Goal: Task Accomplishment & Management: Manage account settings

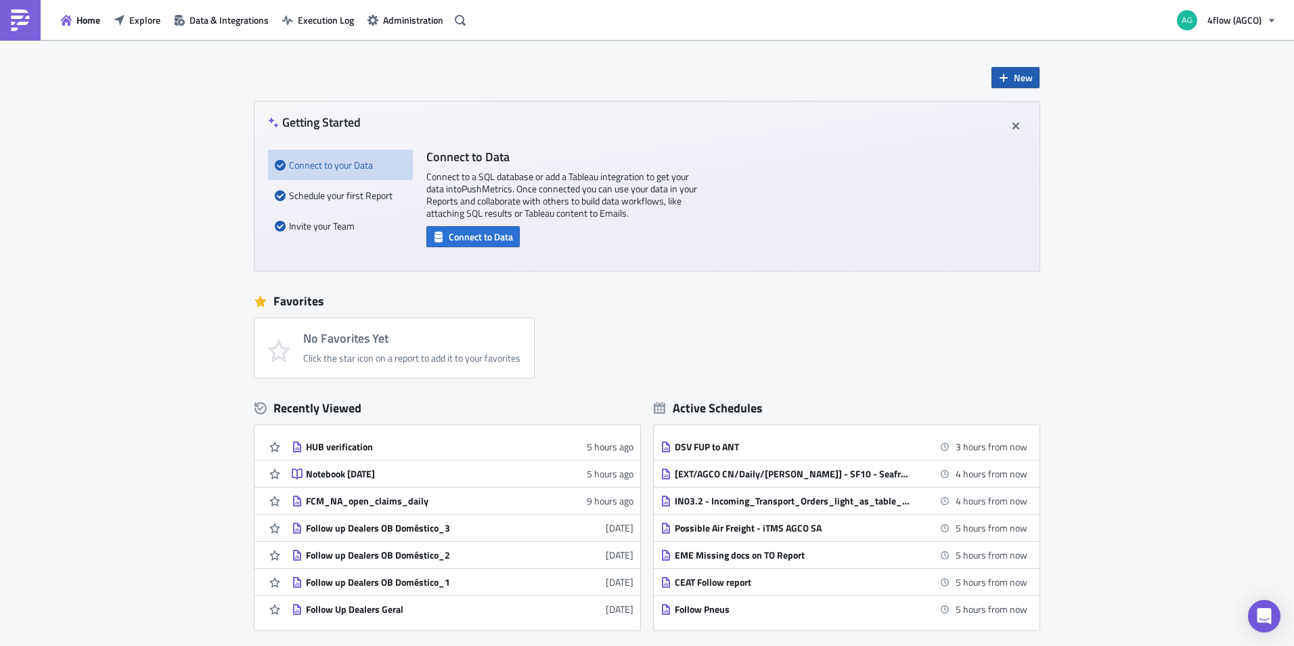
click at [1015, 75] on span "New" at bounding box center [1023, 77] width 19 height 14
click at [1015, 112] on div "Report" at bounding box center [1056, 112] width 90 height 14
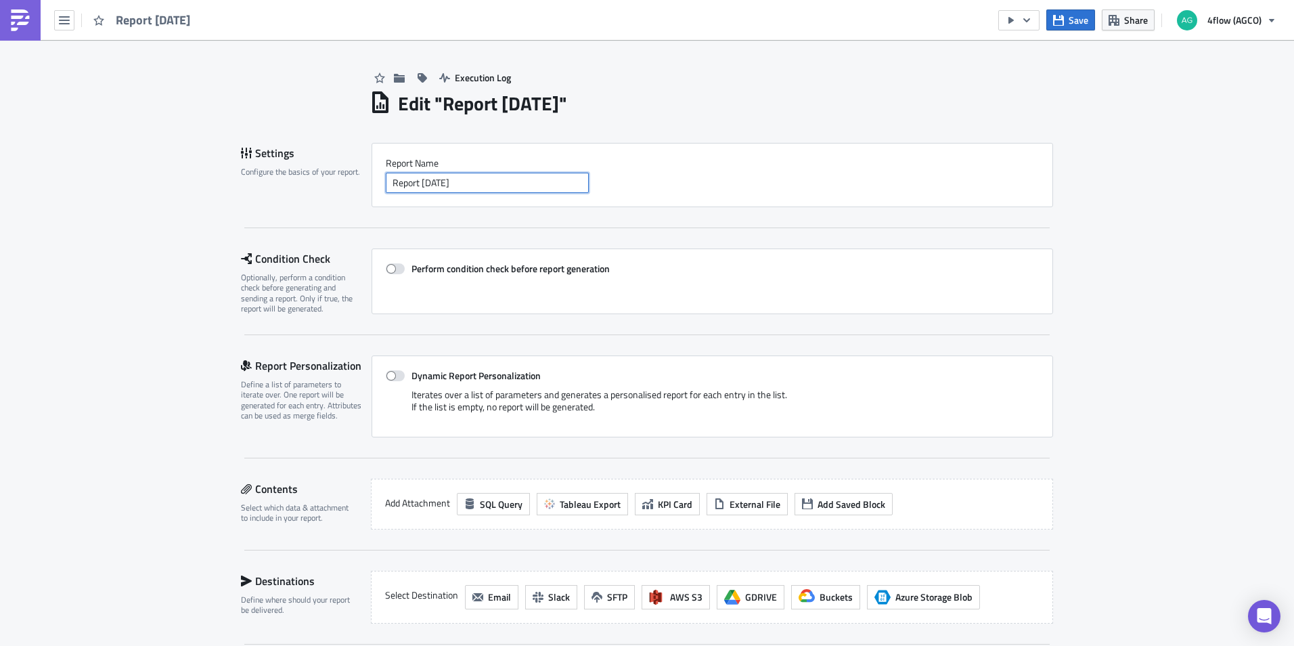
drag, startPoint x: 518, startPoint y: 179, endPoint x: 278, endPoint y: 174, distance: 241.0
click at [278, 174] on div "Settings Configure the basics of your report. Report Nam﻿e Report [DATE]" at bounding box center [647, 175] width 812 height 64
type input "r"
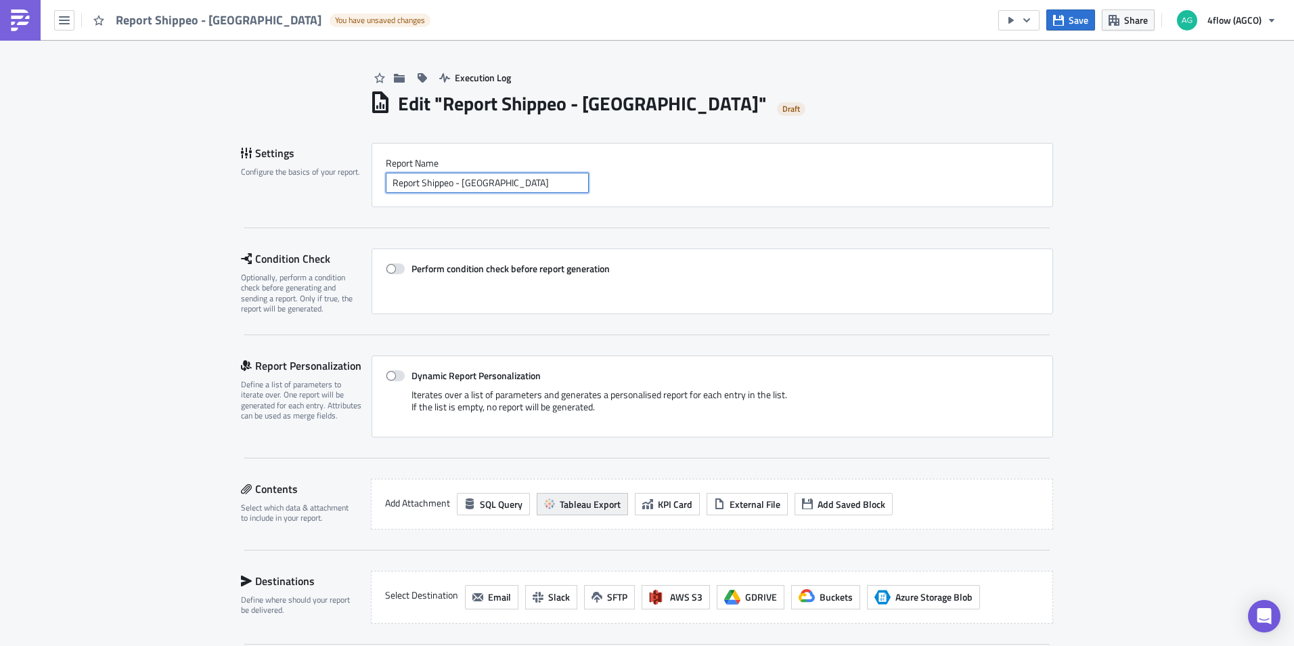
type input "Report Shippeo - [GEOGRAPHIC_DATA]"
click at [581, 505] on span "Tableau Export" at bounding box center [590, 504] width 61 height 14
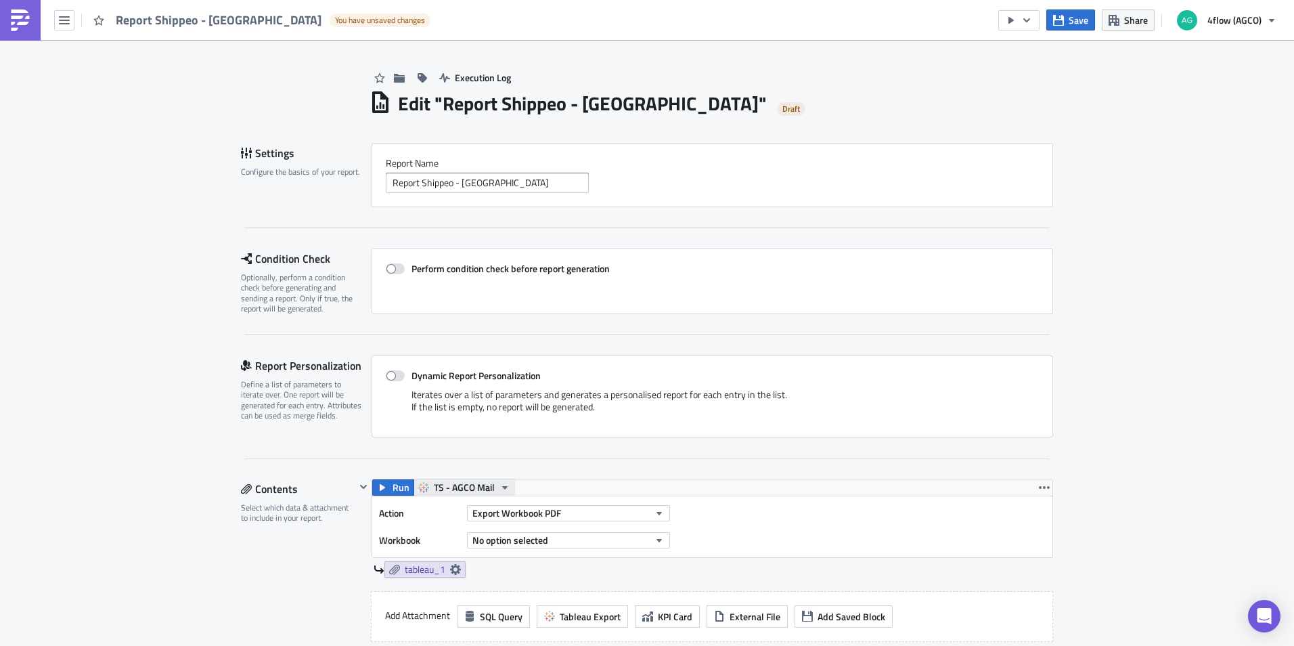
click at [446, 489] on span "TS - AGCO Mail" at bounding box center [464, 487] width 61 height 16
click at [458, 565] on div "TS - AGCO SA Mail" at bounding box center [479, 570] width 97 height 14
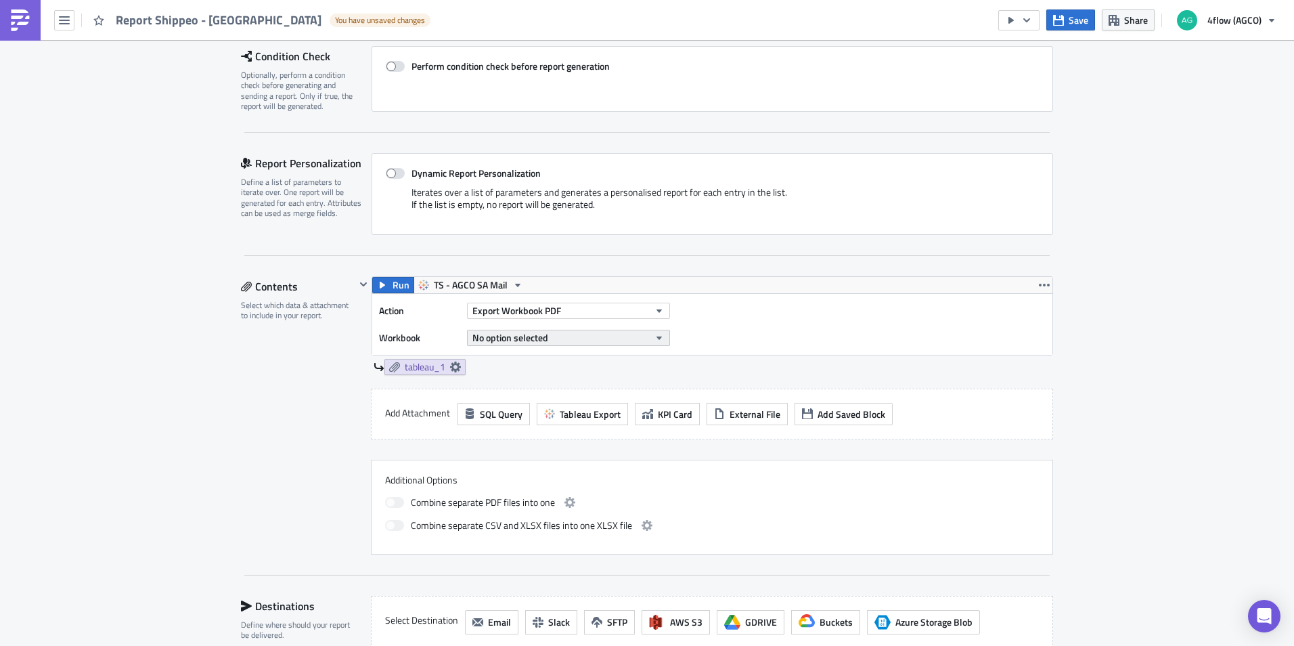
scroll to position [203, 0]
click at [550, 311] on span "Export Workbook PDF" at bounding box center [516, 310] width 89 height 14
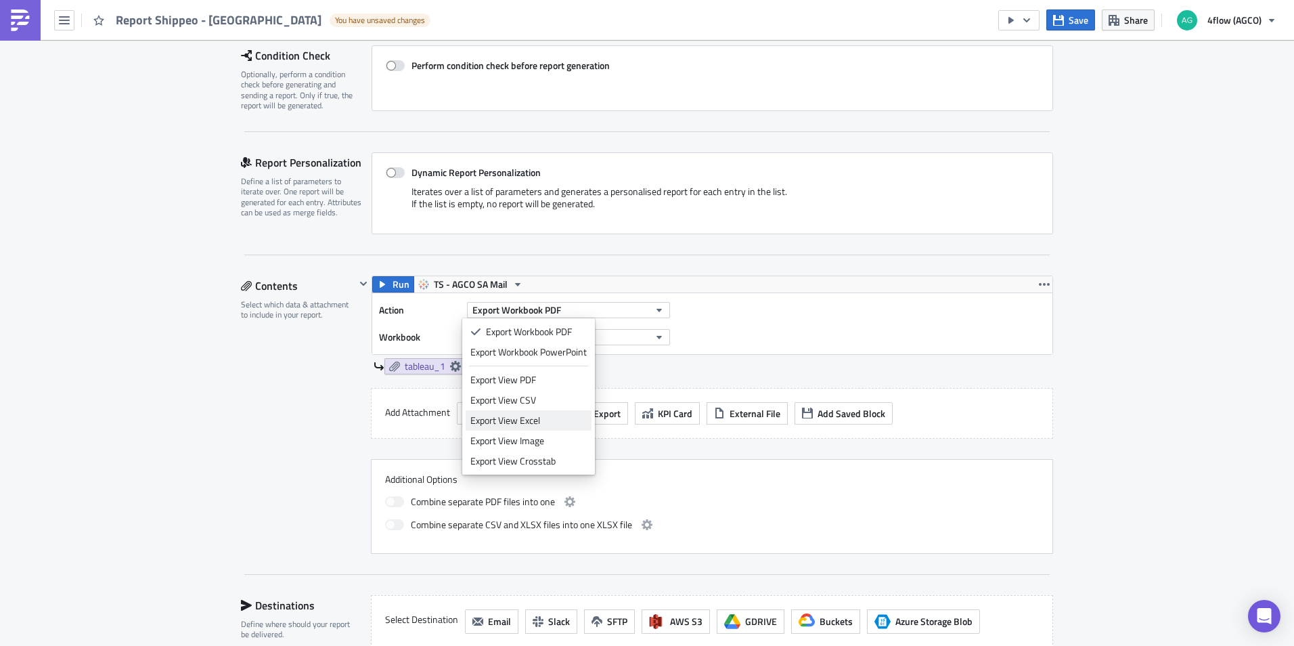
click at [531, 422] on div "Export View Excel" at bounding box center [528, 421] width 116 height 14
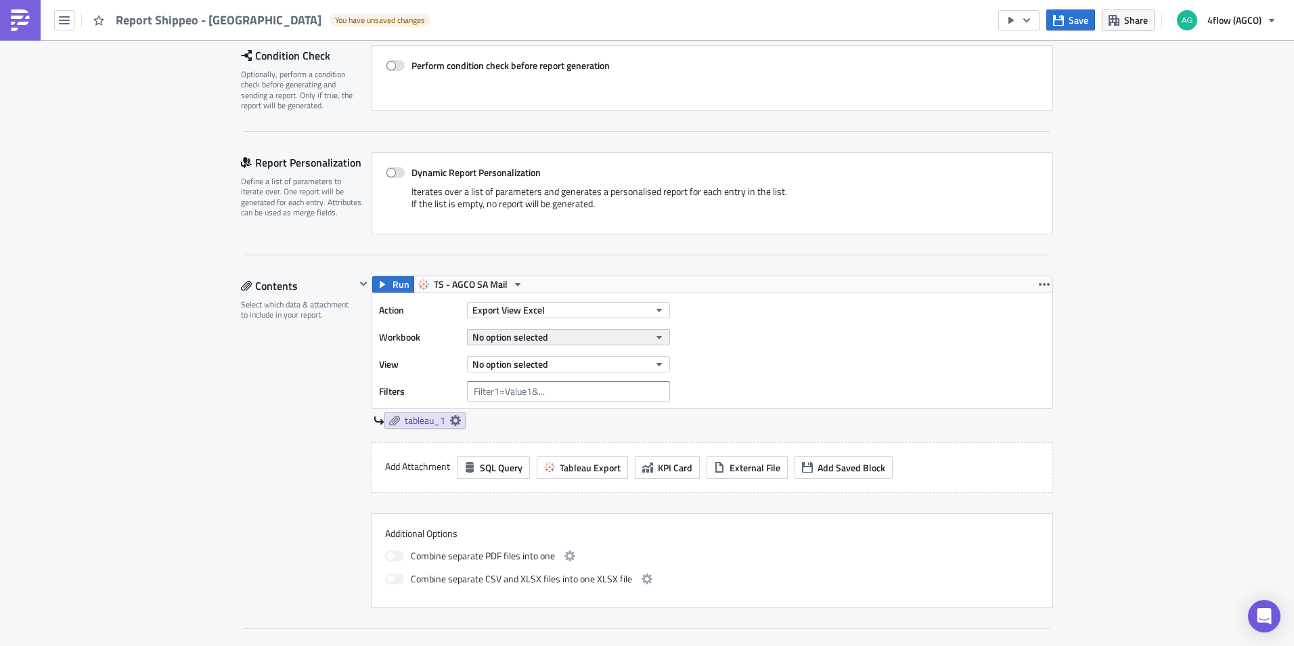
click at [538, 336] on span "No option selected" at bounding box center [510, 337] width 76 height 14
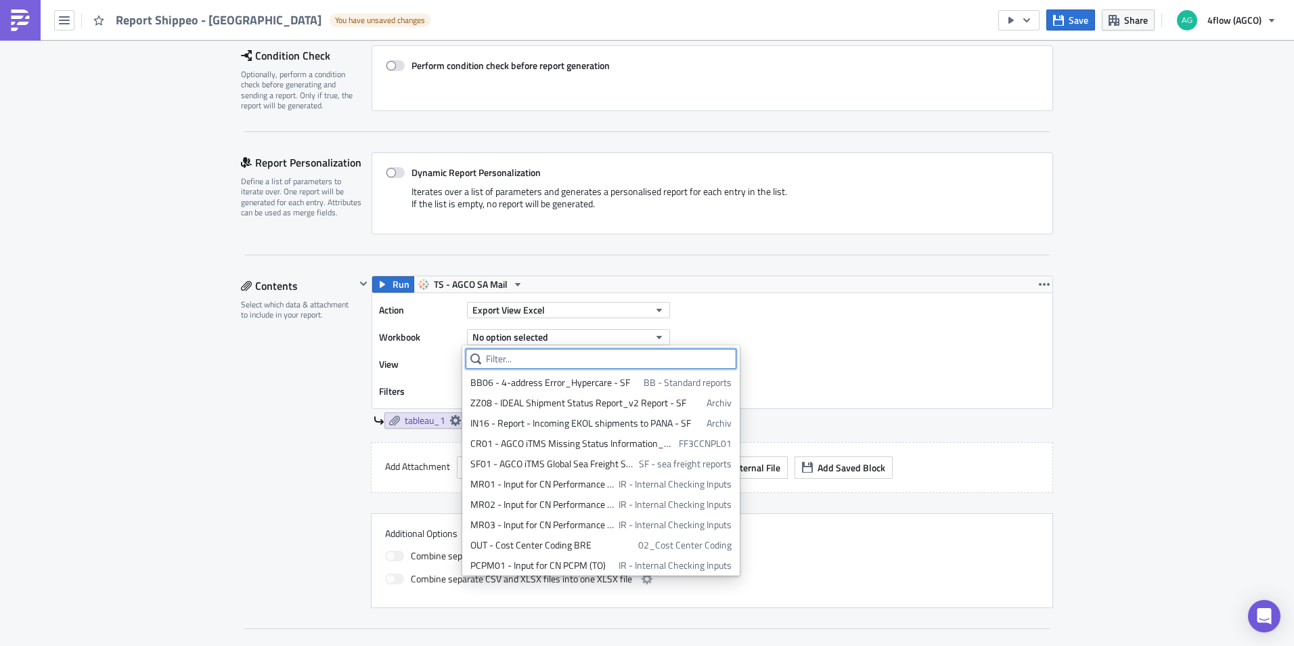
click at [529, 353] on input "text" at bounding box center [601, 359] width 271 height 20
paste input "AGCO SA International tracking report ("
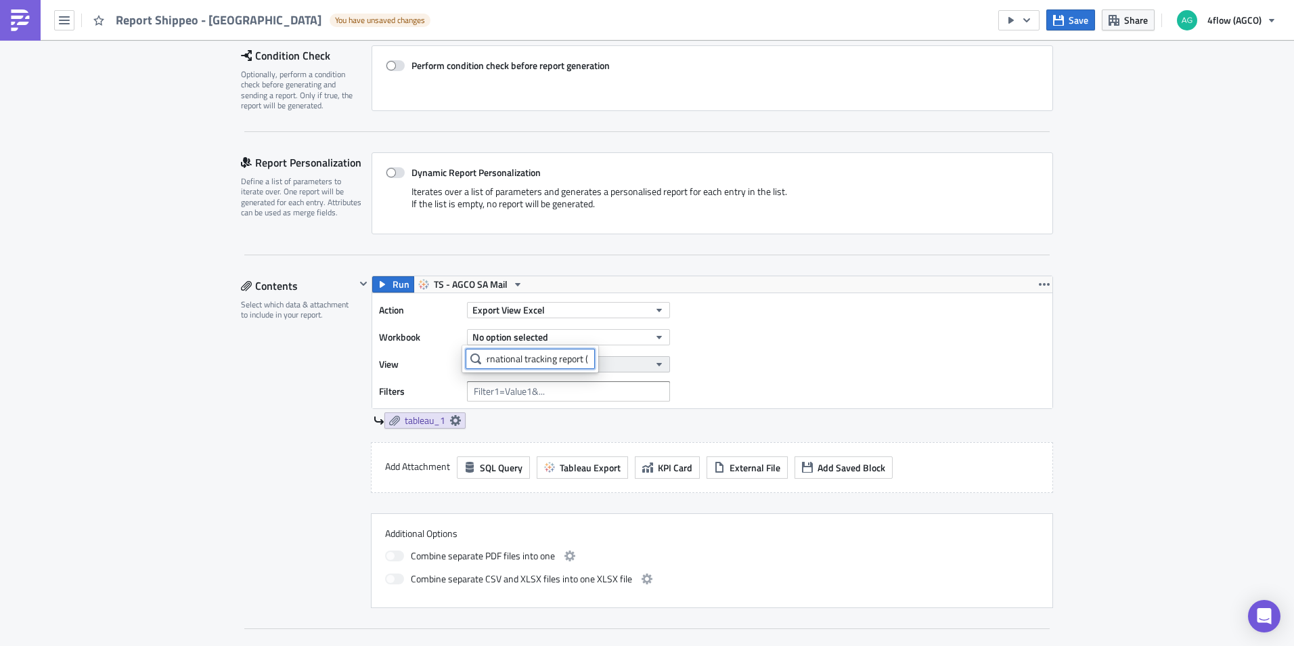
scroll to position [0, 0]
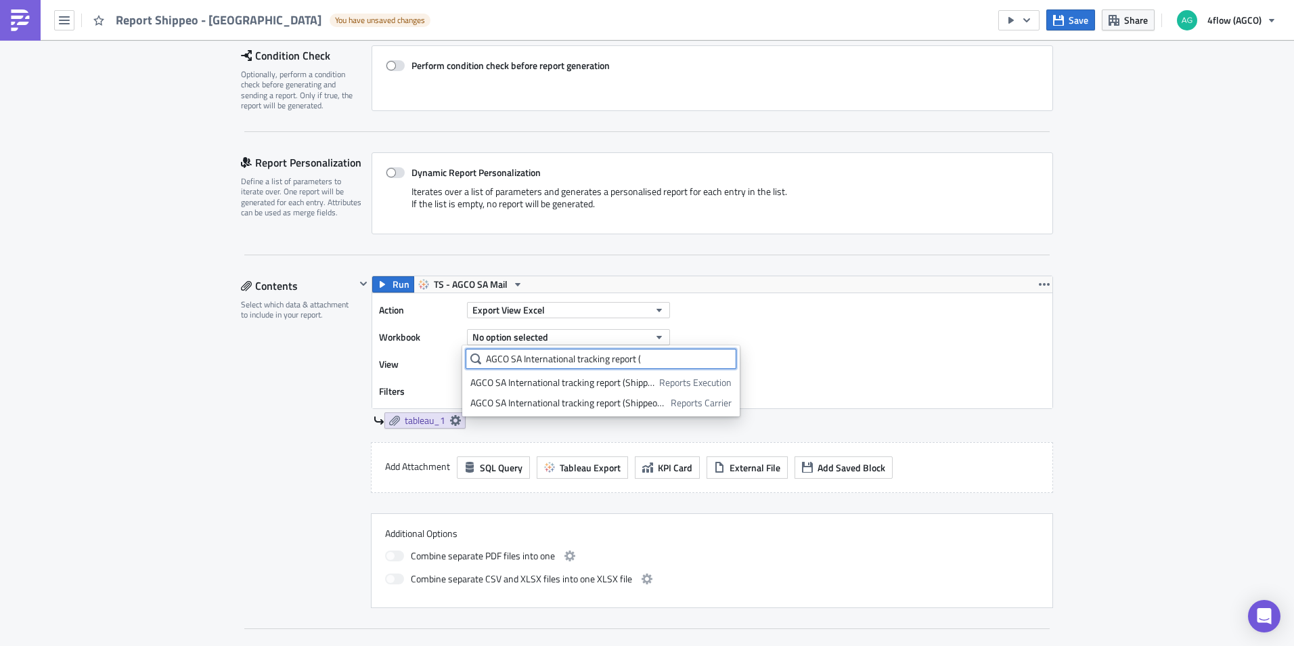
type input "AGCO SA International tracking report ("
click at [609, 402] on div "AGCO SA International tracking report (Shippeo-Test)" at bounding box center [568, 403] width 196 height 14
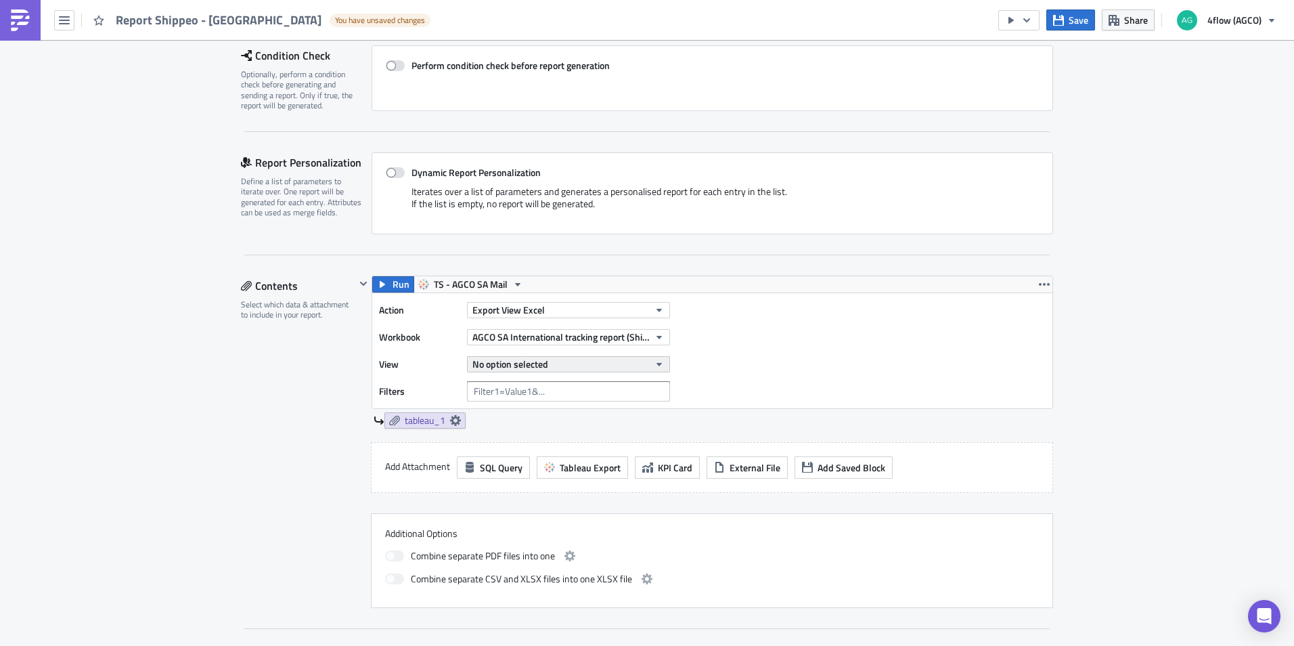
click at [645, 367] on button "No option selected" at bounding box center [568, 364] width 203 height 16
click at [546, 412] on div "AGCO SA Shippeo tracking report" at bounding box center [535, 410] width 131 height 14
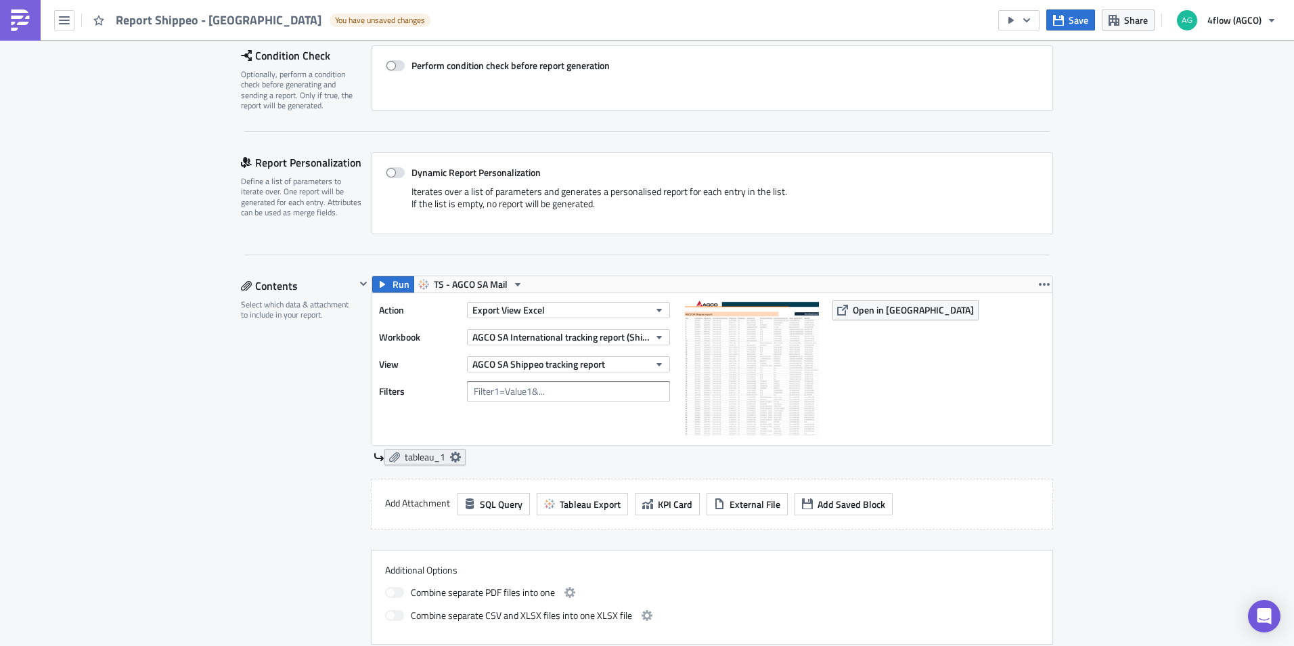
click at [420, 455] on span "tableau_1" at bounding box center [425, 457] width 41 height 12
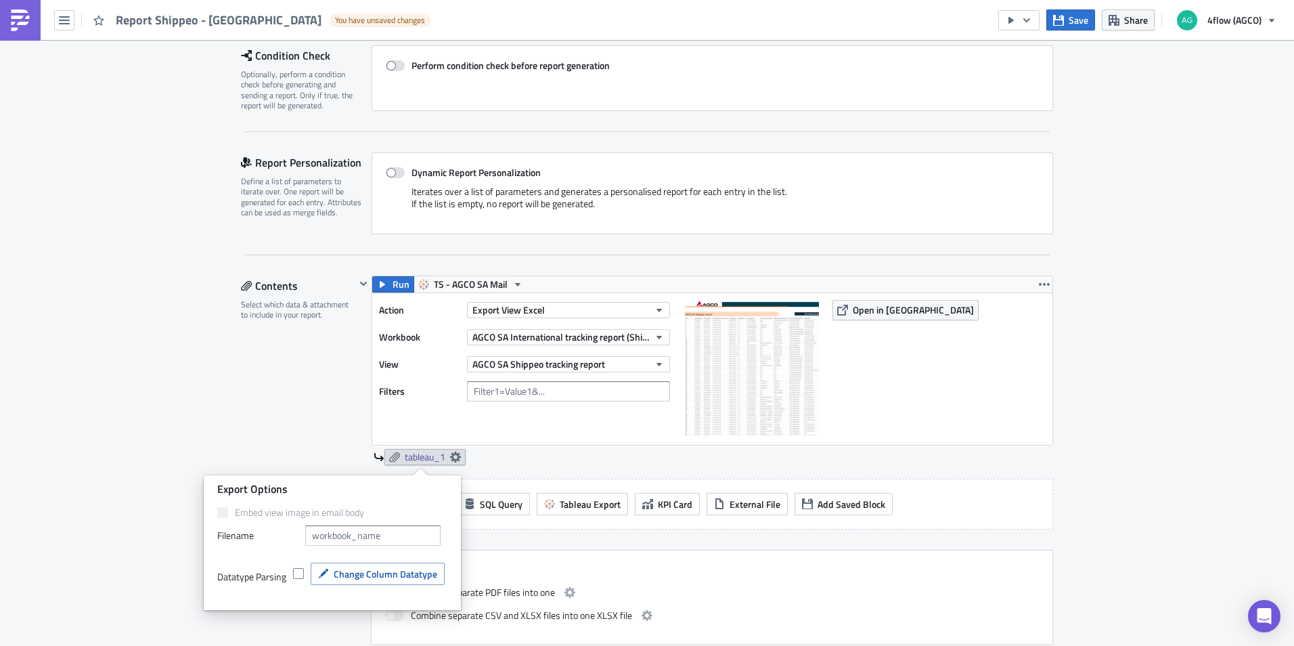
click at [1096, 317] on div "Execution Log Edit " Report Shippeo - SA " Draft Settings Configure the basics …" at bounding box center [647, 412] width 1294 height 1151
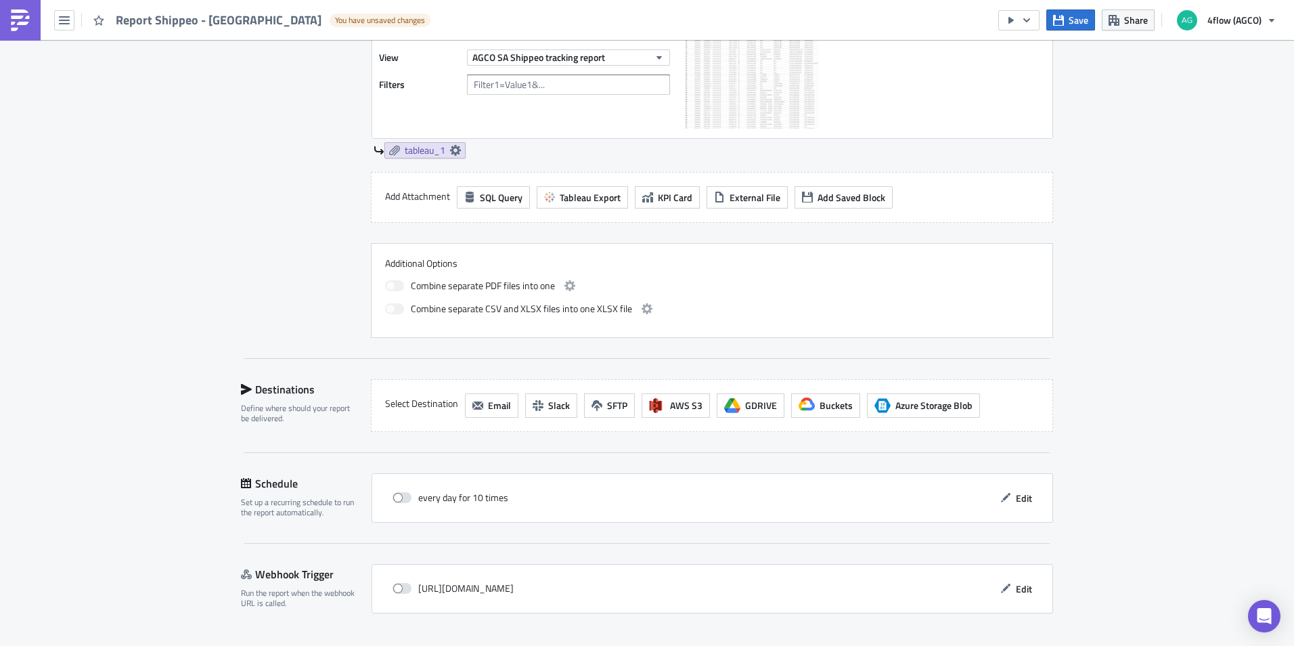
scroll to position [544, 0]
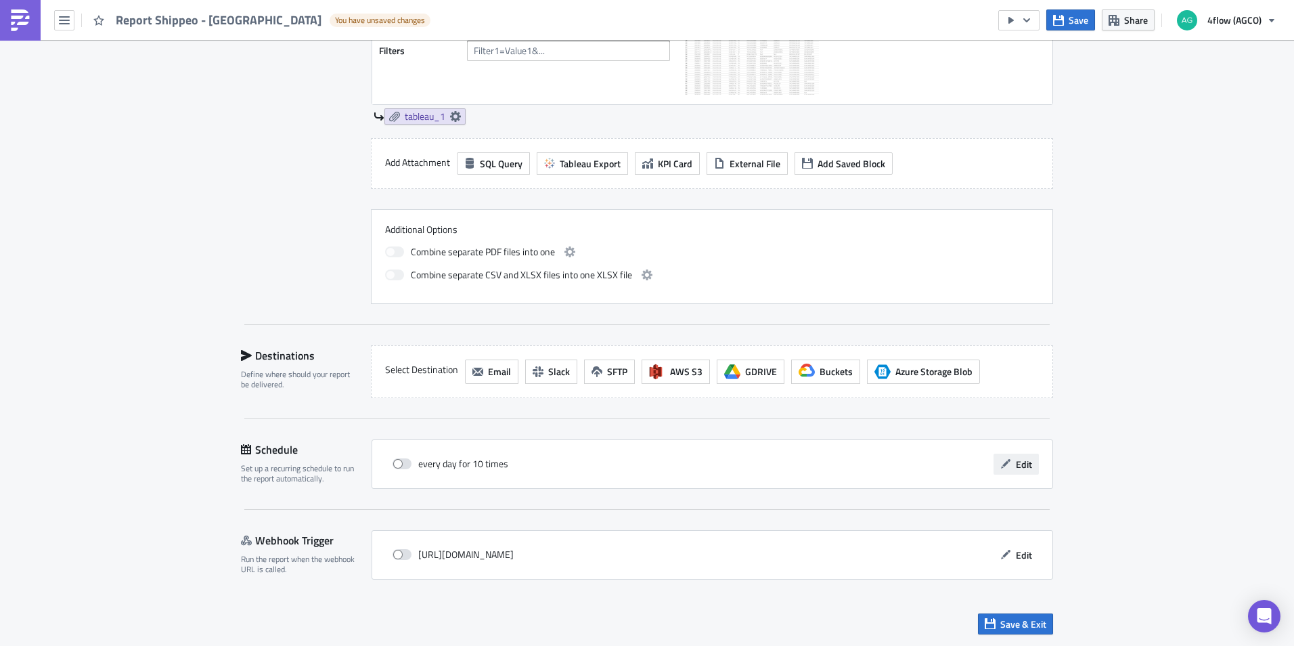
click at [1016, 465] on span "Edit" at bounding box center [1024, 464] width 16 height 14
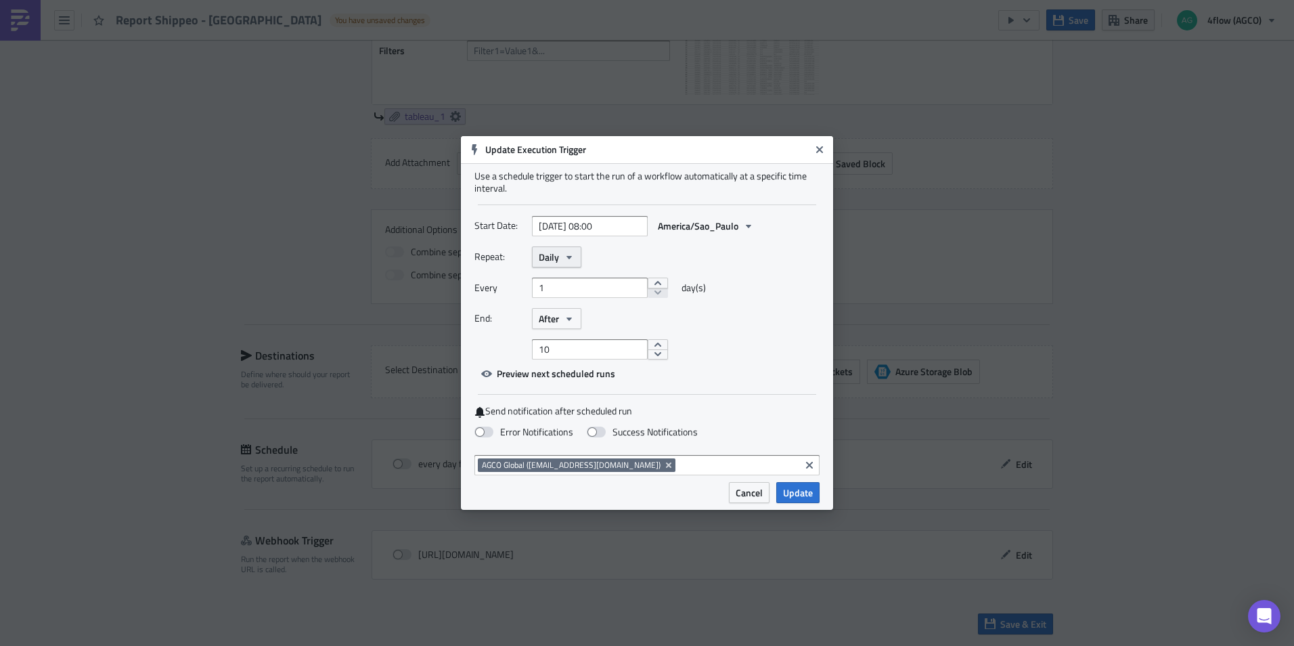
click at [562, 255] on button "Daily" at bounding box center [556, 256] width 49 height 21
click at [562, 319] on div "Weekly" at bounding box center [596, 322] width 112 height 14
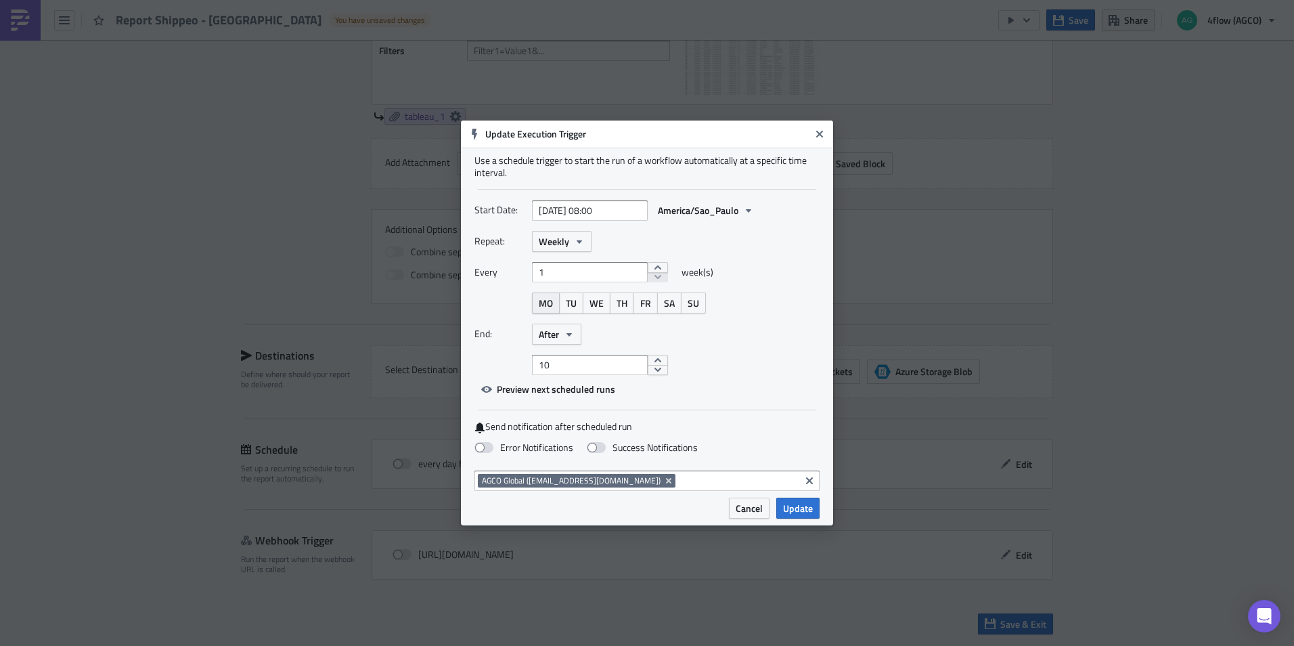
click at [550, 307] on span "MO" at bounding box center [546, 303] width 14 height 14
click at [575, 300] on span "TU" at bounding box center [571, 303] width 11 height 14
drag, startPoint x: 590, startPoint y: 300, endPoint x: 600, endPoint y: 301, distance: 10.9
click at [592, 301] on button "WE" at bounding box center [597, 302] width 28 height 21
click at [620, 303] on span "TH" at bounding box center [622, 303] width 11 height 14
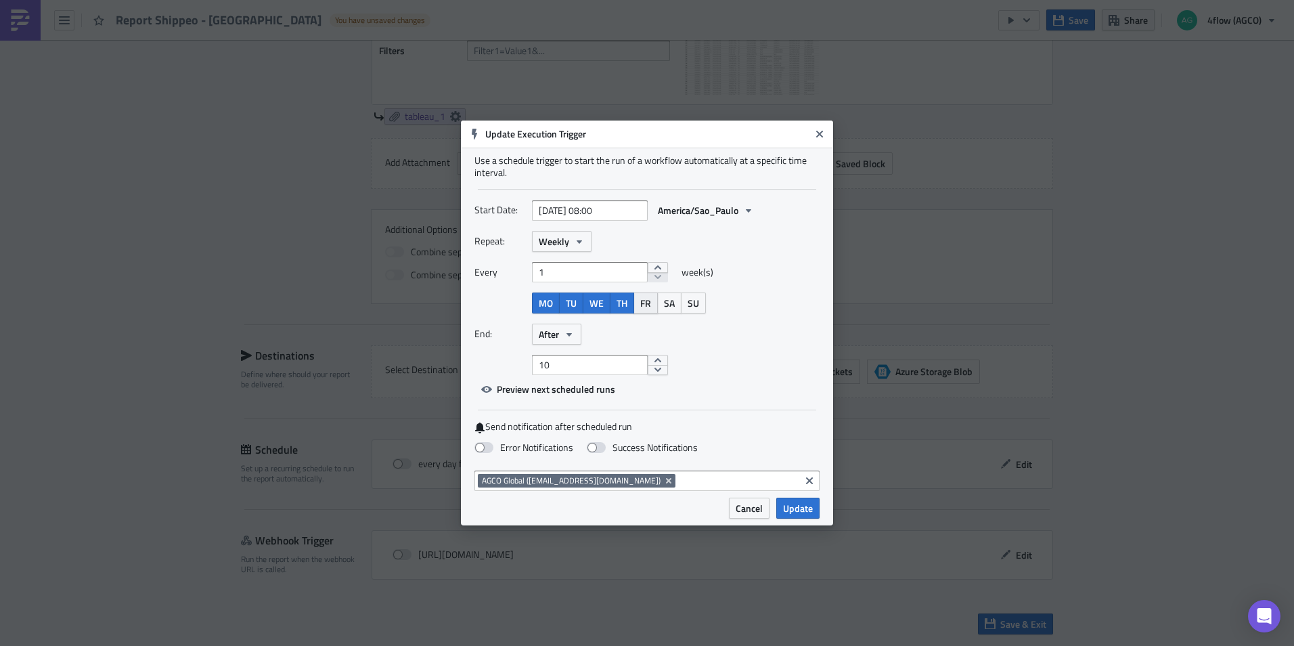
drag, startPoint x: 620, startPoint y: 303, endPoint x: 648, endPoint y: 304, distance: 27.8
click at [648, 304] on span "FR" at bounding box center [645, 303] width 11 height 14
click at [801, 503] on span "Update" at bounding box center [798, 508] width 30 height 14
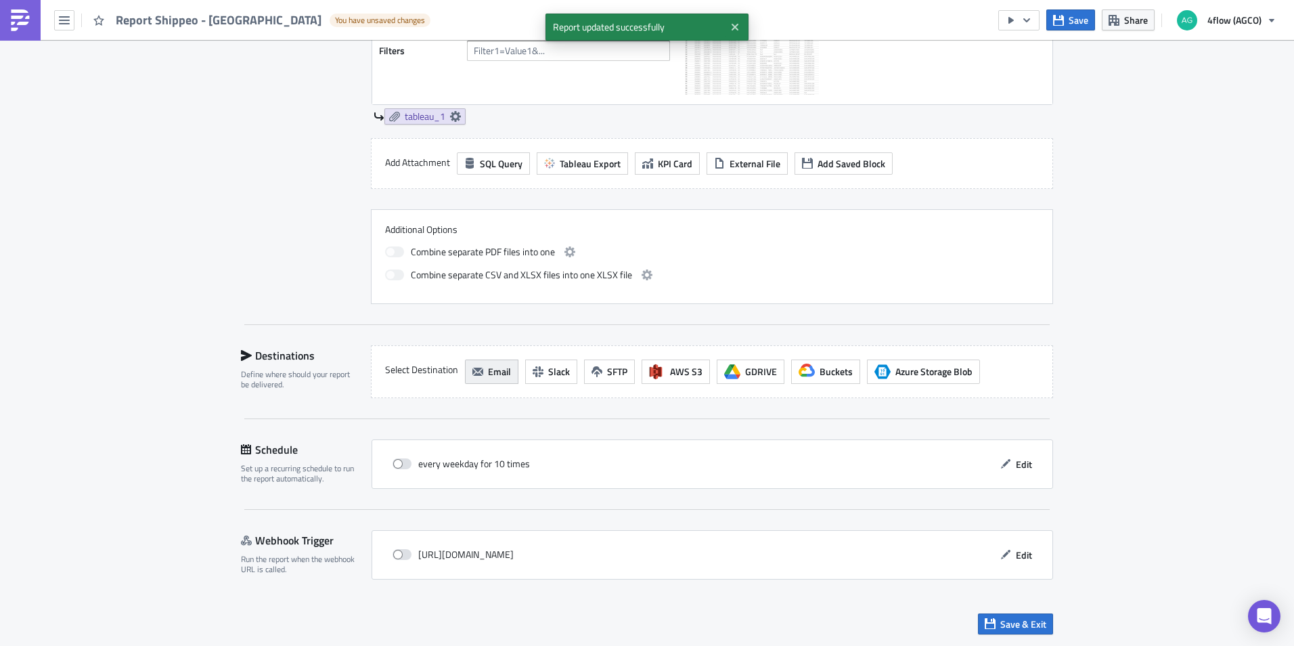
click at [488, 371] on span "Email" at bounding box center [499, 371] width 23 height 14
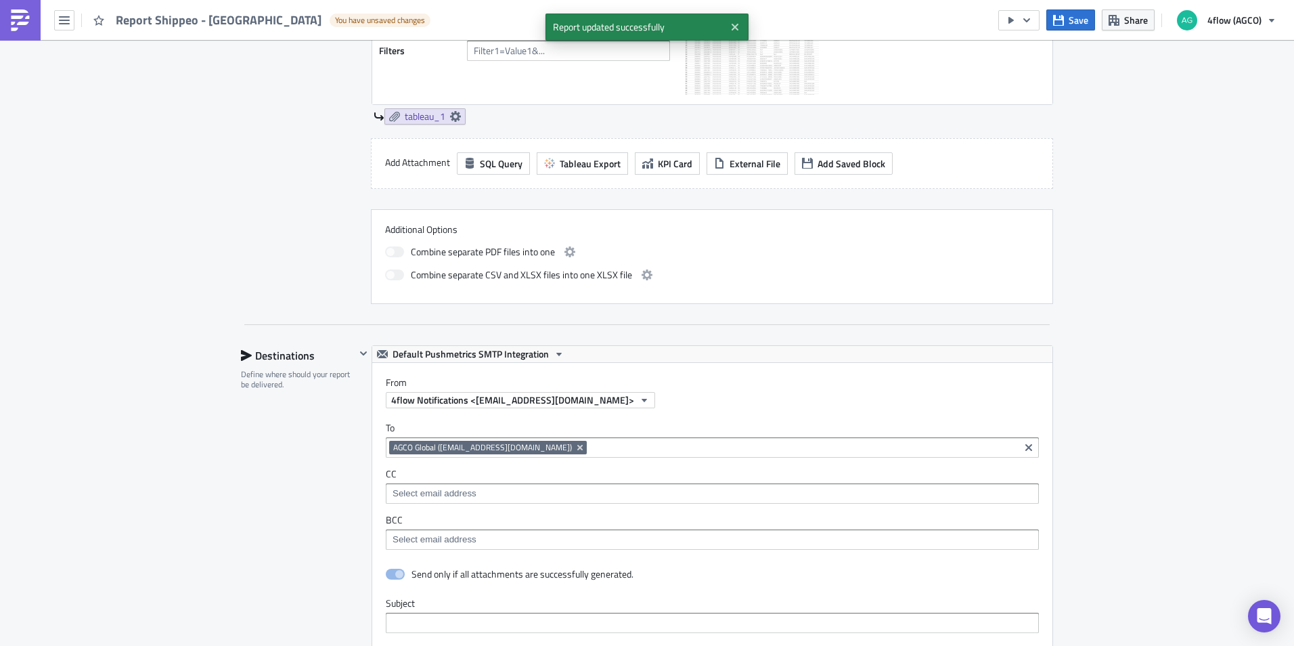
scroll to position [0, 0]
click at [579, 446] on icon "Remove Tag" at bounding box center [579, 447] width 5 height 5
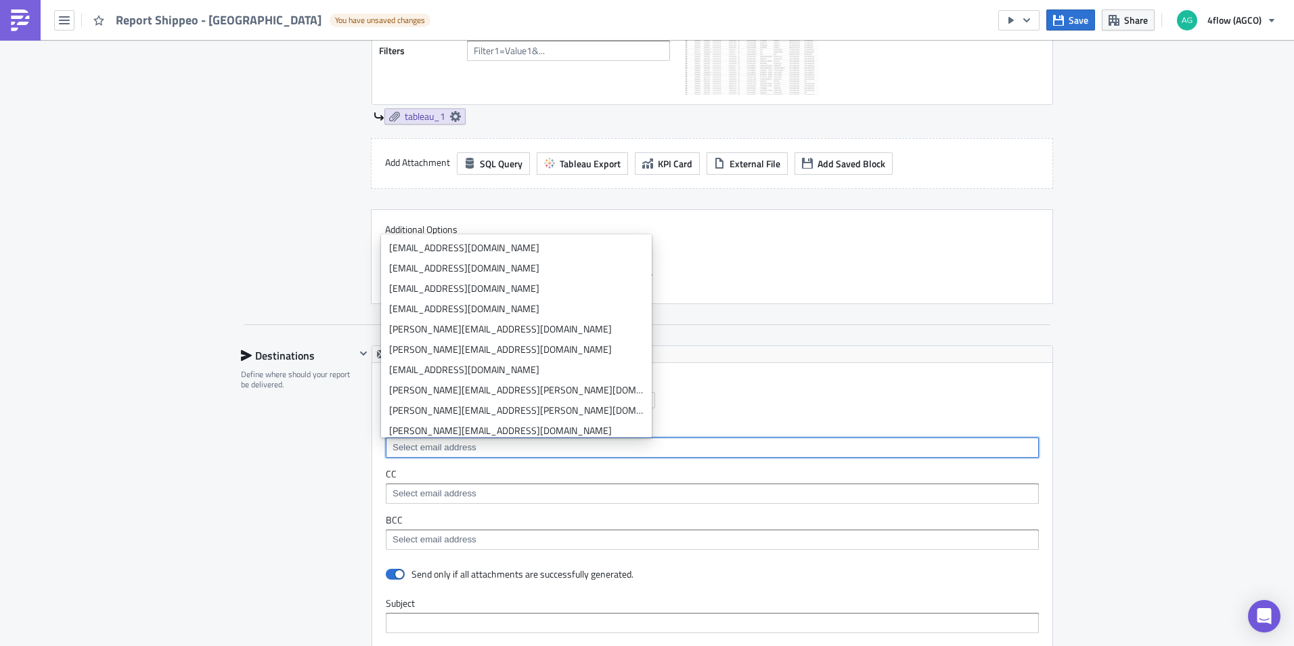
click at [579, 446] on input at bounding box center [711, 448] width 645 height 14
click at [851, 406] on div "4flow Notifications <[EMAIL_ADDRESS][DOMAIN_NAME]>" at bounding box center [719, 400] width 667 height 16
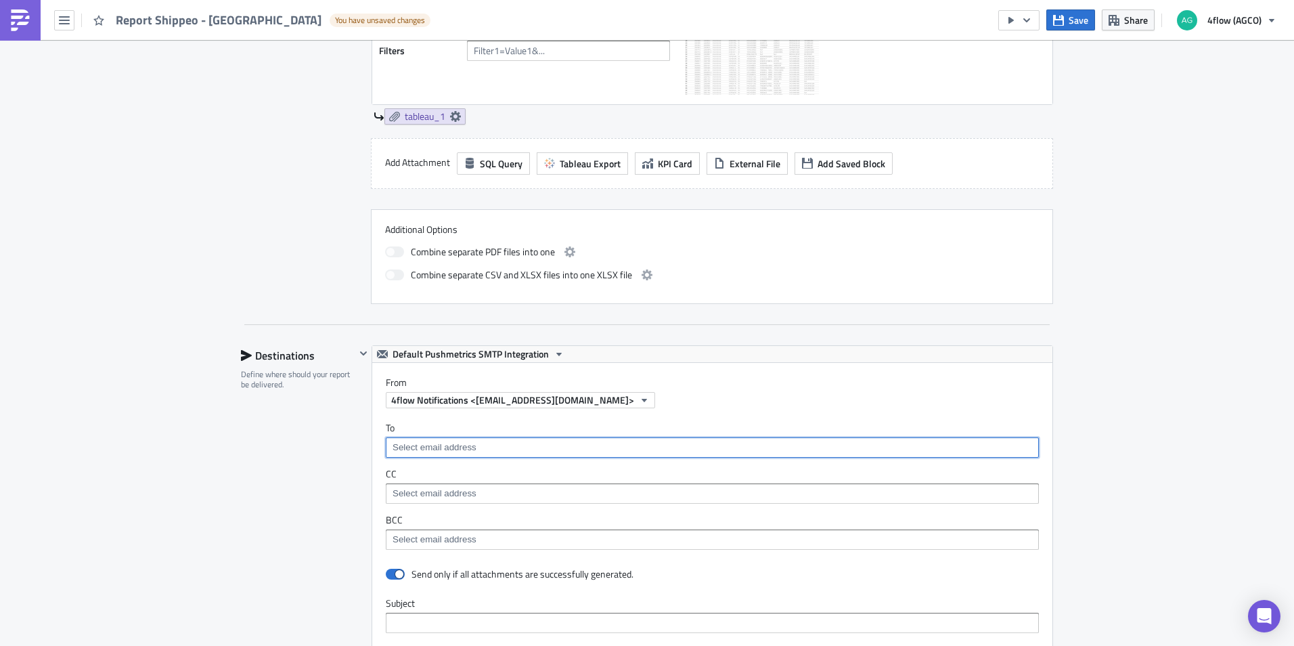
click at [478, 448] on input at bounding box center [711, 448] width 645 height 14
type input "a.andreoti"
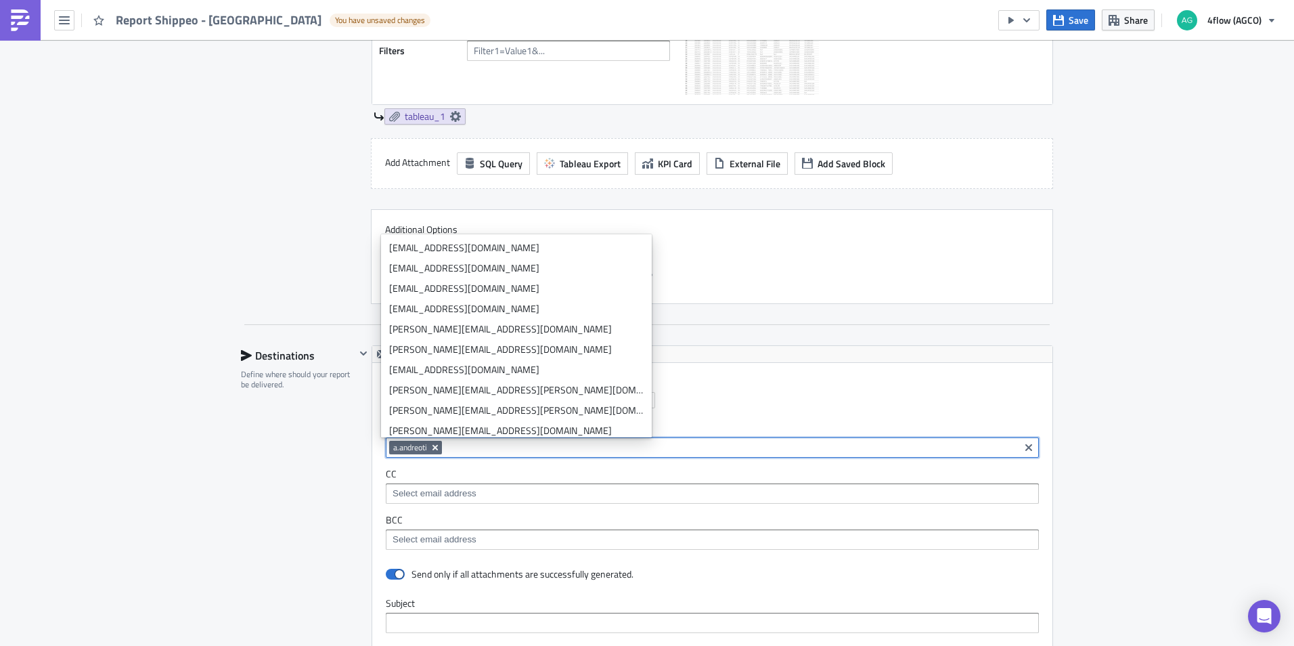
click at [433, 441] on button "Remove Tag" at bounding box center [436, 448] width 12 height 14
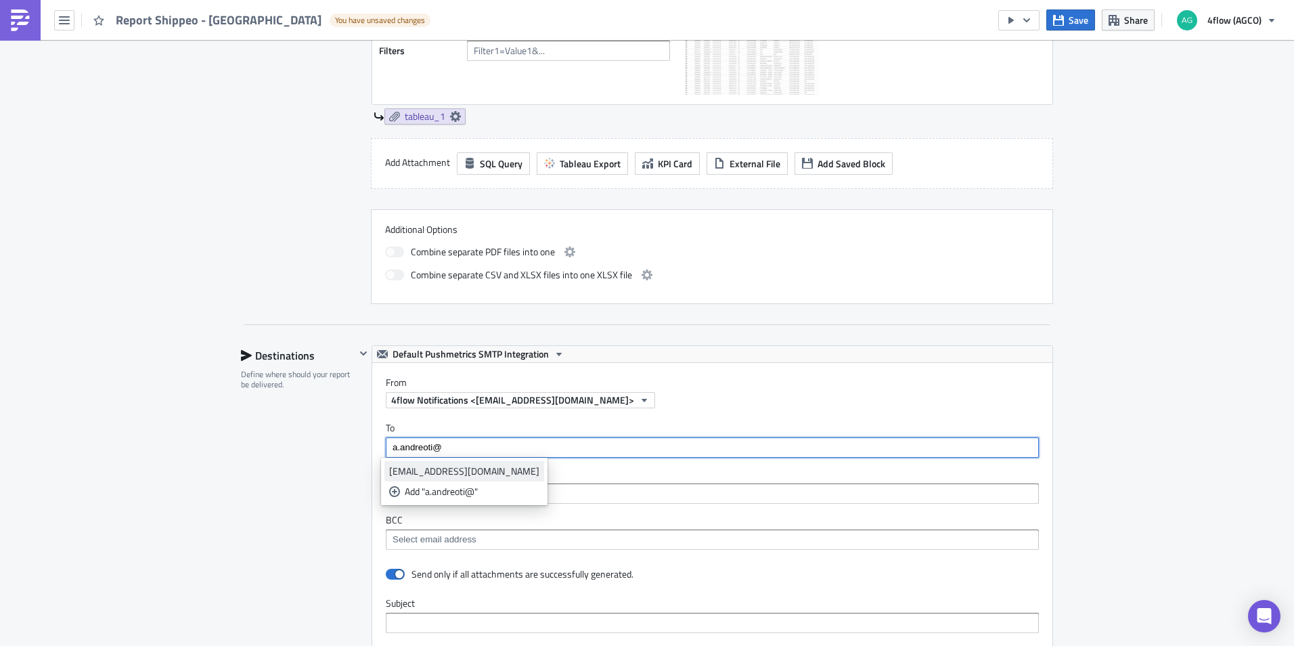
type input "a.andreoti@"
click at [449, 476] on div "[EMAIL_ADDRESS][DOMAIN_NAME]" at bounding box center [464, 471] width 150 height 14
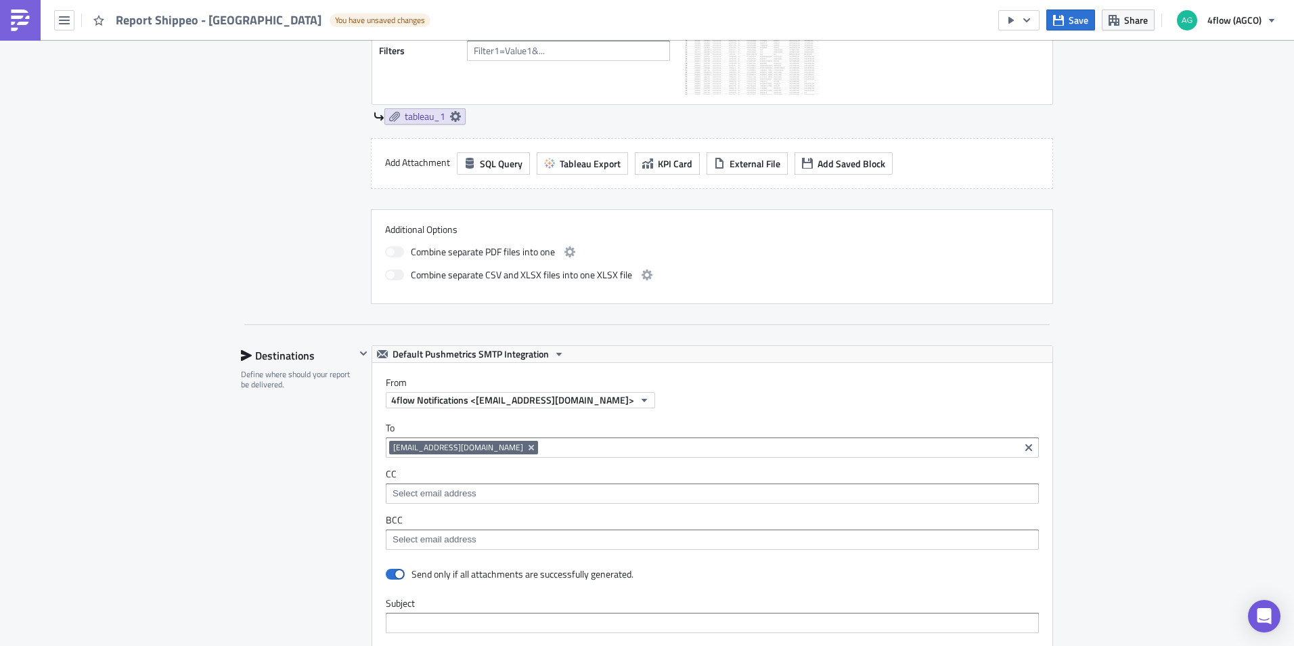
click at [1063, 437] on div "Execution Log Edit " Report Shippeo - SA " Draft Settings Configure the basics …" at bounding box center [647, 344] width 1294 height 1696
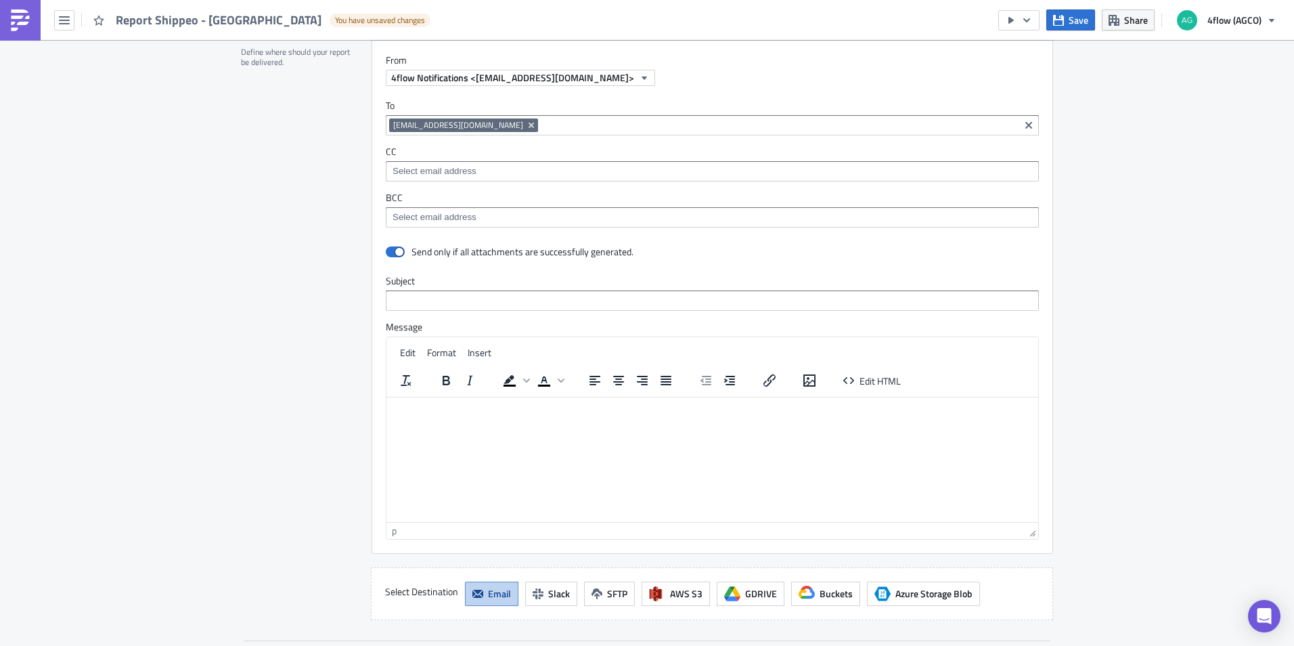
scroll to position [882, 0]
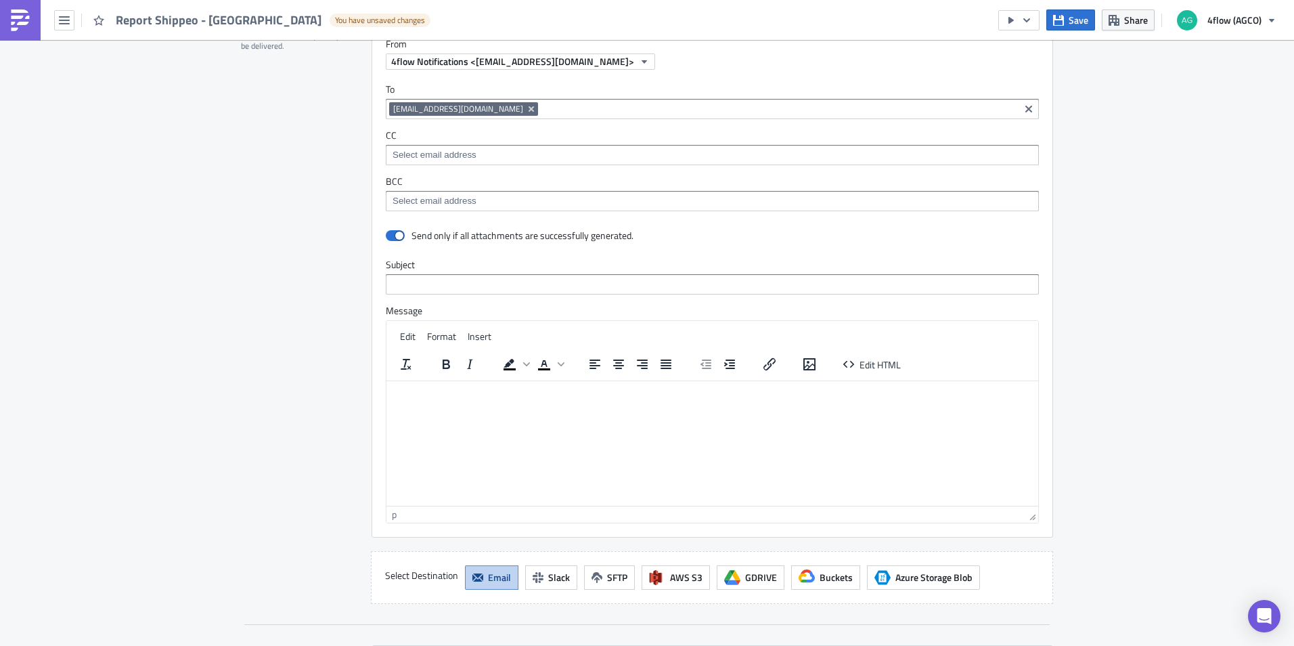
click at [465, 401] on html at bounding box center [712, 391] width 652 height 22
click at [422, 283] on input "text" at bounding box center [712, 284] width 653 height 20
type input "Shippeo Test"
click at [446, 393] on p "Rich Text Area. Press ALT-0 for help." at bounding box center [712, 391] width 641 height 11
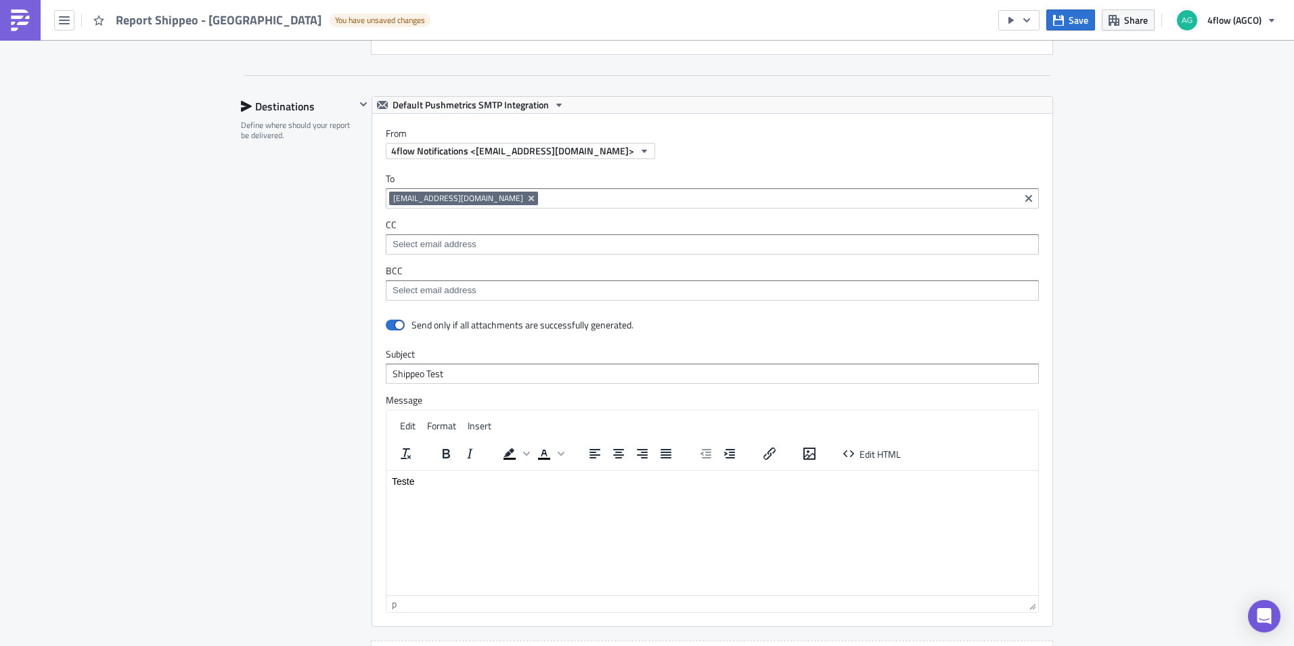
scroll to position [679, 0]
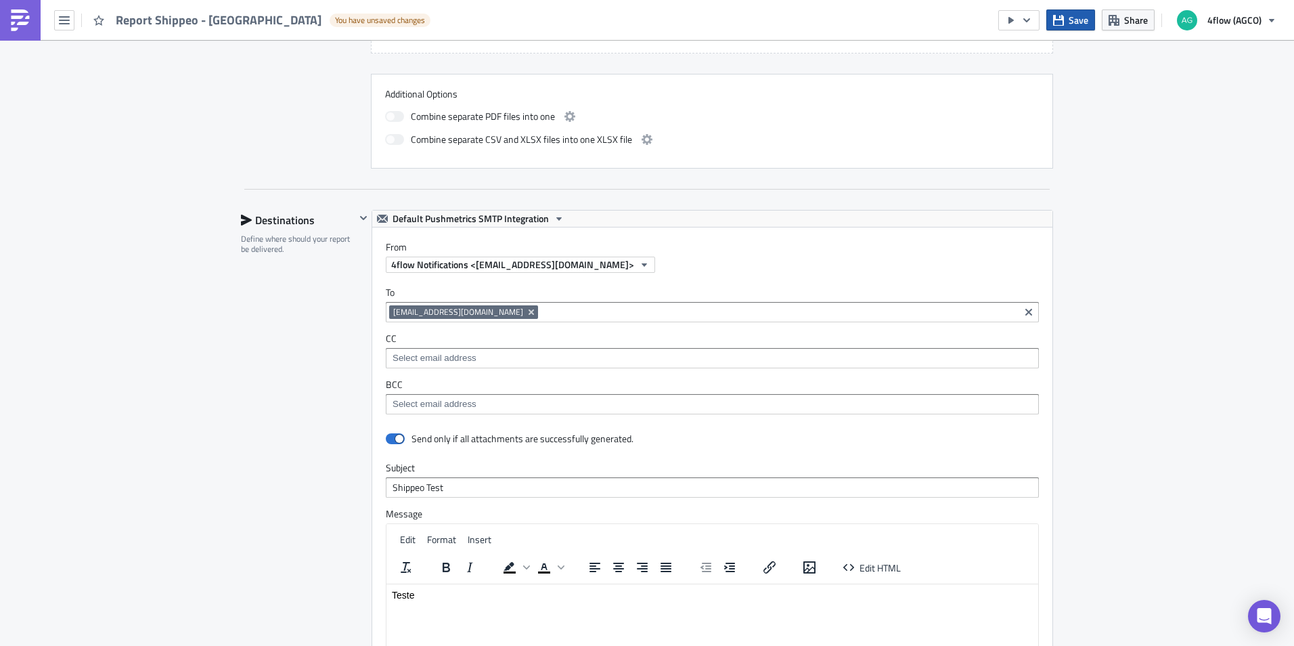
click at [1069, 20] on button "Save" at bounding box center [1070, 19] width 49 height 21
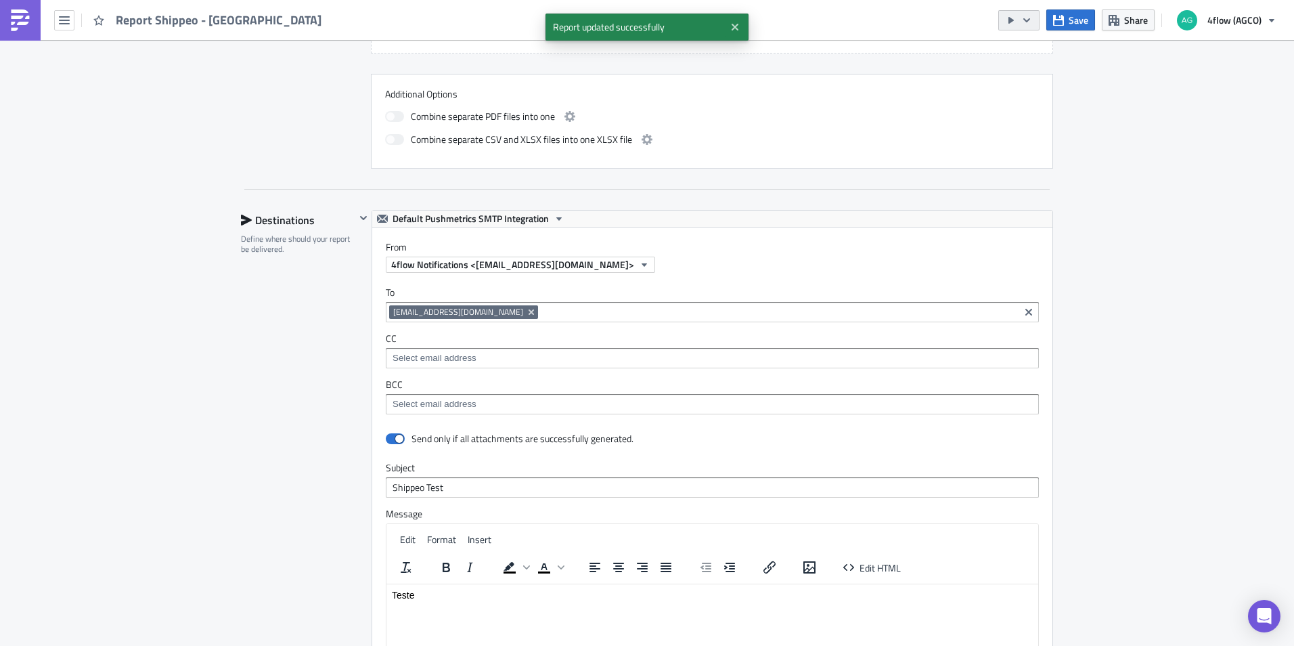
click at [1015, 18] on icon "button" at bounding box center [1011, 20] width 11 height 11
click at [1025, 70] on div "Run Report" at bounding box center [1061, 75] width 106 height 14
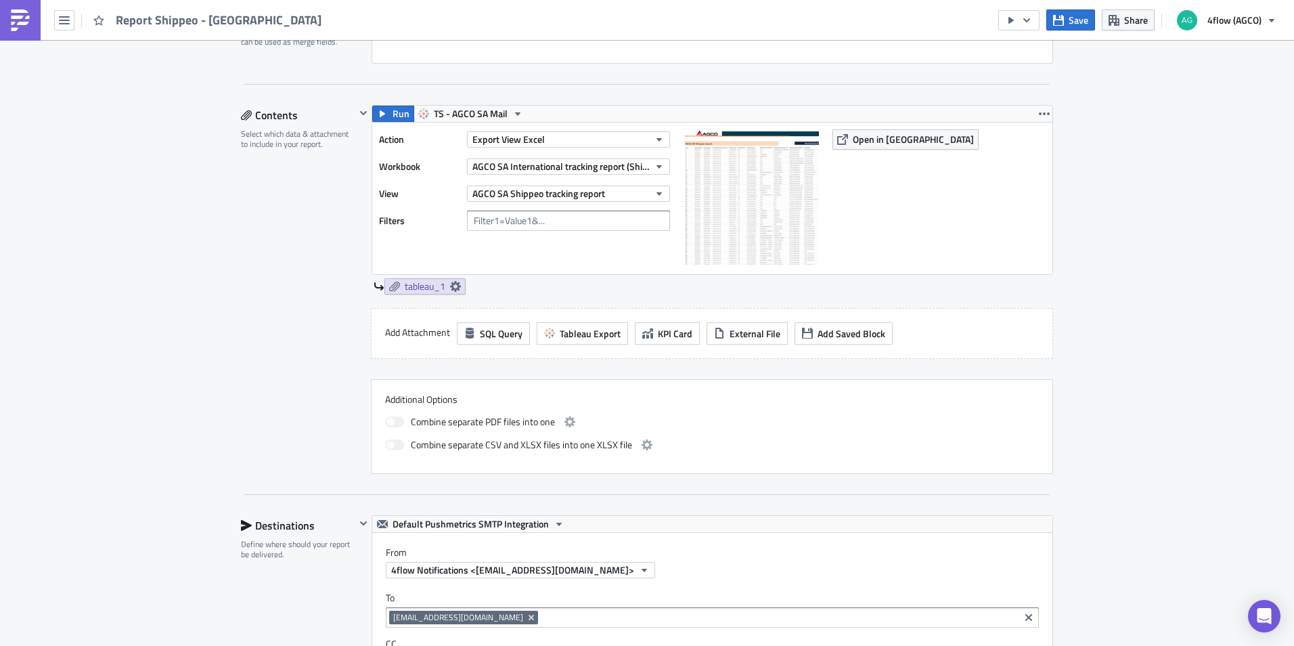
scroll to position [340, 0]
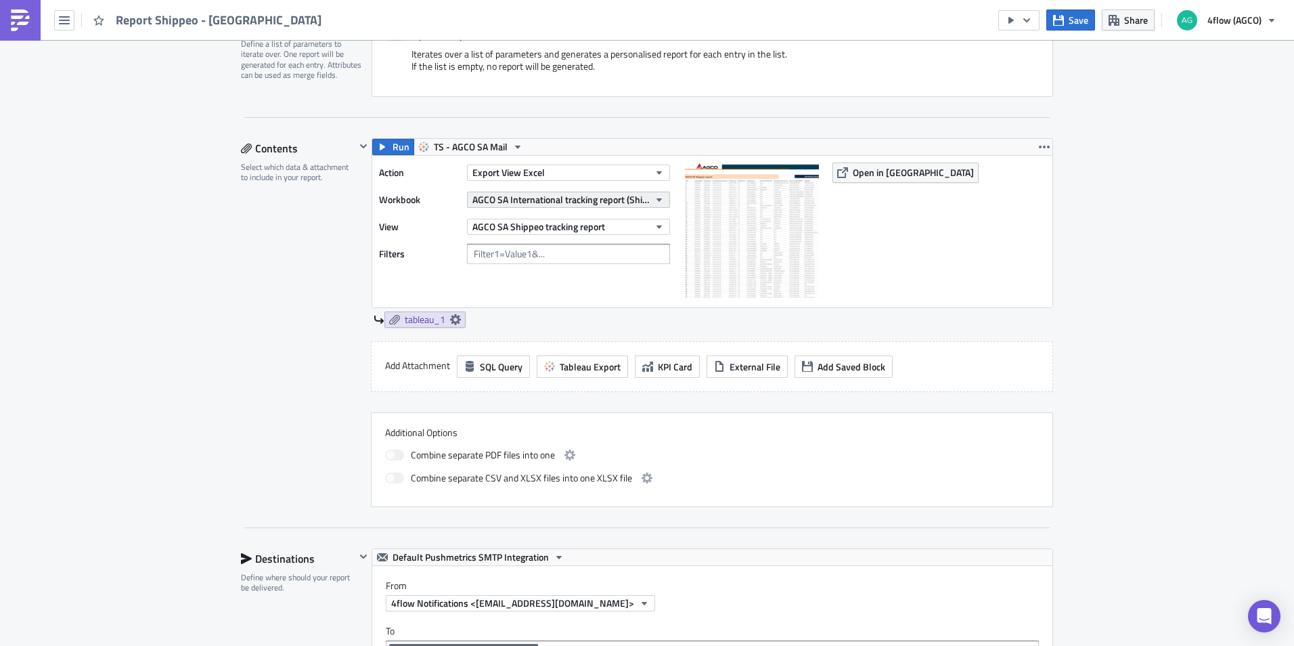
click at [613, 202] on span "AGCO SA International tracking report (Shippeo-Test)" at bounding box center [560, 199] width 177 height 14
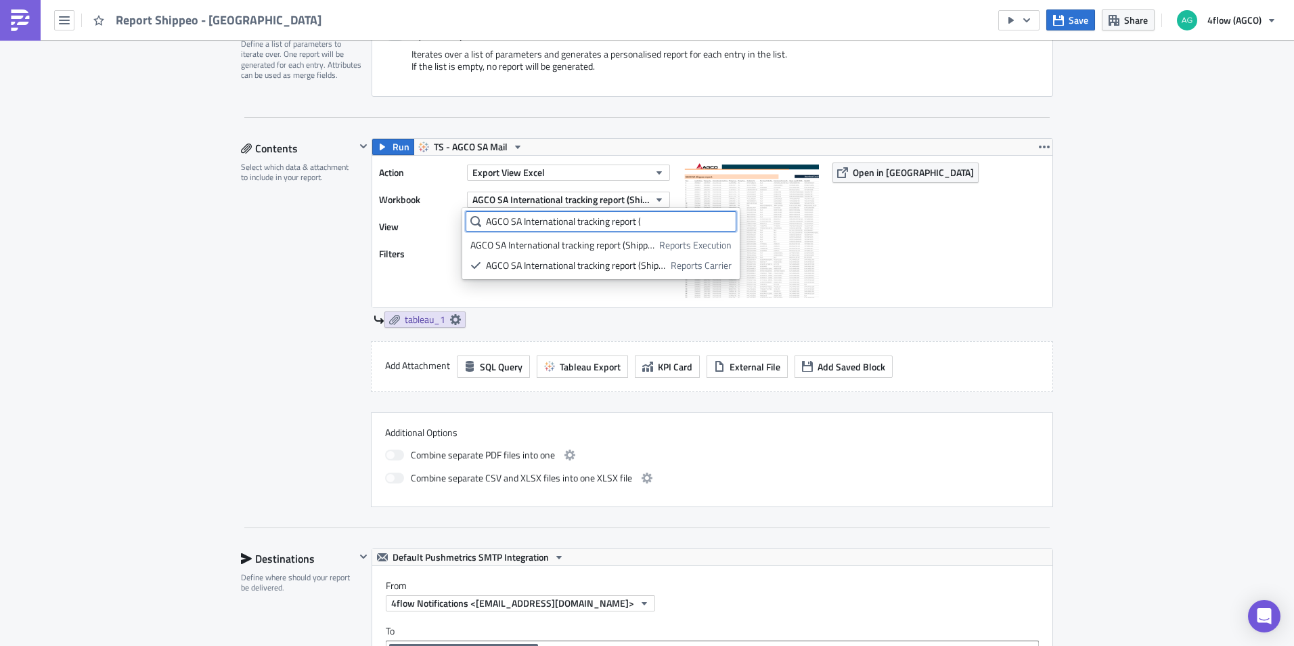
drag, startPoint x: 528, startPoint y: 213, endPoint x: 440, endPoint y: 209, distance: 88.1
click at [440, 209] on body "Report Shippeo - SA Save Share 4flow (AGCO) Execution Log Edit " Report Shippeo…" at bounding box center [647, 324] width 1294 height 648
drag, startPoint x: 653, startPoint y: 220, endPoint x: 483, endPoint y: 217, distance: 170.6
click at [483, 217] on input "AGCO SA International tracking report (" at bounding box center [601, 221] width 271 height 20
paste input "Shippeo-Te"
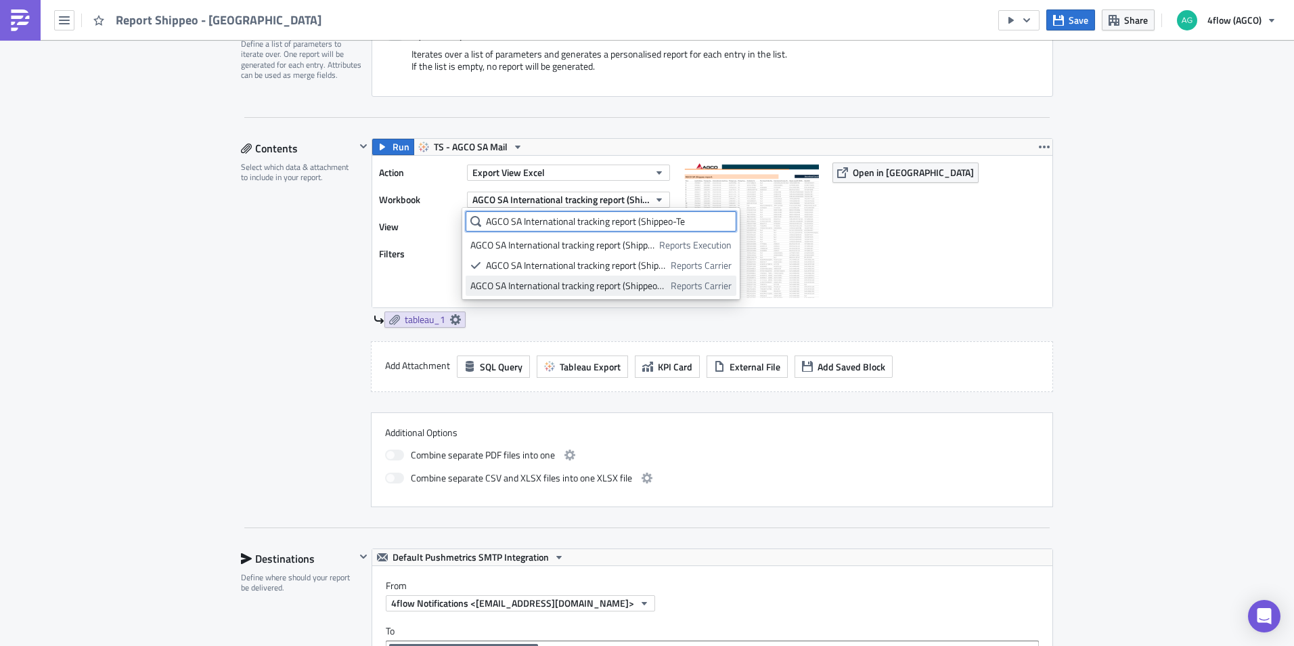
type input "AGCO SA International tracking report (Shippeo-Te"
click at [577, 281] on div "AGCO SA International tracking report (Shippeo-Test)" at bounding box center [568, 286] width 196 height 14
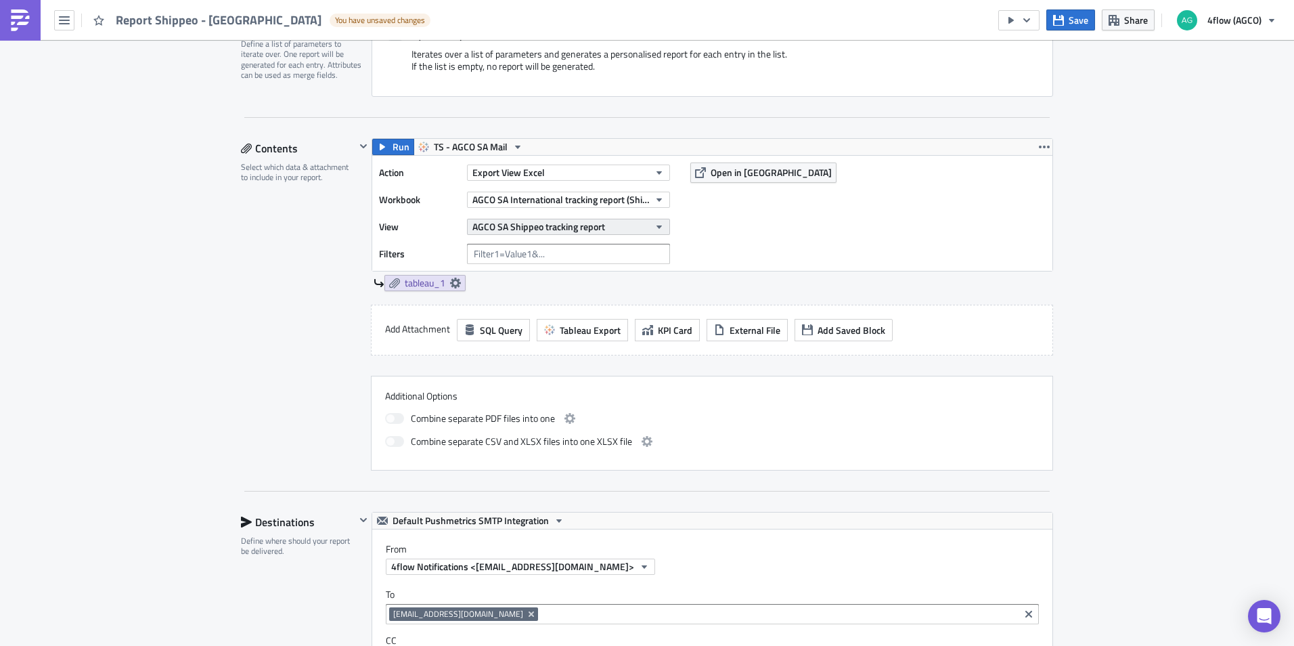
click at [563, 224] on span "AGCO SA Shippeo tracking report" at bounding box center [538, 226] width 133 height 14
click at [545, 290] on div "AGCO SA Shippeo report" at bounding box center [535, 293] width 131 height 14
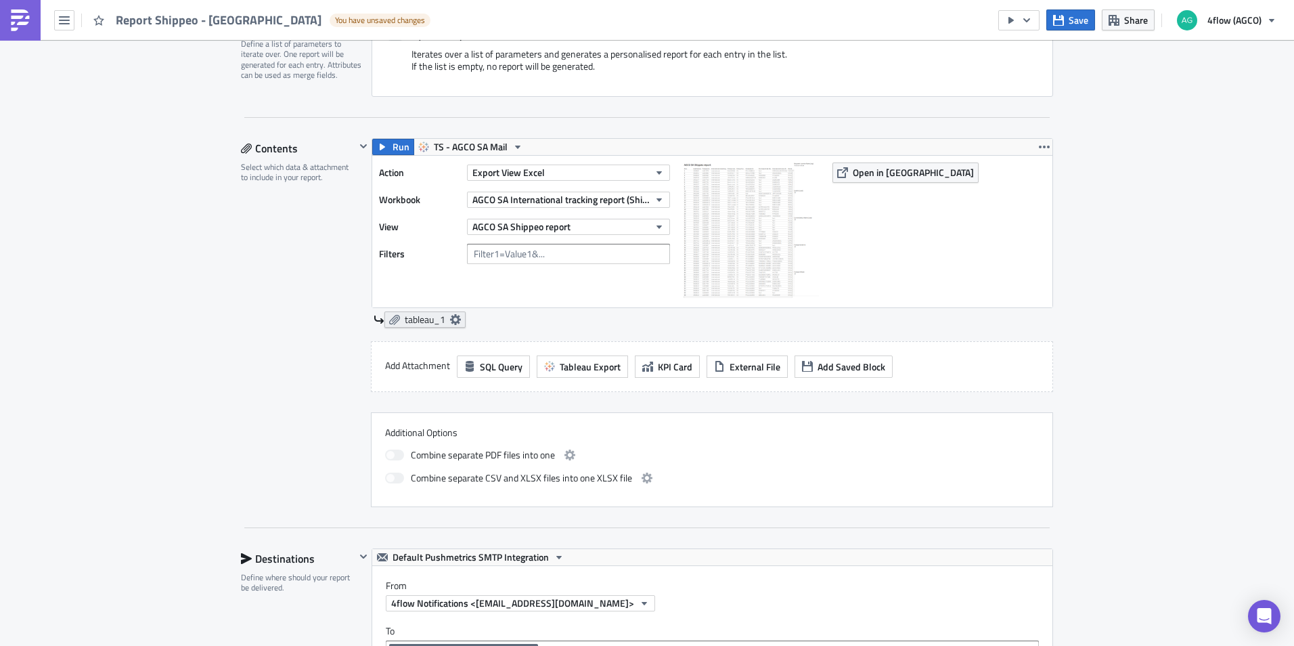
click at [426, 318] on span "tableau_1" at bounding box center [425, 319] width 41 height 12
drag, startPoint x: 578, startPoint y: 227, endPoint x: 426, endPoint y: 247, distance: 152.9
click at [454, 229] on div "View AGCO SA Shippeo report" at bounding box center [528, 227] width 298 height 20
click at [422, 322] on span "tableau_1" at bounding box center [425, 319] width 41 height 12
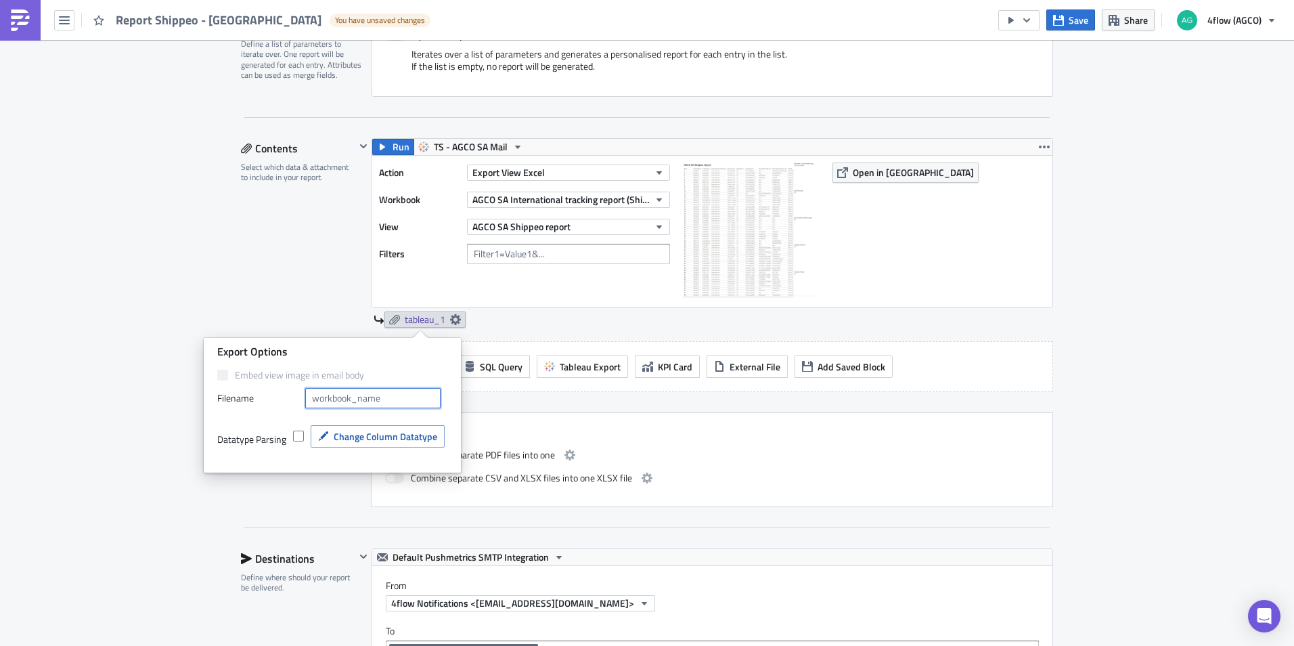
drag, startPoint x: 395, startPoint y: 401, endPoint x: 239, endPoint y: 393, distance: 156.6
click at [239, 393] on div "Filenam﻿e" at bounding box center [332, 398] width 230 height 20
type input "a"
type input "AGCO SA Shippeo report"
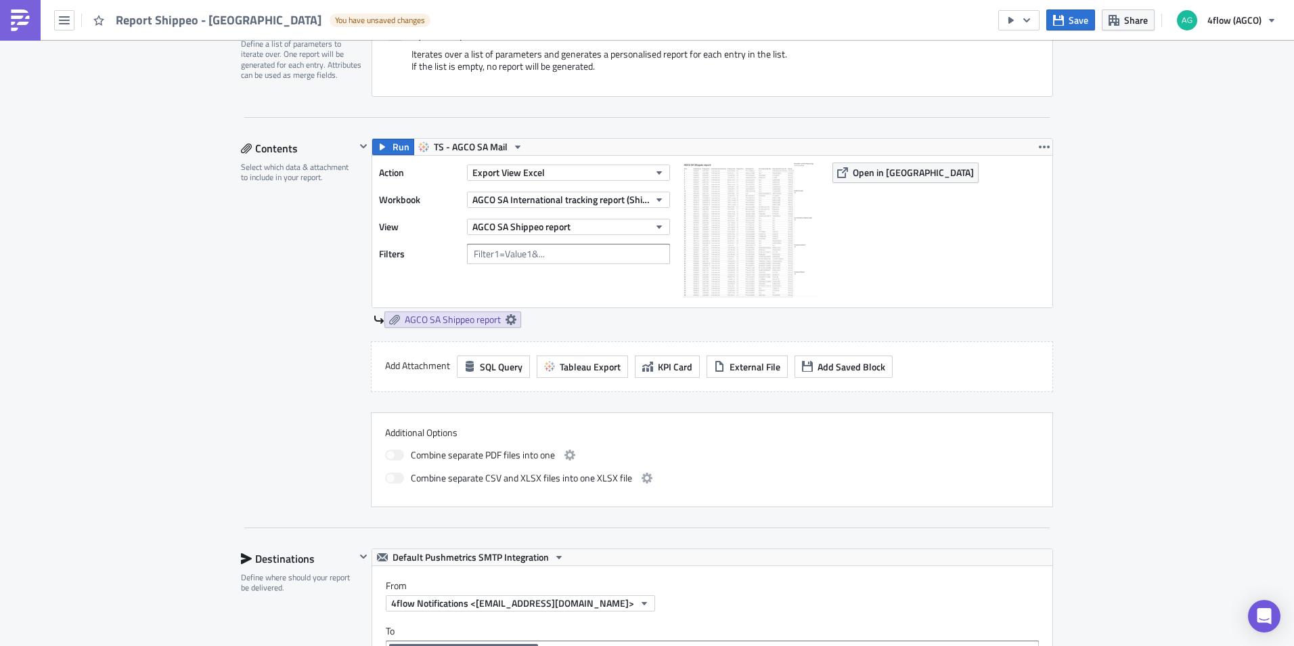
click at [573, 296] on div "Action Export View Excel Workbook AGCO SA International tracking report (Shippe…" at bounding box center [528, 231] width 298 height 138
click at [1064, 19] on icon "button" at bounding box center [1058, 19] width 11 height 11
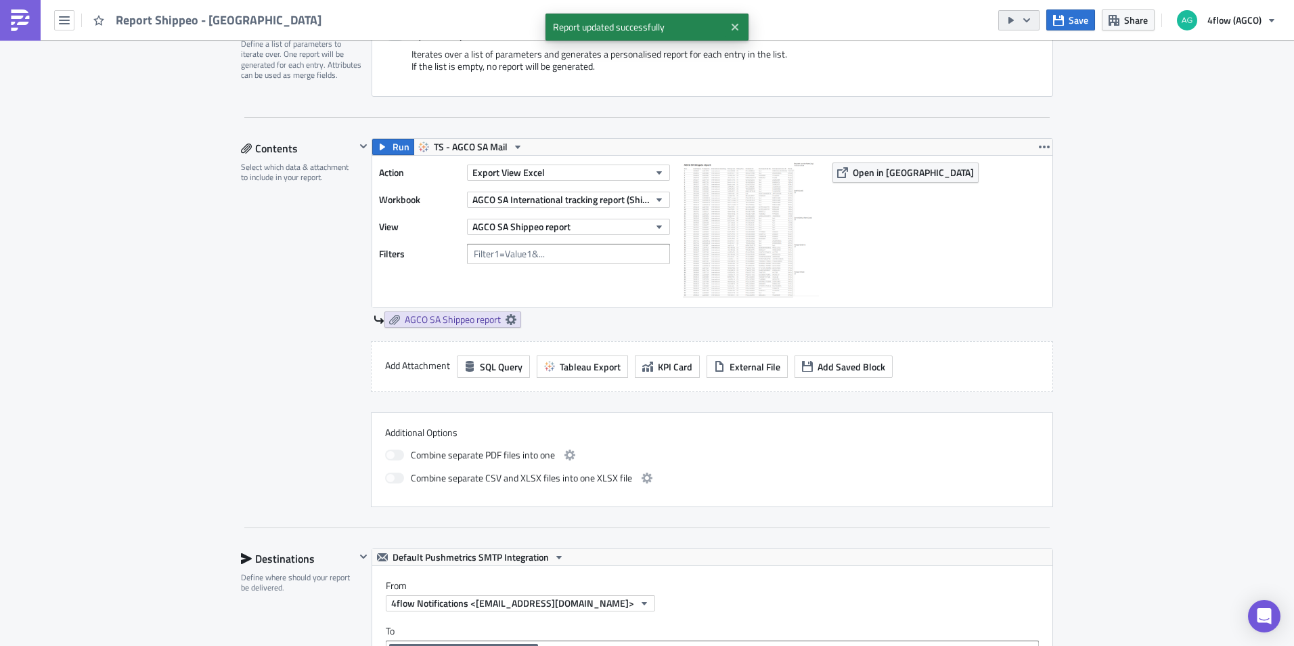
click at [1011, 22] on icon "button" at bounding box center [1011, 20] width 5 height 7
click at [1028, 72] on div "Run Report" at bounding box center [1061, 75] width 106 height 14
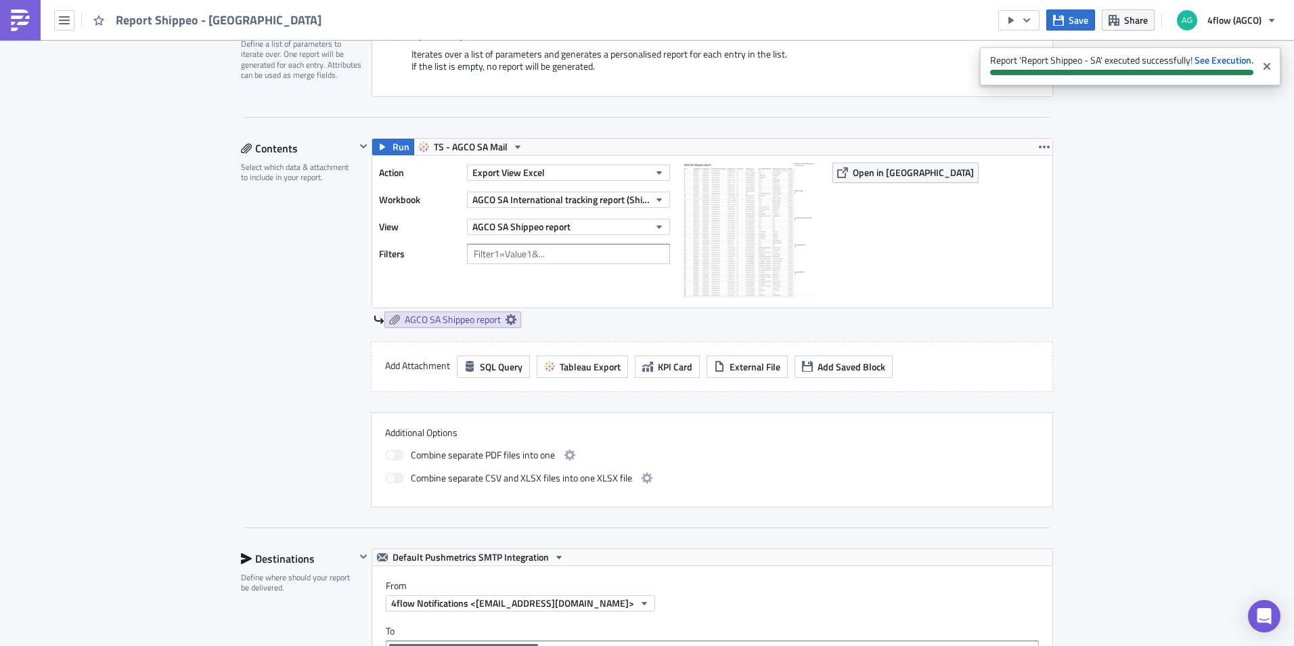
click at [1136, 213] on div "Execution Log Edit " Report Shippeo - SA " Settings Configure the basics of you…" at bounding box center [647, 547] width 1294 height 1696
click at [1167, 192] on div "Execution Log Edit " Report Shippeo - SA " Settings Configure the basics of you…" at bounding box center [647, 547] width 1294 height 1696
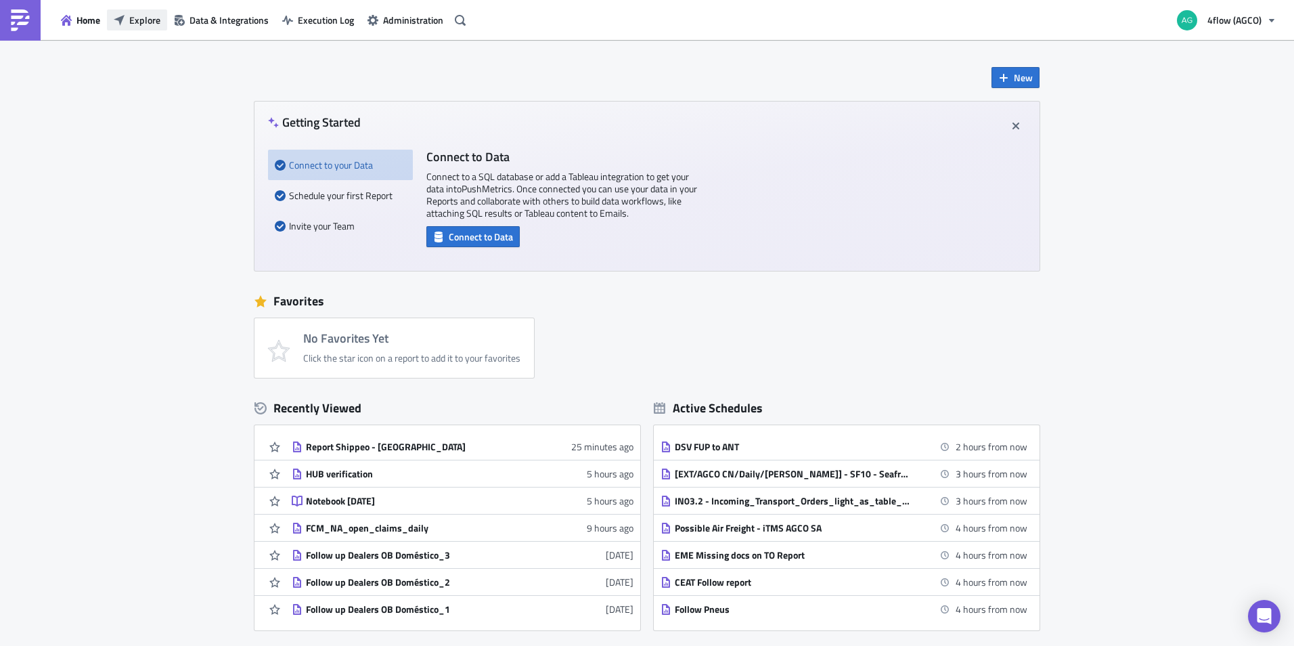
click at [147, 20] on span "Explore" at bounding box center [144, 20] width 31 height 14
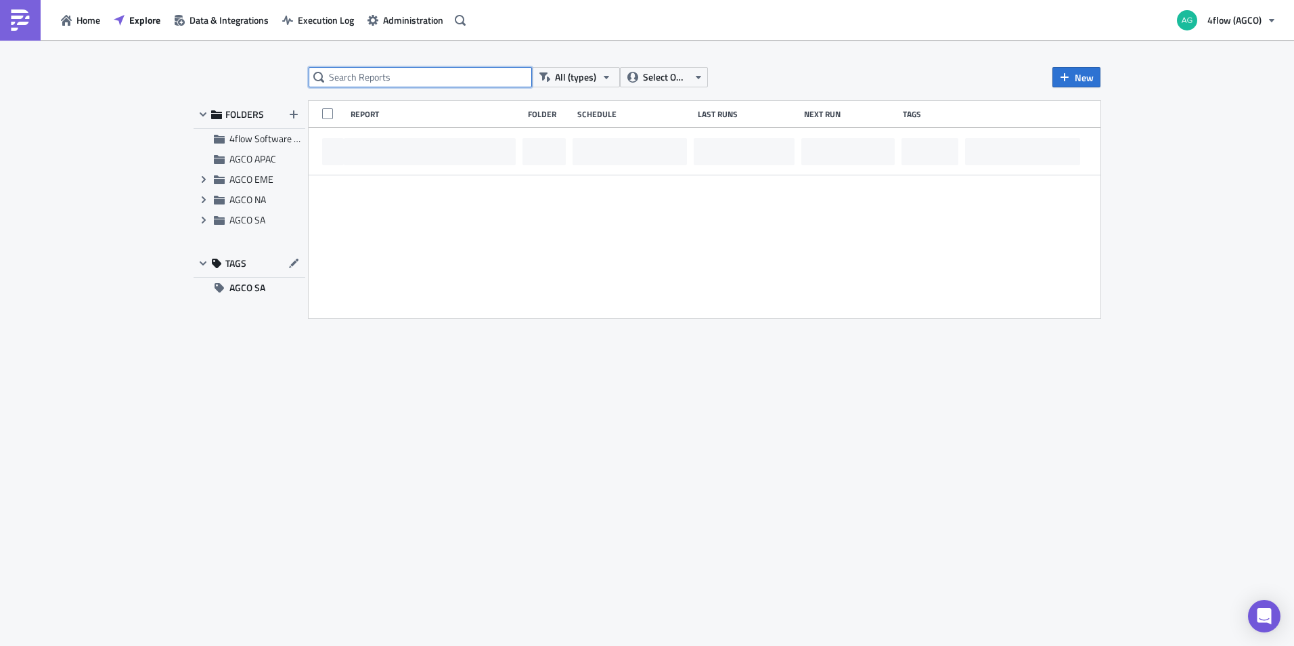
click at [436, 77] on input "text" at bounding box center [420, 77] width 223 height 20
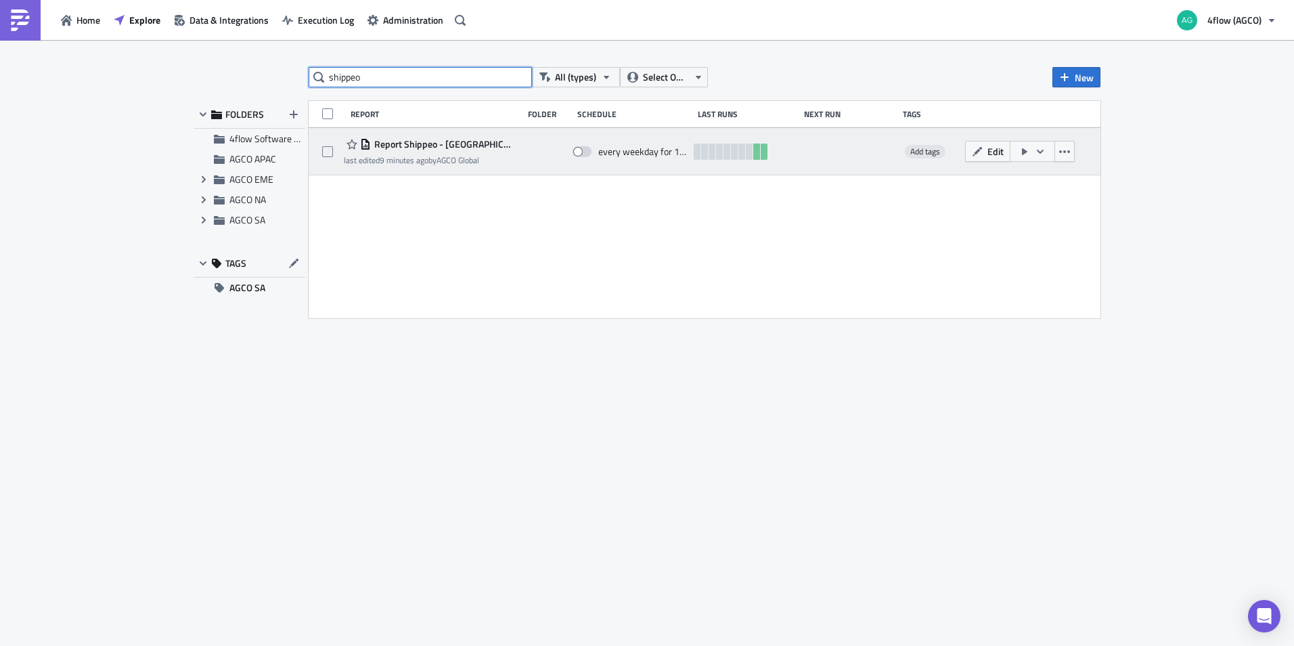
type input "shippeo"
click at [416, 143] on span "Report Shippeo - [GEOGRAPHIC_DATA]" at bounding box center [443, 144] width 145 height 12
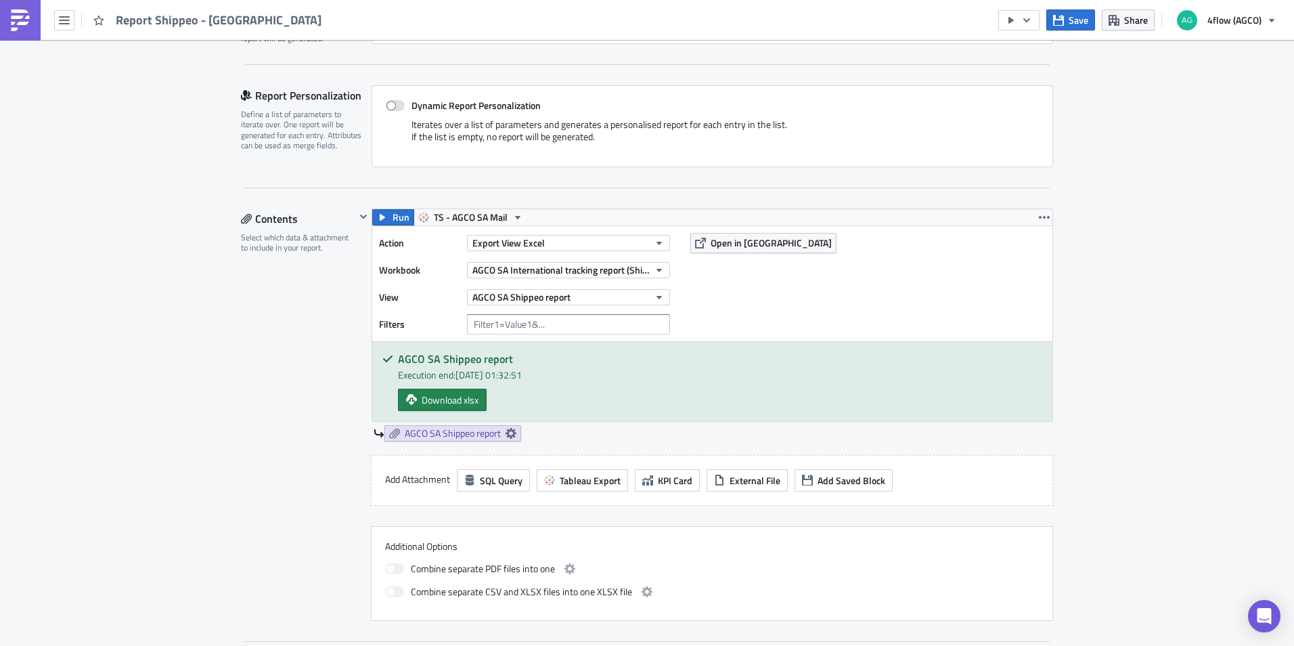
scroll to position [271, 0]
click at [602, 294] on button "AGCO SA Shippeo report" at bounding box center [568, 296] width 203 height 16
click at [563, 344] on div "AGCO SA Shippeo tracking report" at bounding box center [535, 342] width 131 height 14
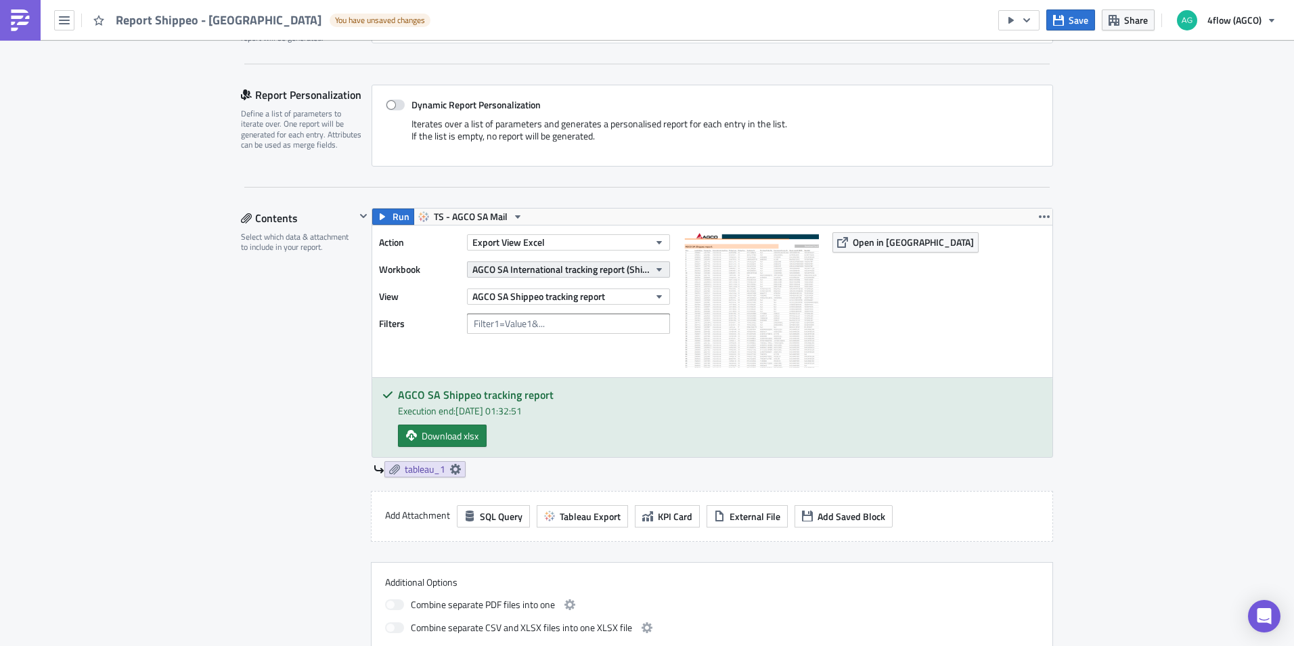
click at [634, 271] on span "AGCO SA International tracking report (Shippeo-Test)" at bounding box center [560, 269] width 177 height 14
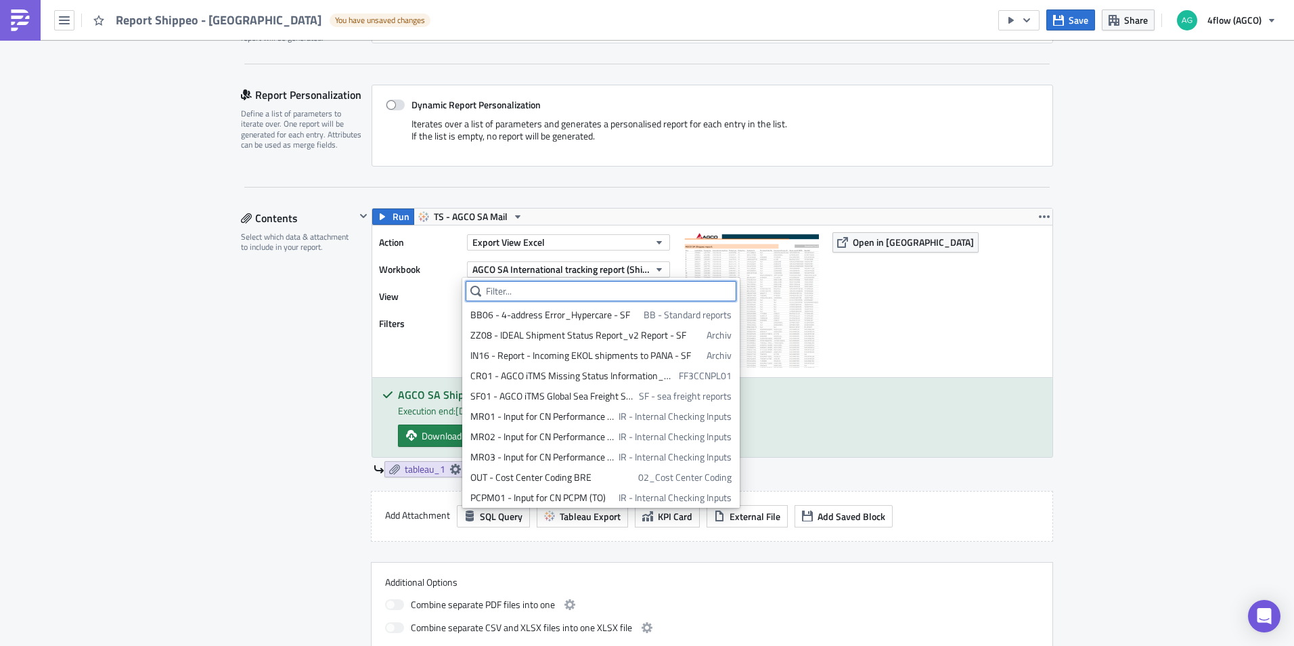
click at [608, 294] on input "text" at bounding box center [601, 291] width 271 height 20
paste input "AGCO SA International tracking report (Shippeo-Tes…"
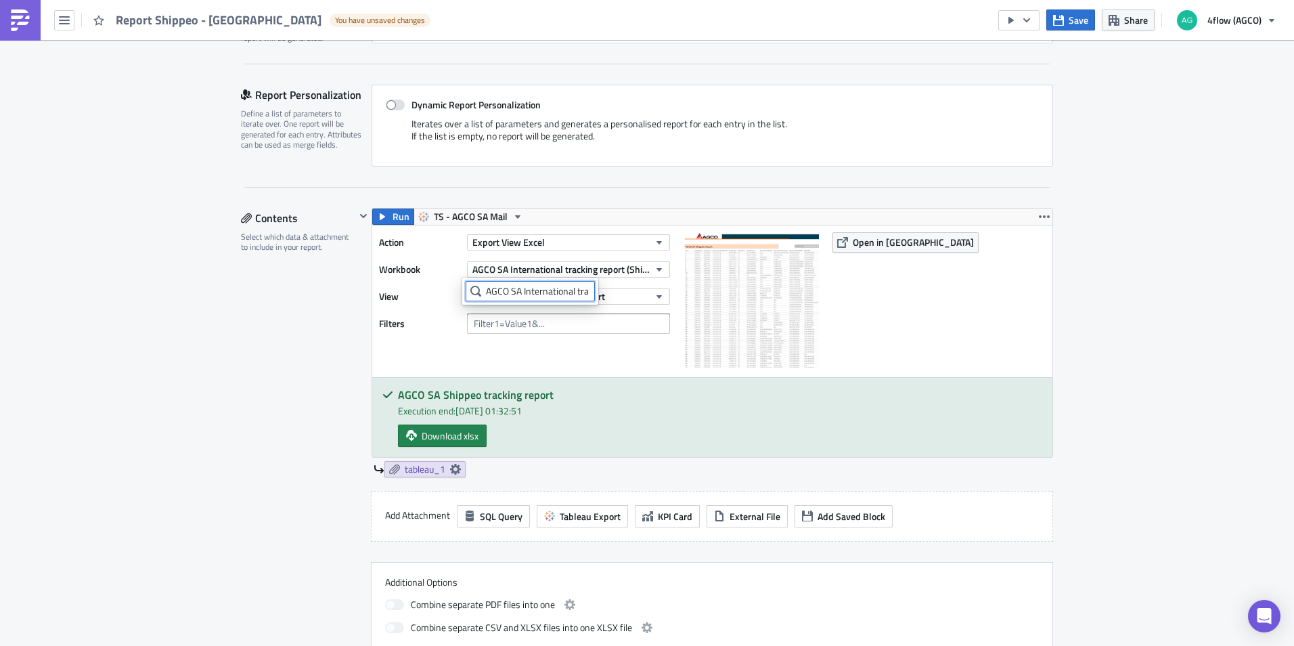
scroll to position [0, 115]
click at [541, 290] on input "AGCO SA International tracking report (Shippeo-Tes…" at bounding box center [530, 291] width 129 height 20
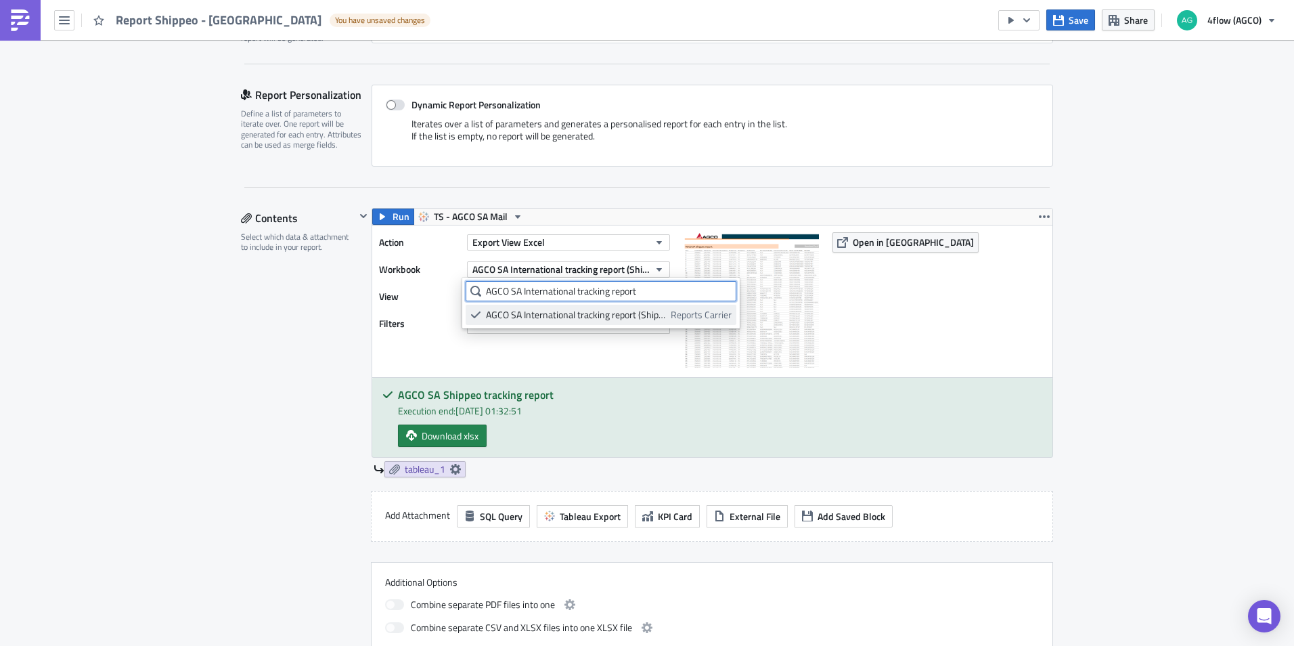
type input "AGCO SA International tracking report"
click at [689, 313] on span "Reports Carrier" at bounding box center [701, 315] width 61 height 14
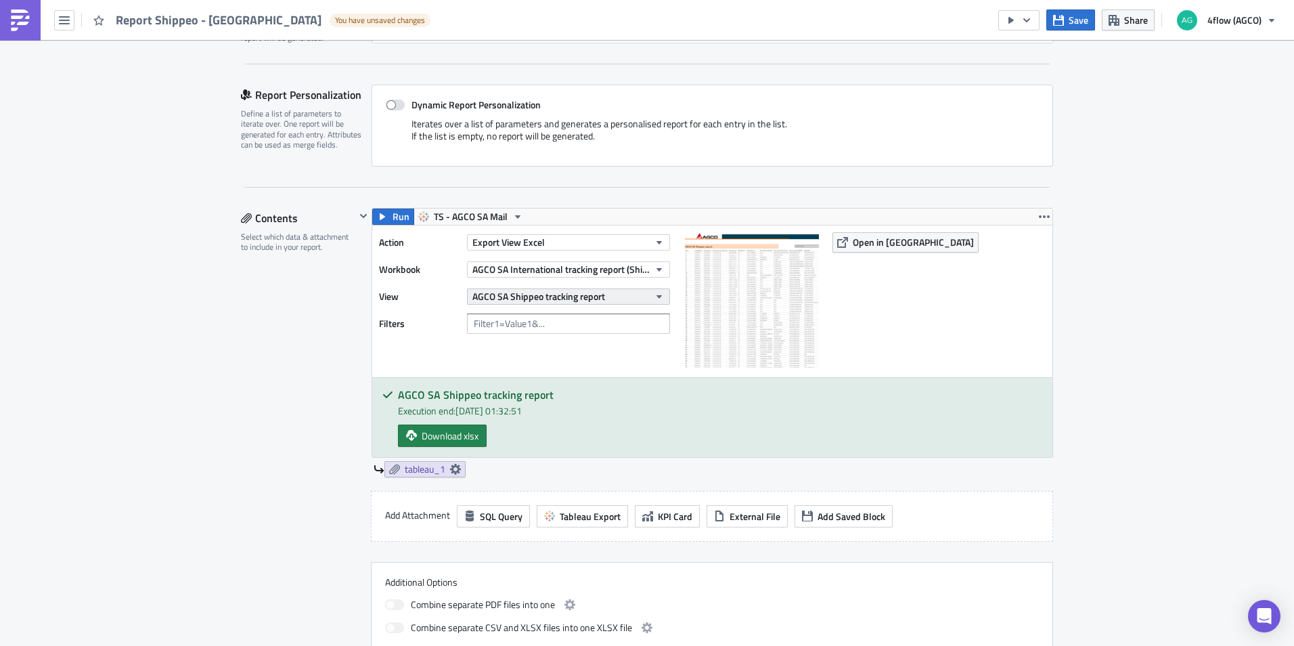
click at [659, 294] on icon "button" at bounding box center [659, 296] width 11 height 11
click at [530, 362] on div "AGCO SA Shippeo report" at bounding box center [543, 362] width 146 height 14
click at [862, 242] on span "Open in [GEOGRAPHIC_DATA]" at bounding box center [913, 242] width 121 height 14
click at [1071, 20] on span "Save" at bounding box center [1079, 20] width 20 height 14
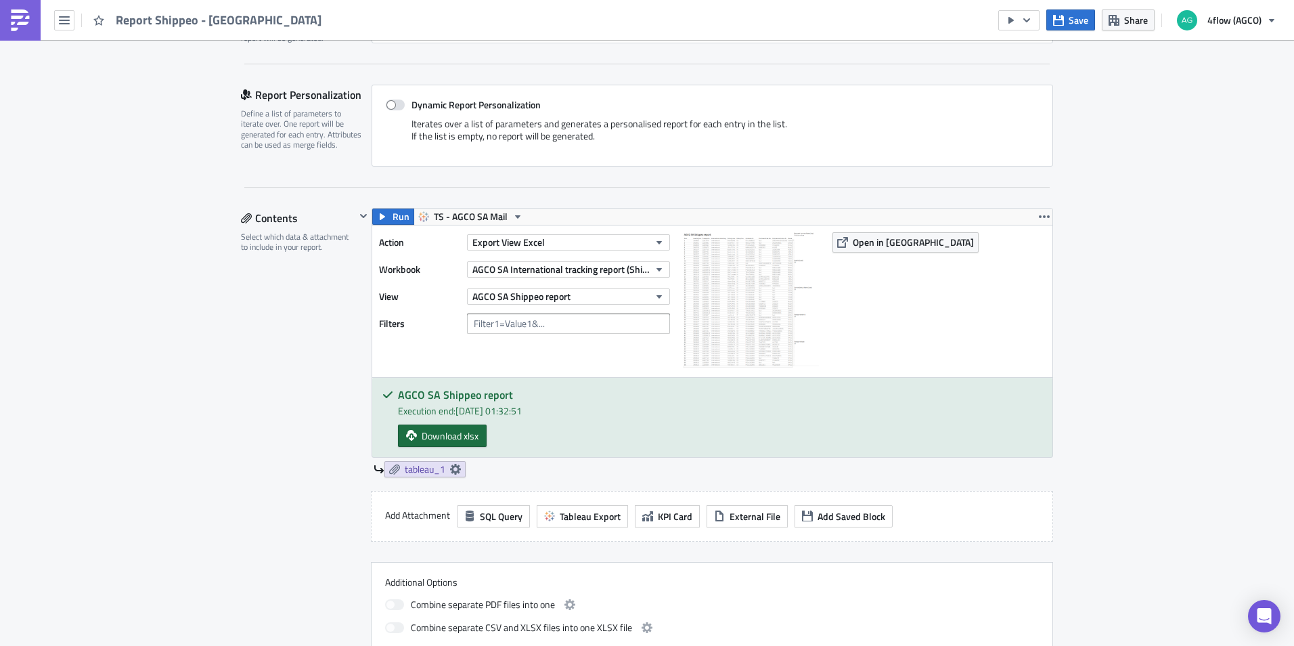
click at [441, 436] on span "Download xlsx" at bounding box center [450, 435] width 57 height 14
click at [1053, 424] on div "Execution Log Edit " Report Shippeo - SA " Settings Configure the basics of you…" at bounding box center [646, 656] width 839 height 1775
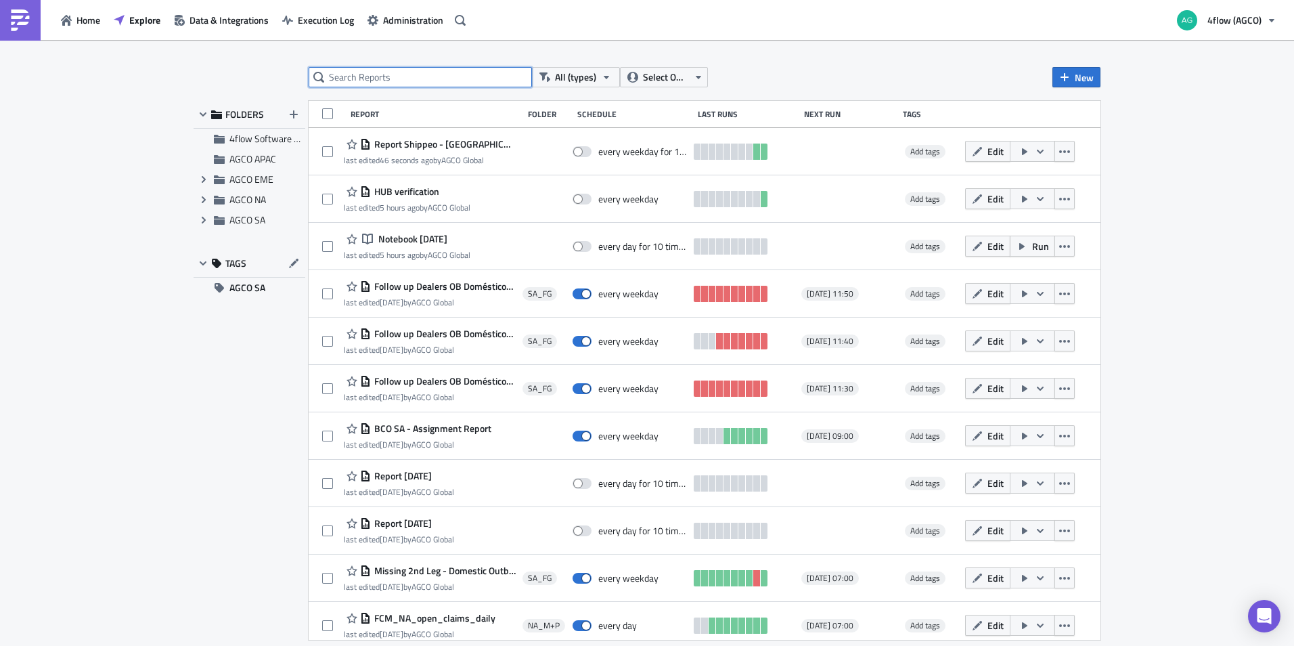
click at [360, 77] on input "text" at bounding box center [420, 77] width 223 height 20
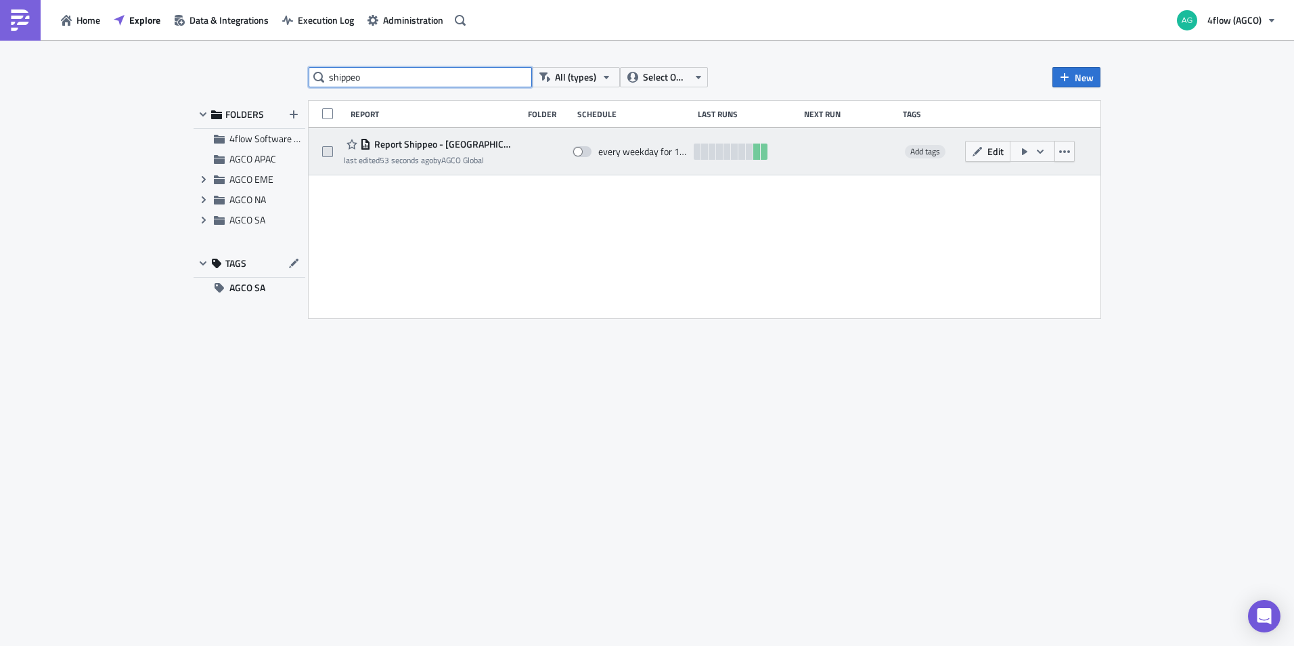
type input "shippeo"
click at [329, 152] on span at bounding box center [327, 151] width 11 height 11
click at [329, 152] on input "checkbox" at bounding box center [329, 152] width 9 height 9
checkbox input "true"
click at [1073, 148] on button "button" at bounding box center [1065, 151] width 20 height 21
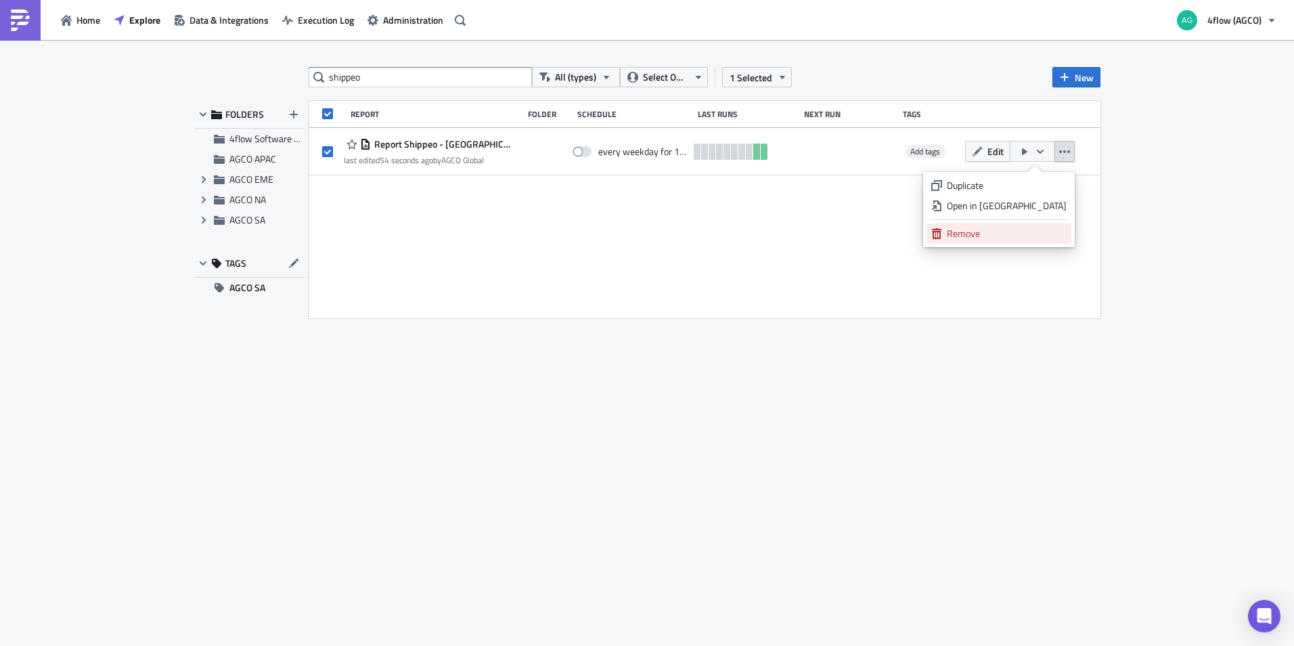
click at [995, 235] on div "Remove" at bounding box center [1007, 234] width 120 height 14
checkbox input "false"
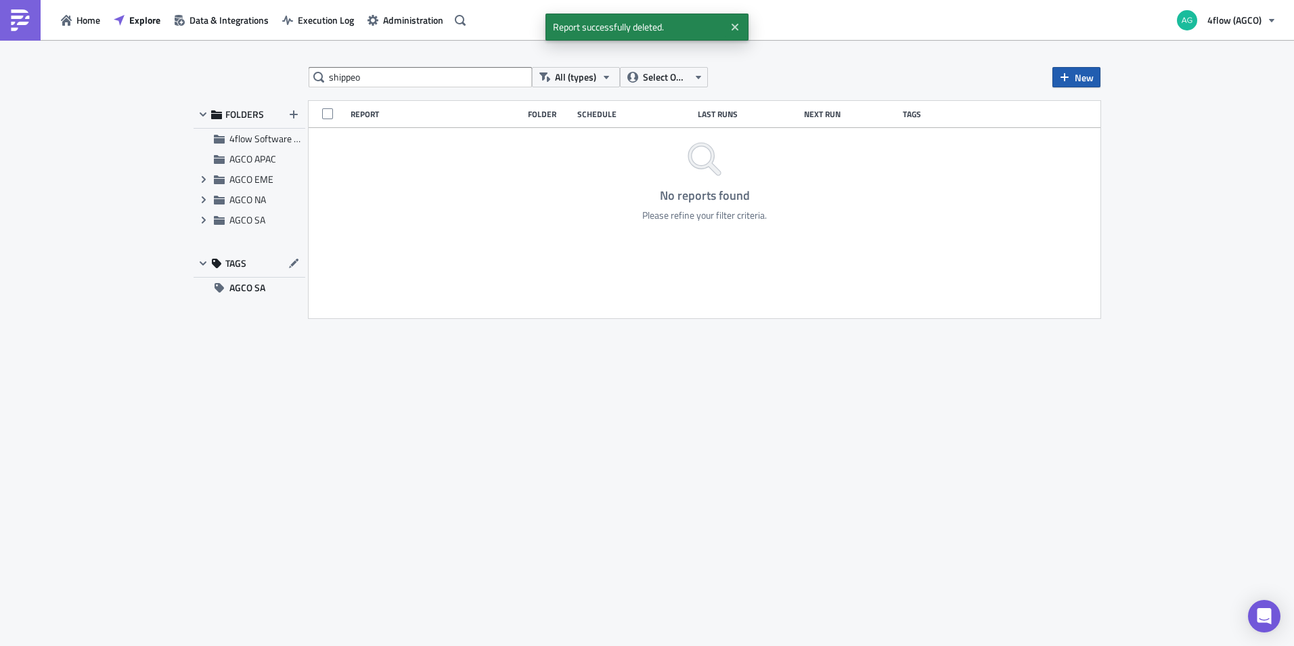
click at [1068, 76] on icon "button" at bounding box center [1064, 77] width 11 height 11
click at [1084, 112] on div "Report" at bounding box center [1122, 111] width 90 height 14
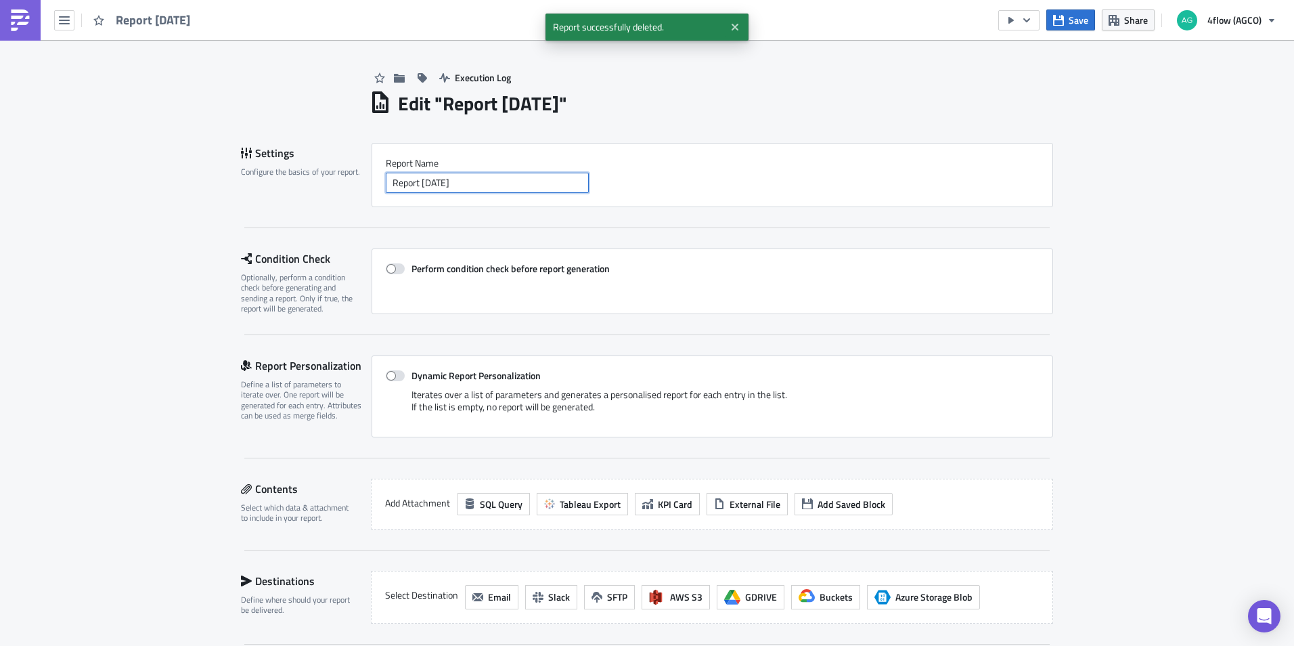
drag, startPoint x: 482, startPoint y: 186, endPoint x: 248, endPoint y: 177, distance: 233.7
click at [248, 177] on div "Settings Configure the basics of your report. Report Nam﻿e Report [DATE]" at bounding box center [647, 175] width 812 height 64
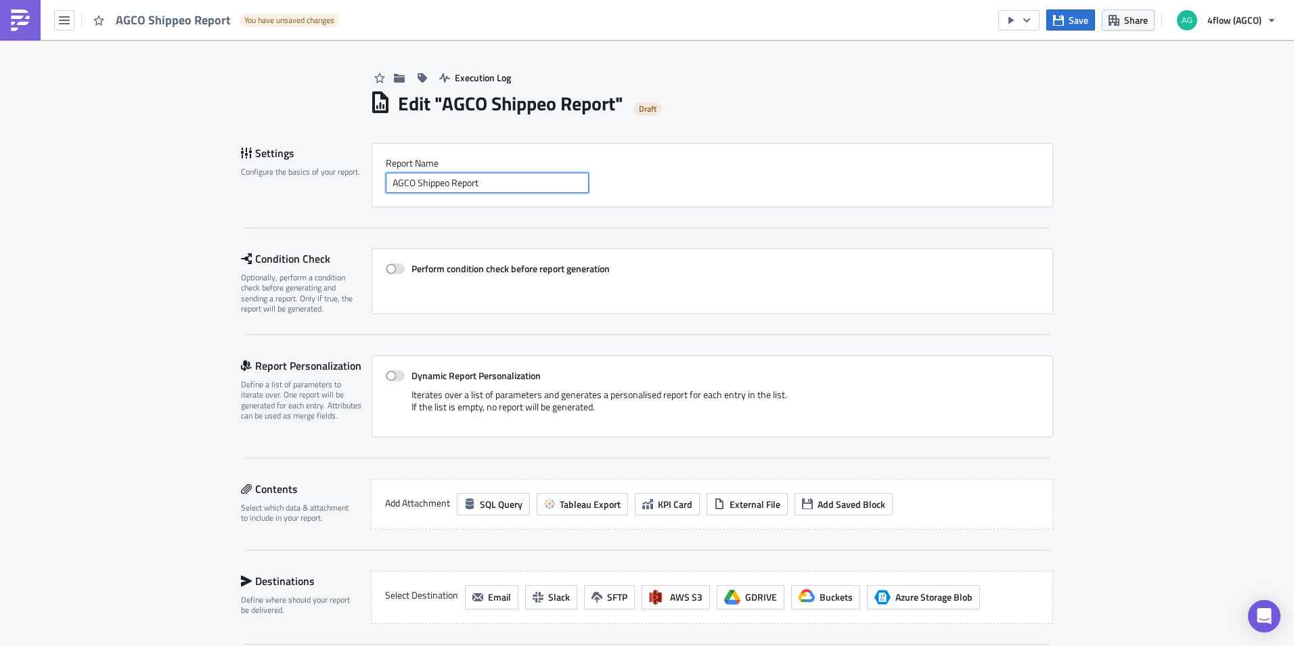
drag, startPoint x: 415, startPoint y: 183, endPoint x: 441, endPoint y: 183, distance: 25.7
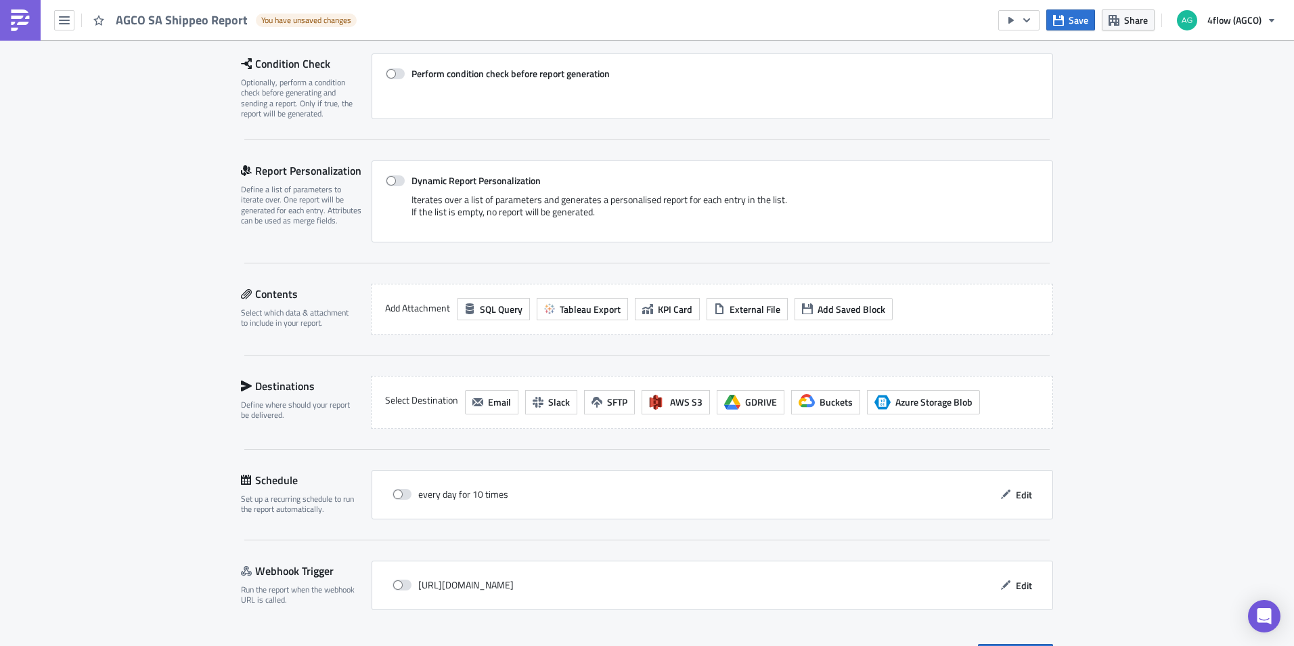
scroll to position [203, 0]
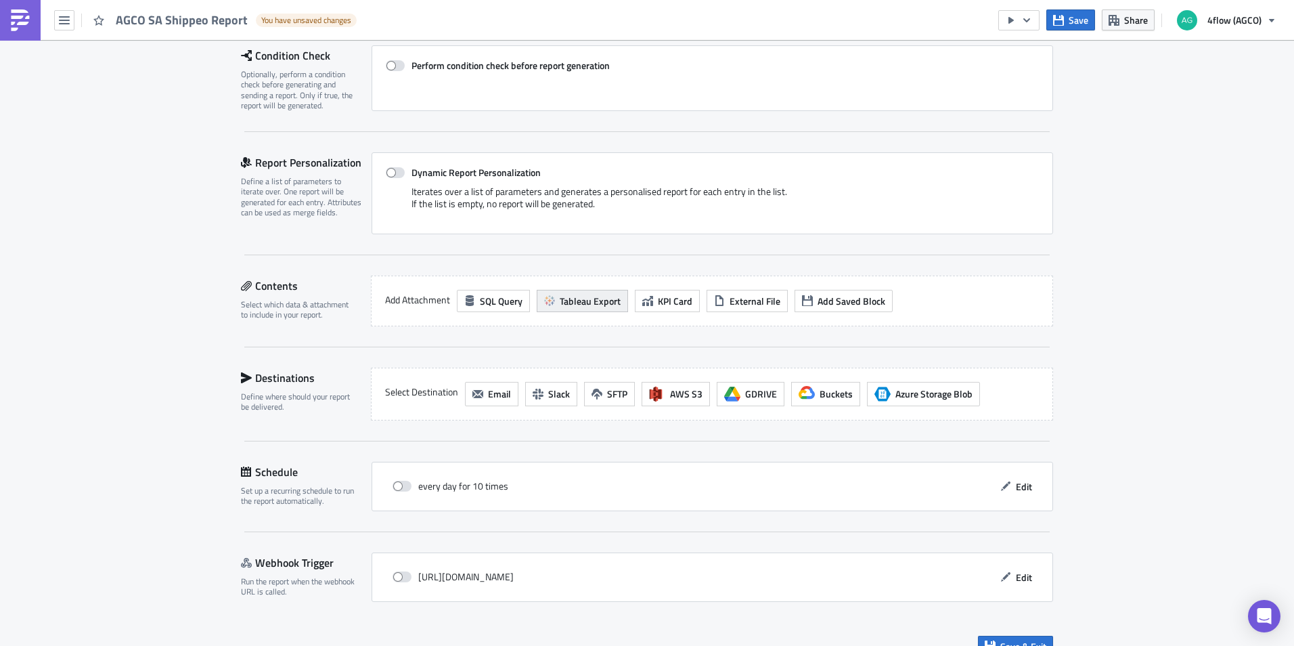
type input "AGCO SA Shippeo Report"
click at [560, 300] on span "Tableau Export" at bounding box center [590, 301] width 61 height 14
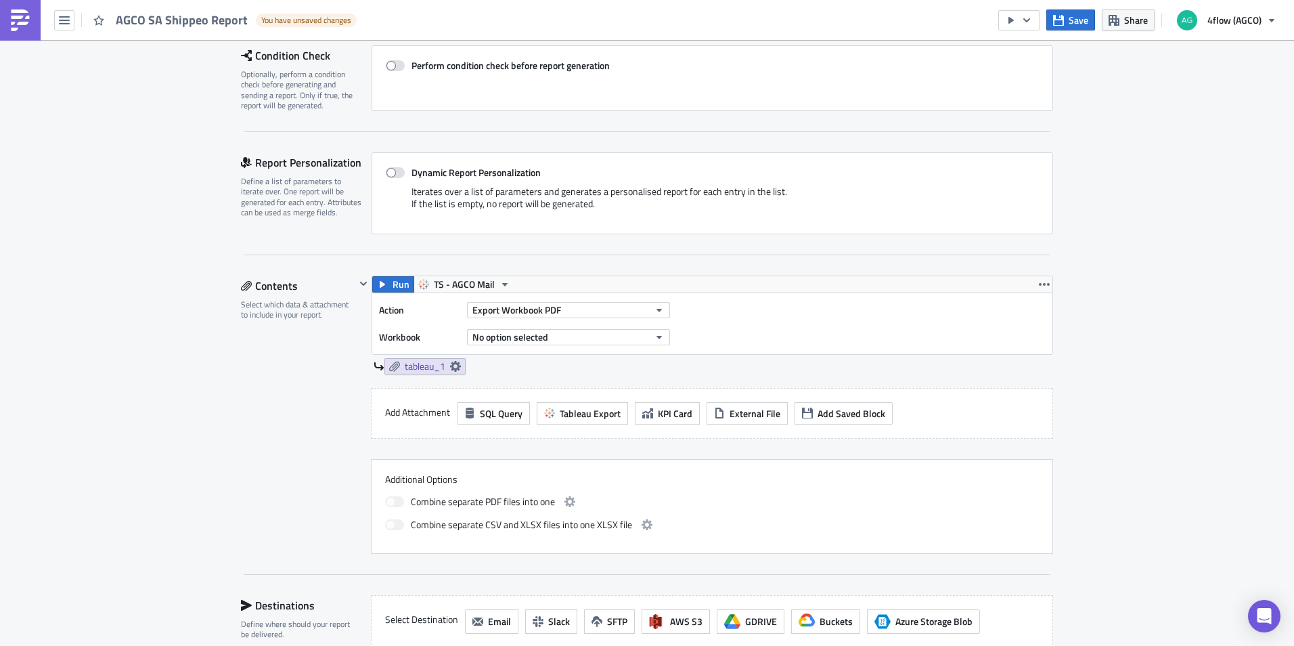
click at [436, 273] on div "Settings Configure the basics of your report. Report Nam﻿e AGCO SA Shippeo Repo…" at bounding box center [647, 395] width 812 height 910
click at [439, 276] on span "TS - AGCO Mail" at bounding box center [464, 284] width 61 height 16
click at [456, 362] on div "TS - AGCO SA Mail" at bounding box center [479, 367] width 97 height 14
click at [550, 315] on span "Export Workbook PDF" at bounding box center [516, 310] width 89 height 14
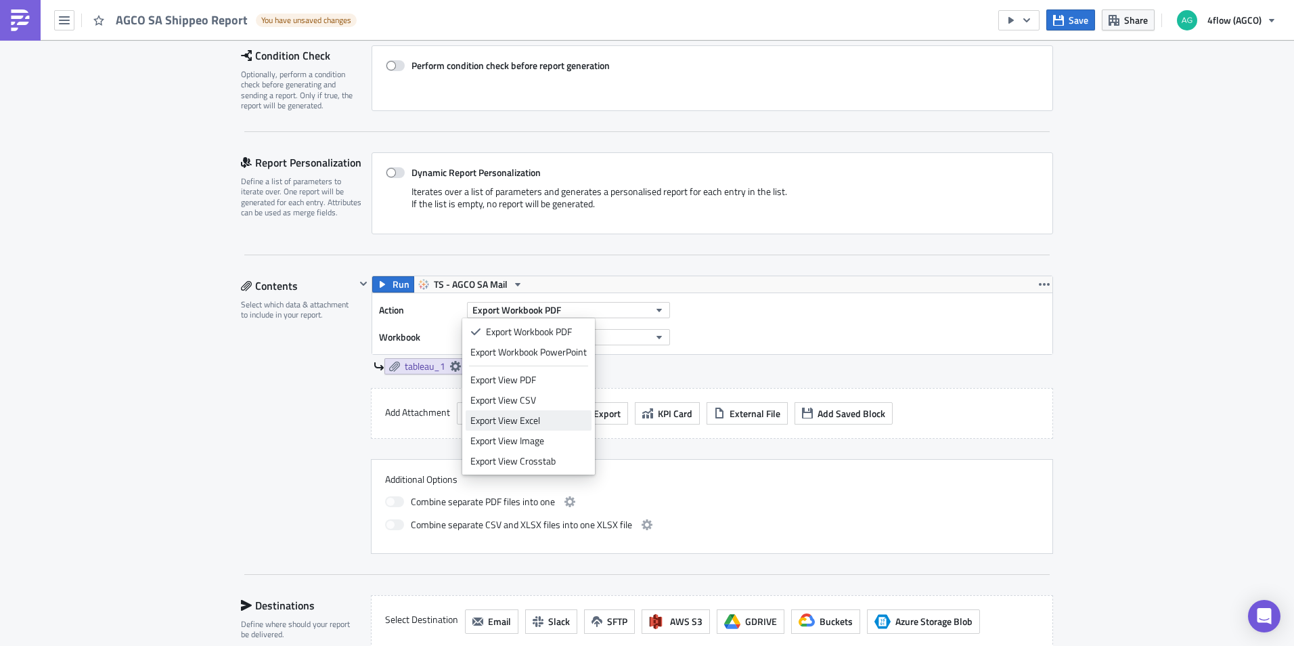
click at [535, 422] on div "Export View Excel" at bounding box center [528, 421] width 116 height 14
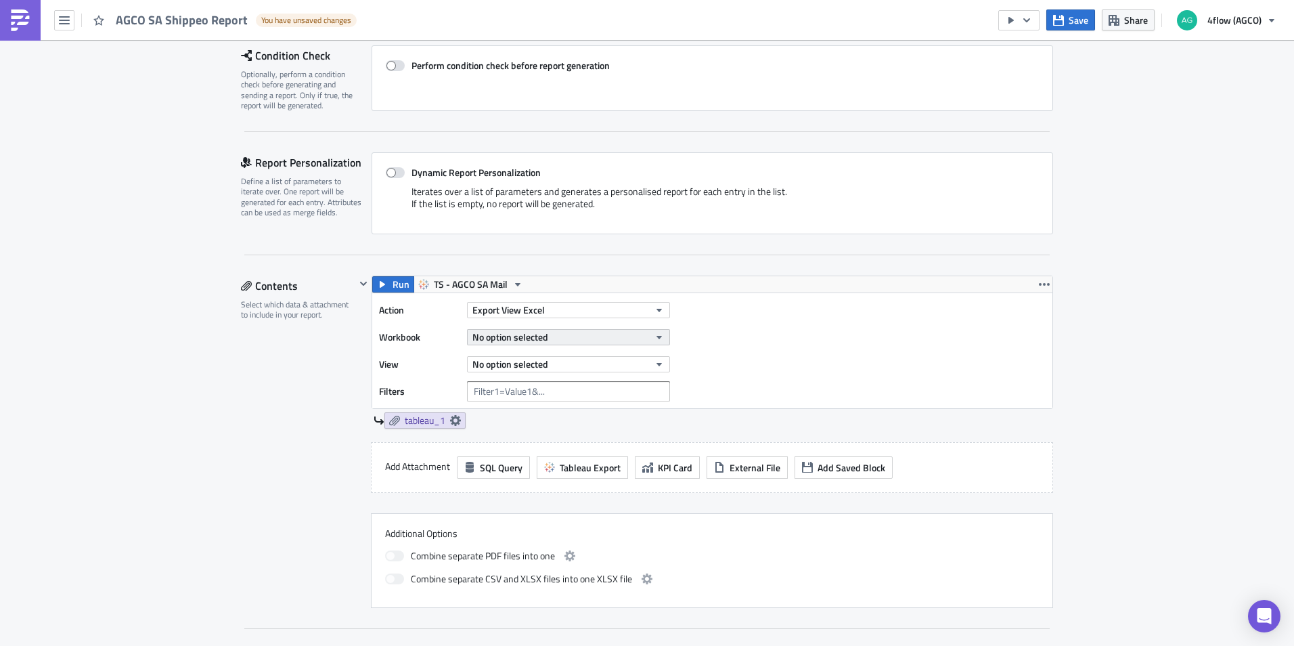
click at [550, 340] on button "No option selected" at bounding box center [568, 337] width 203 height 16
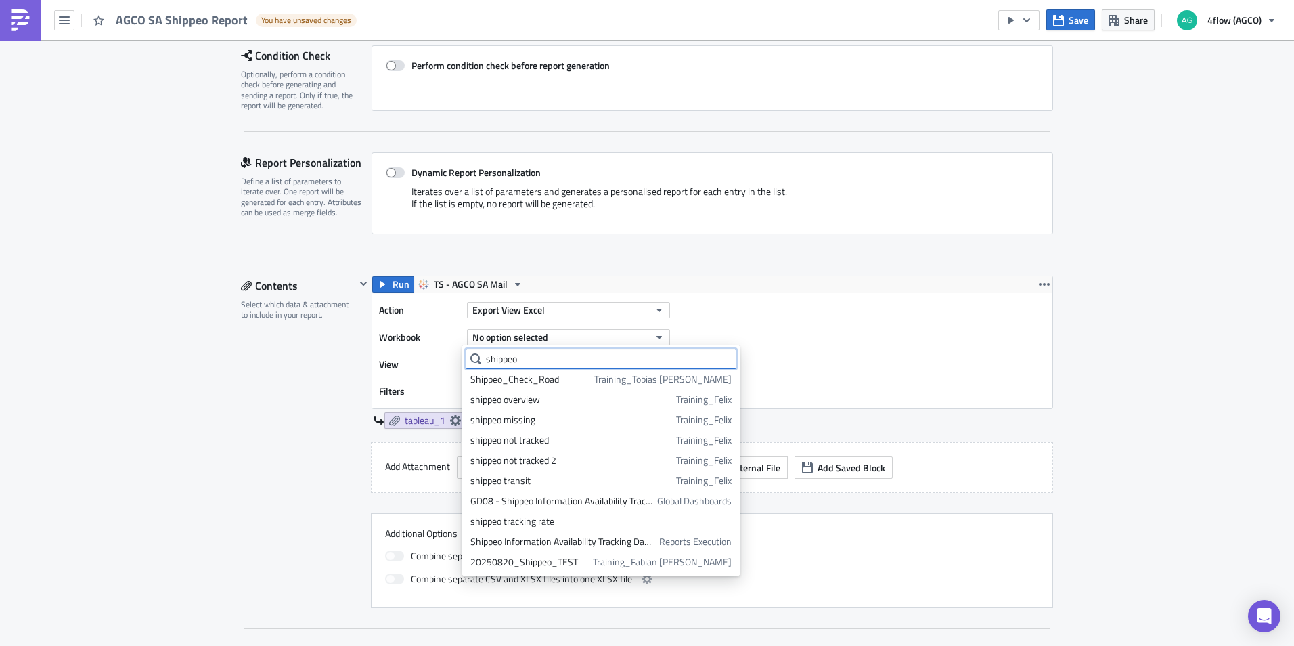
scroll to position [186, 0]
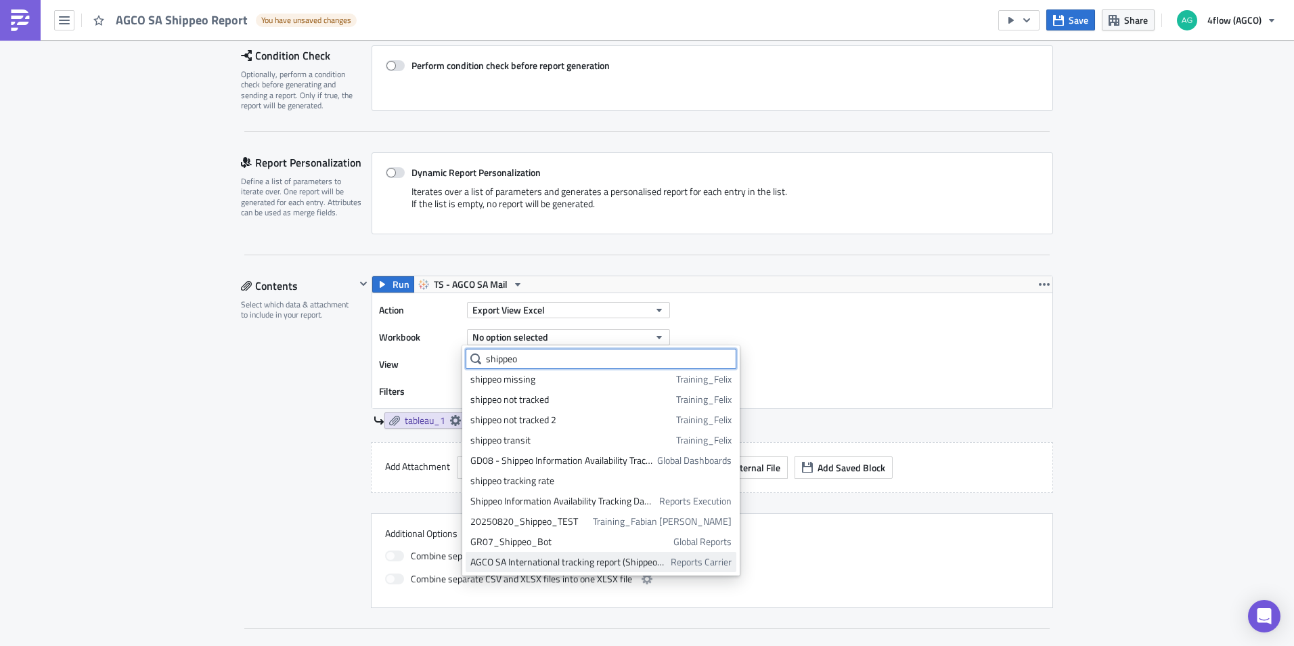
type input "shippeo"
click at [697, 562] on span "Reports Carrier" at bounding box center [701, 562] width 61 height 14
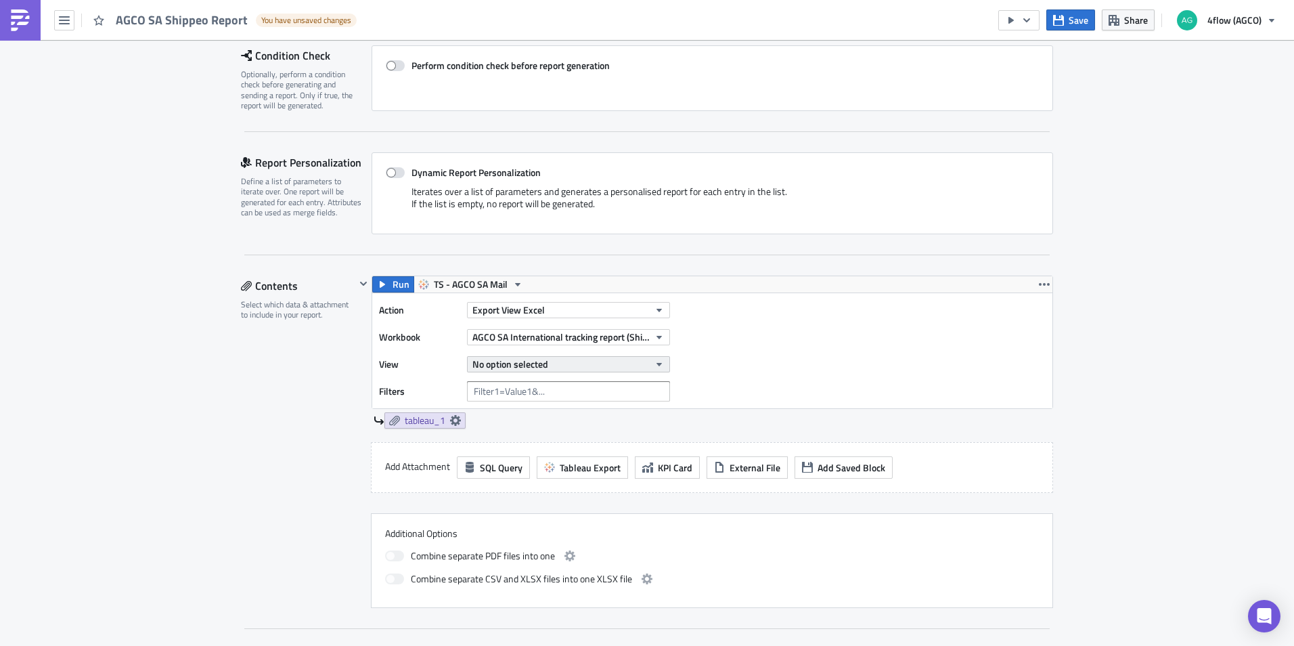
click at [611, 366] on button "No option selected" at bounding box center [568, 364] width 203 height 16
click at [534, 431] on div "AGCO SA Shippeo report" at bounding box center [535, 430] width 131 height 14
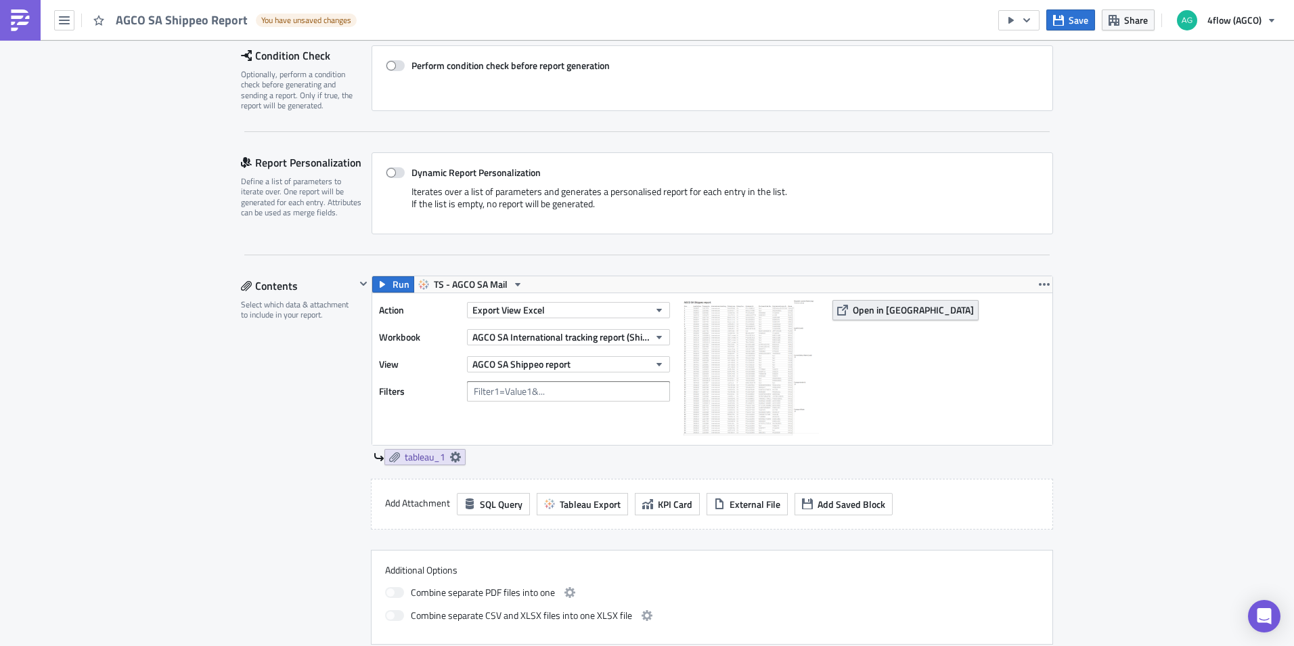
click at [867, 313] on span "Open in [GEOGRAPHIC_DATA]" at bounding box center [913, 310] width 121 height 14
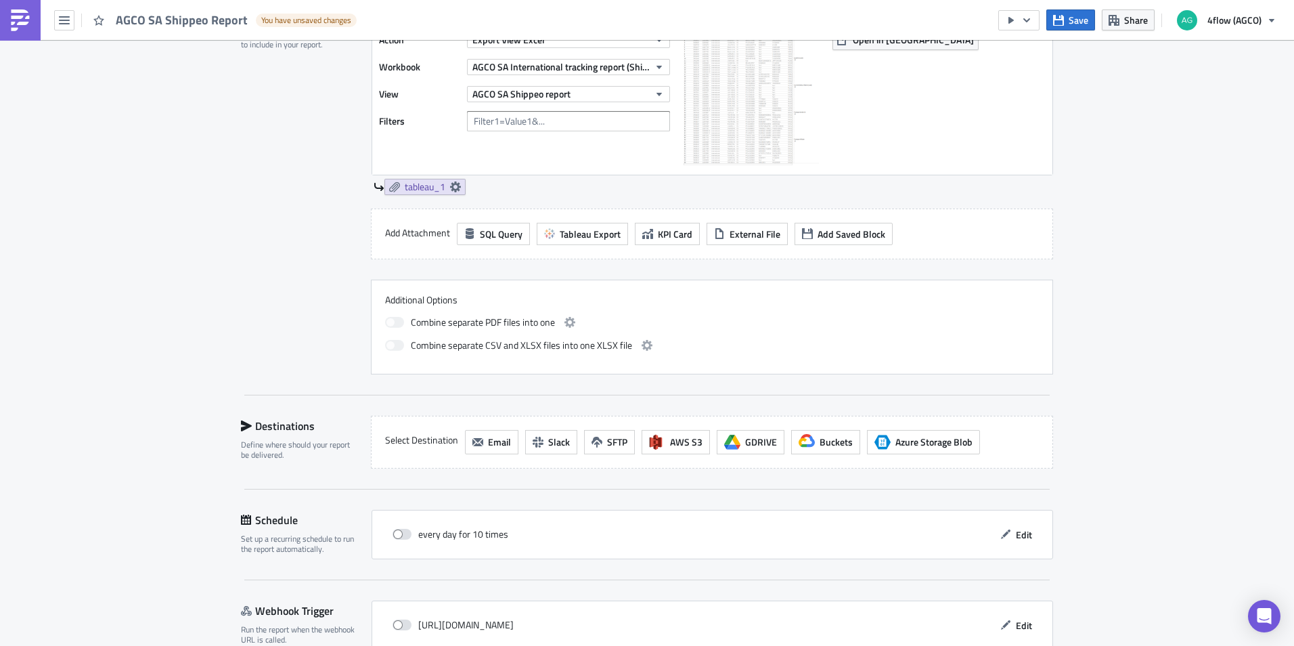
scroll to position [474, 0]
click at [488, 440] on span "Email" at bounding box center [499, 441] width 23 height 14
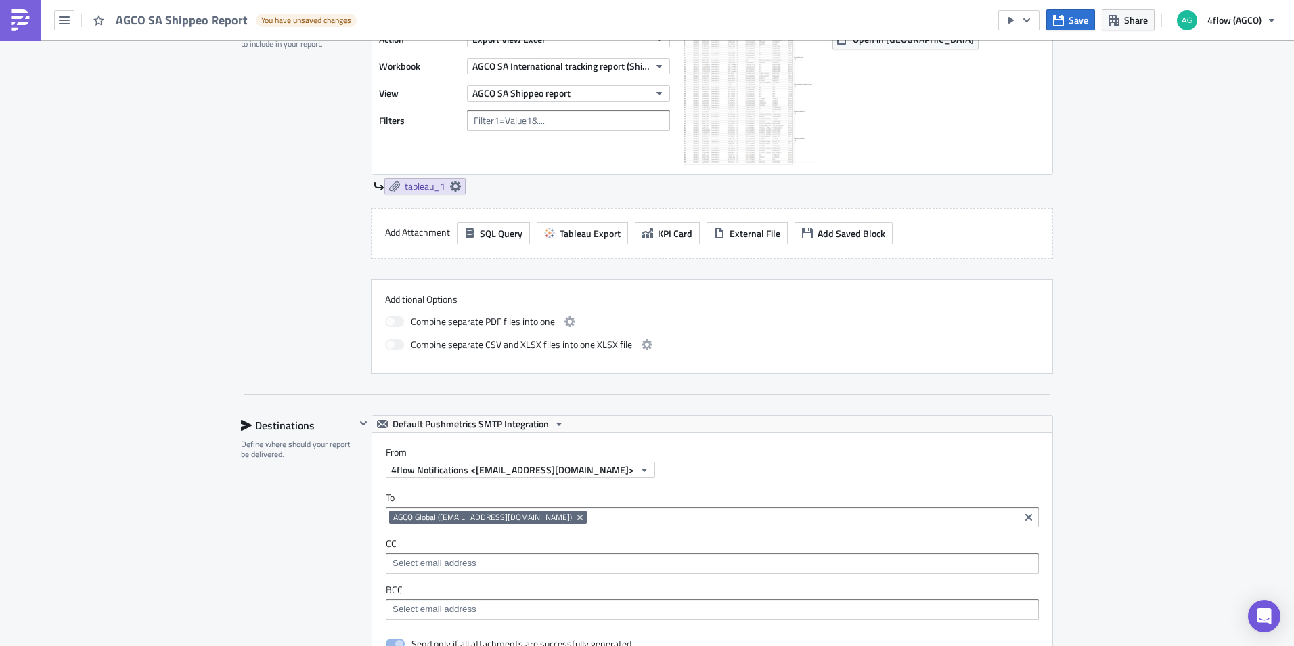
scroll to position [0, 0]
click at [609, 519] on input at bounding box center [803, 517] width 426 height 14
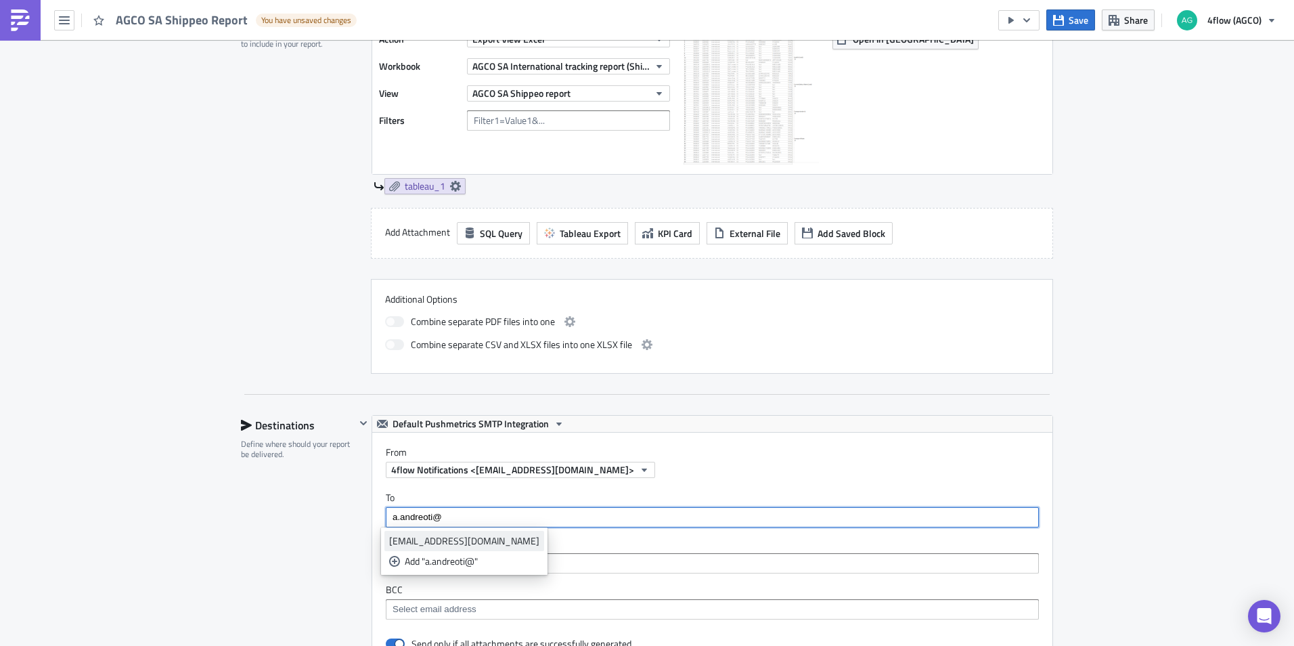
type input "a.andreoti@"
click at [436, 539] on div "[EMAIL_ADDRESS][DOMAIN_NAME]" at bounding box center [464, 541] width 150 height 14
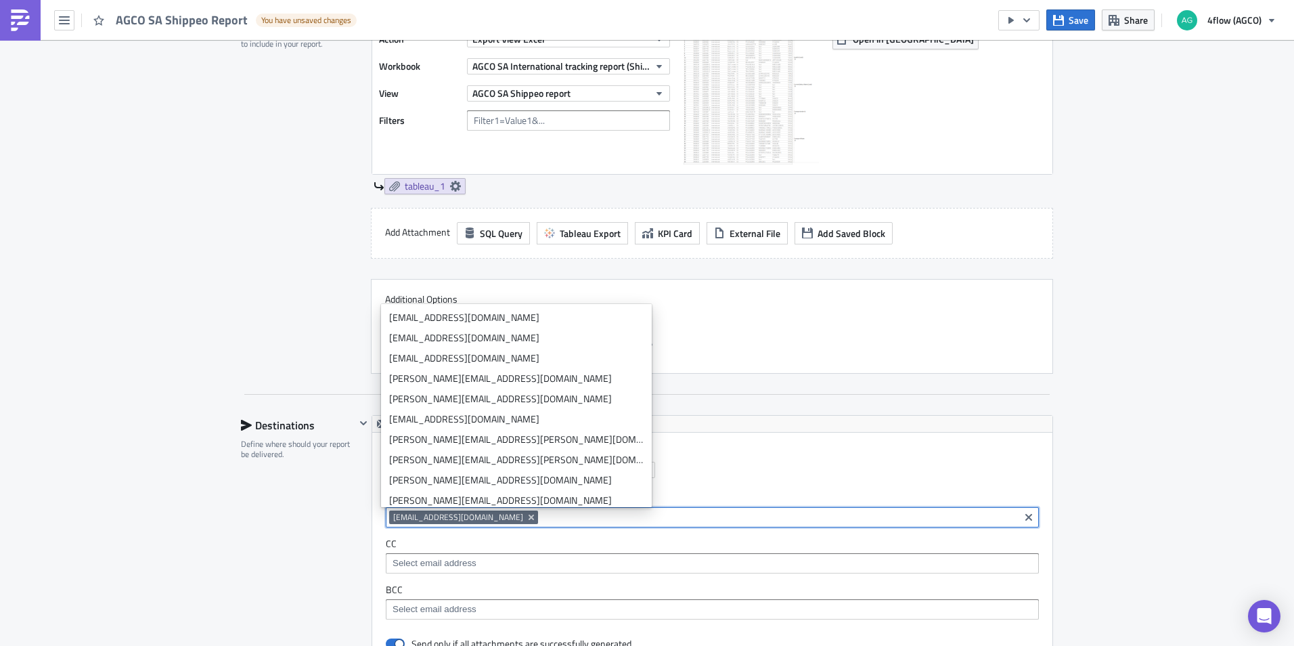
click at [1103, 403] on div "Execution Log Edit " AGCO SA Shippeo Report " Draft Settings Configure the basi…" at bounding box center [647, 414] width 1294 height 1696
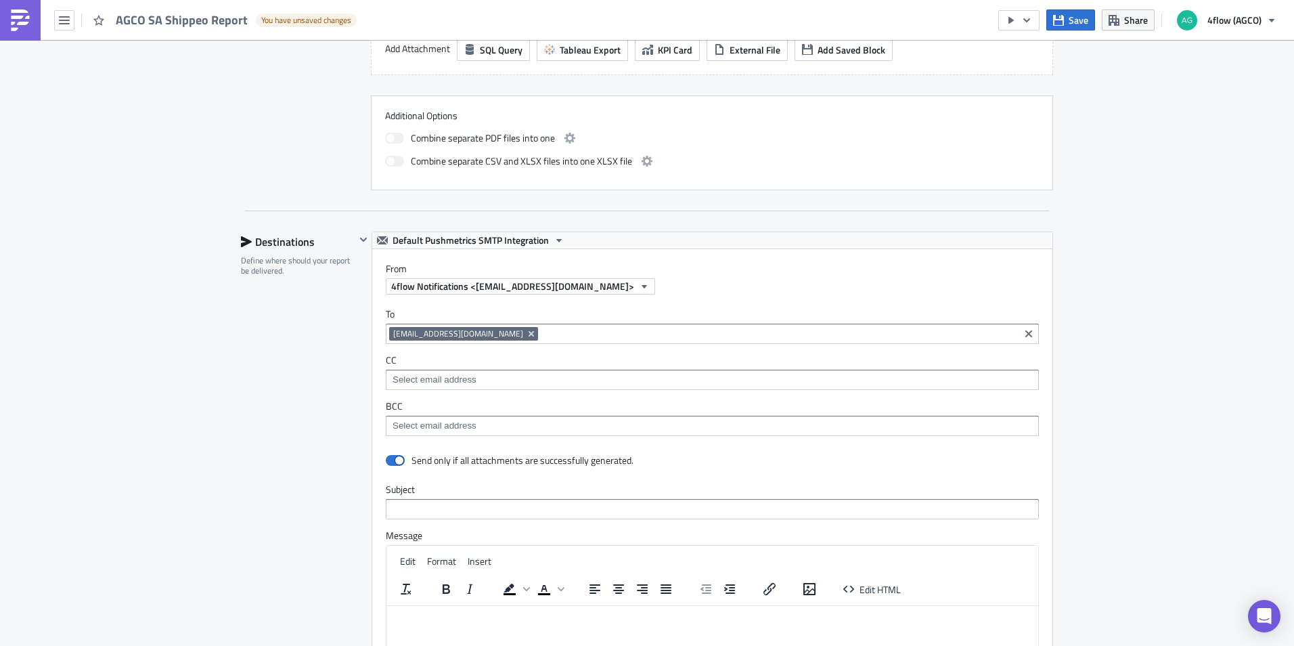
scroll to position [677, 0]
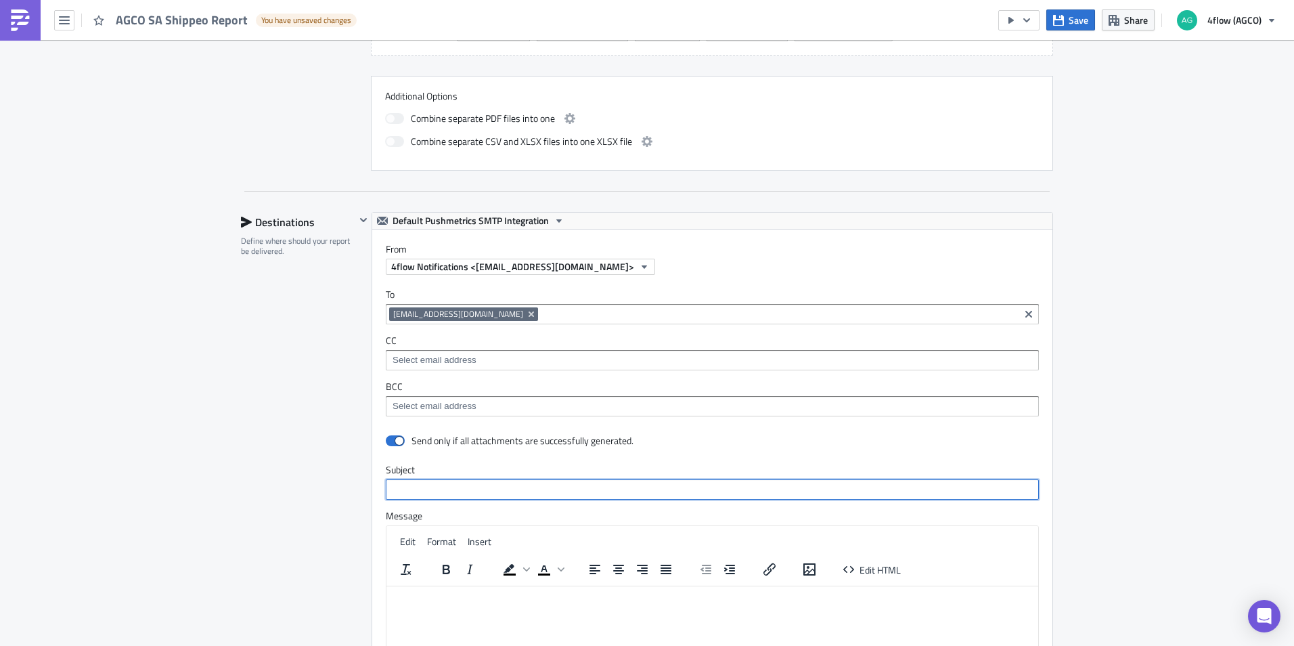
click at [454, 493] on input "text" at bounding box center [712, 489] width 653 height 20
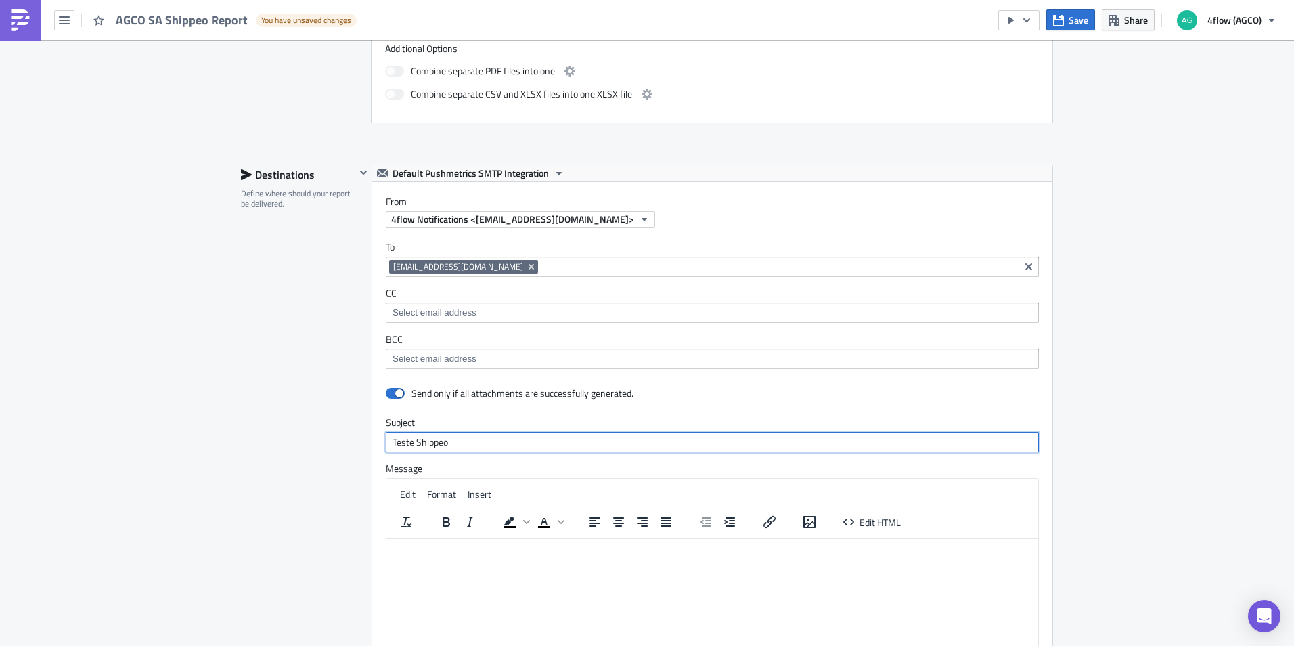
scroll to position [745, 0]
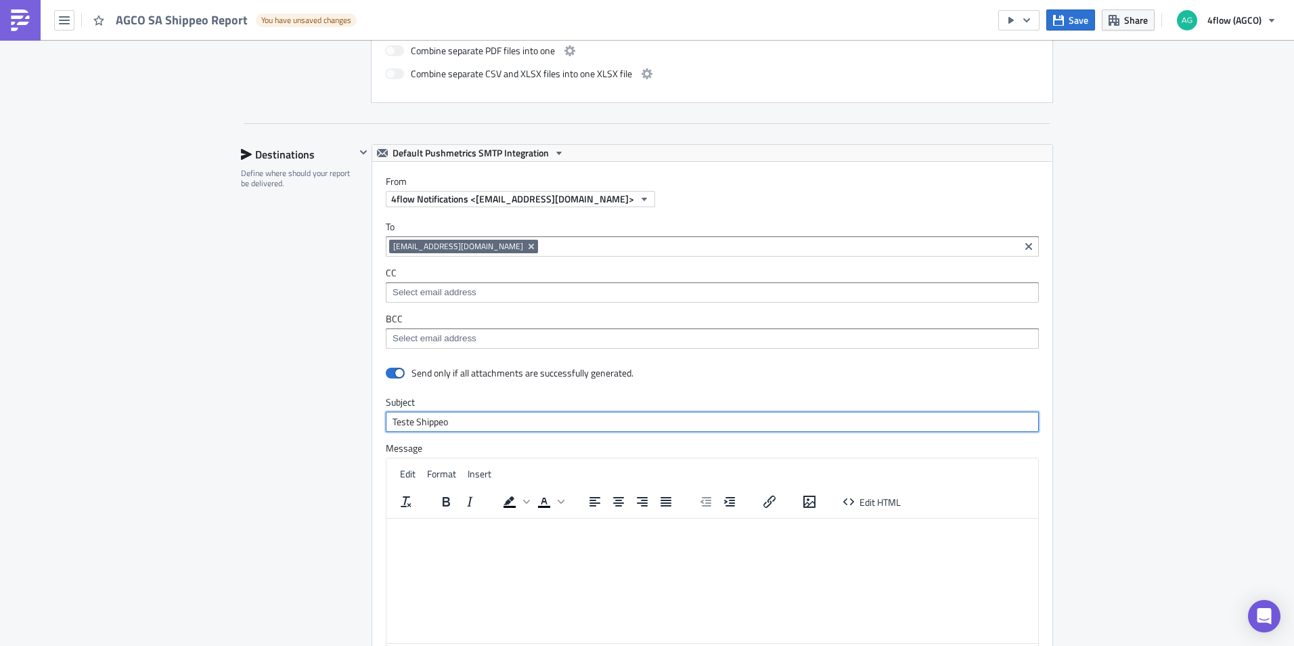
type input "Teste Shippeo"
click at [443, 539] on html at bounding box center [712, 529] width 652 height 22
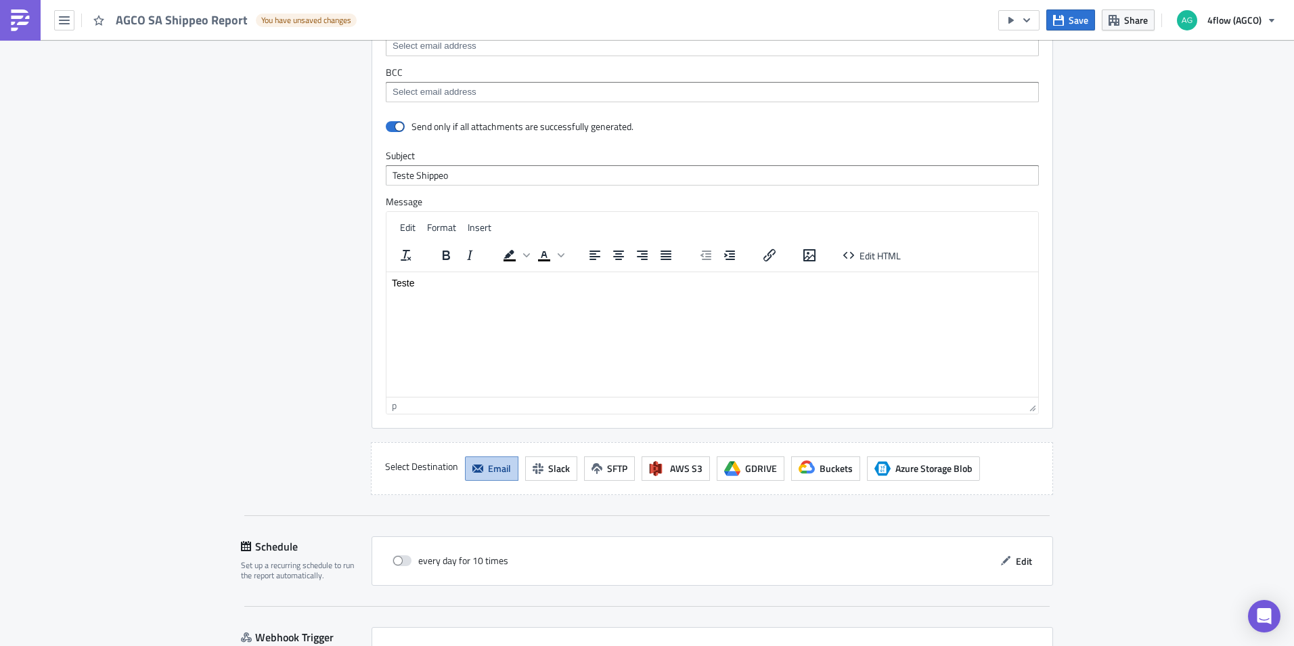
scroll to position [1015, 0]
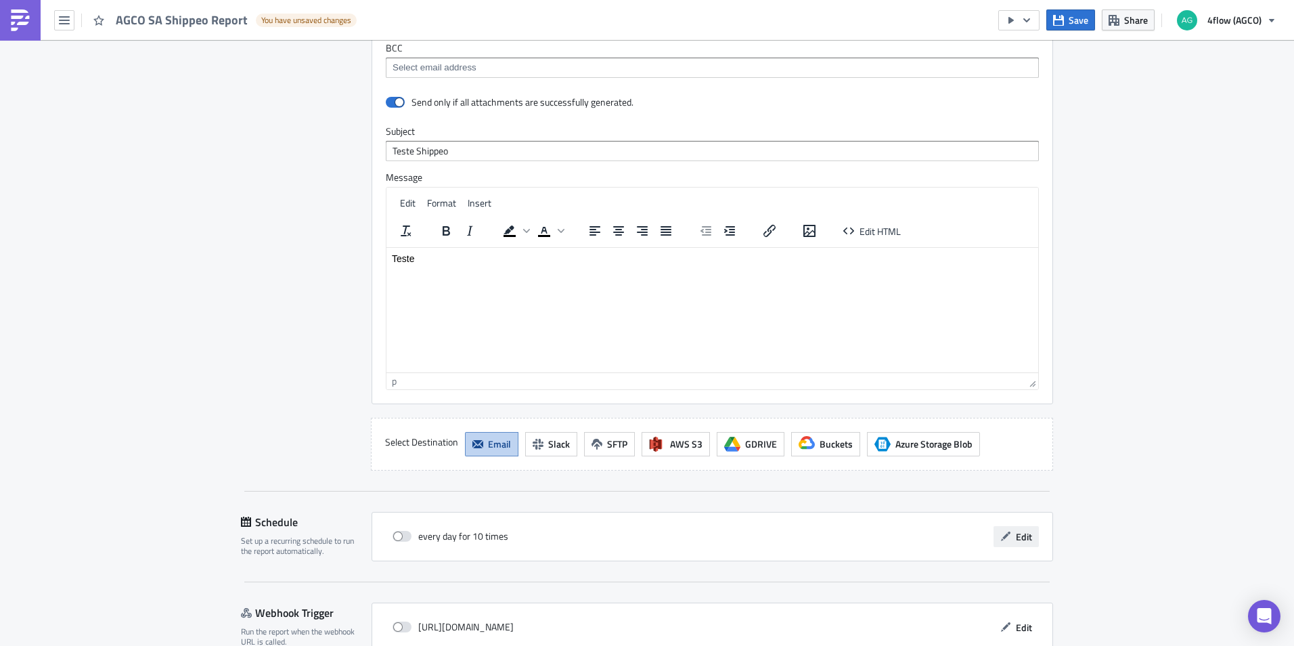
click at [1023, 536] on span "Edit" at bounding box center [1024, 536] width 16 height 14
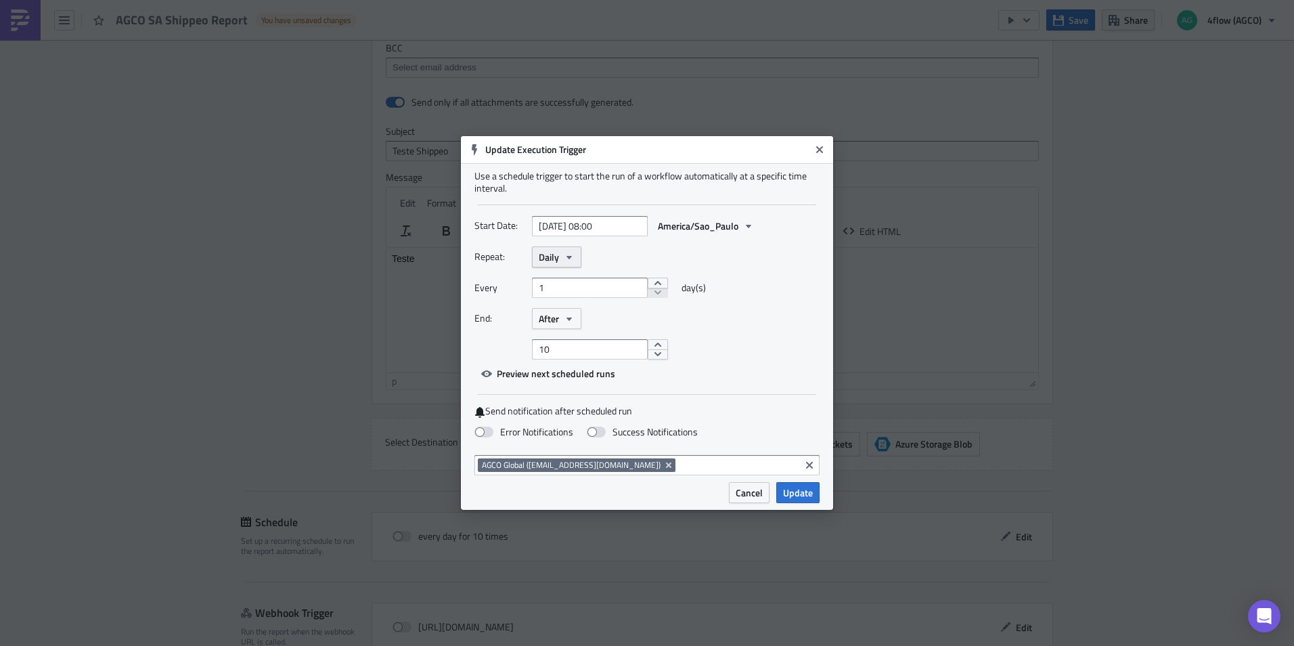
click at [552, 256] on span "Daily" at bounding box center [549, 257] width 20 height 14
click at [557, 324] on div "Weekly" at bounding box center [596, 322] width 112 height 14
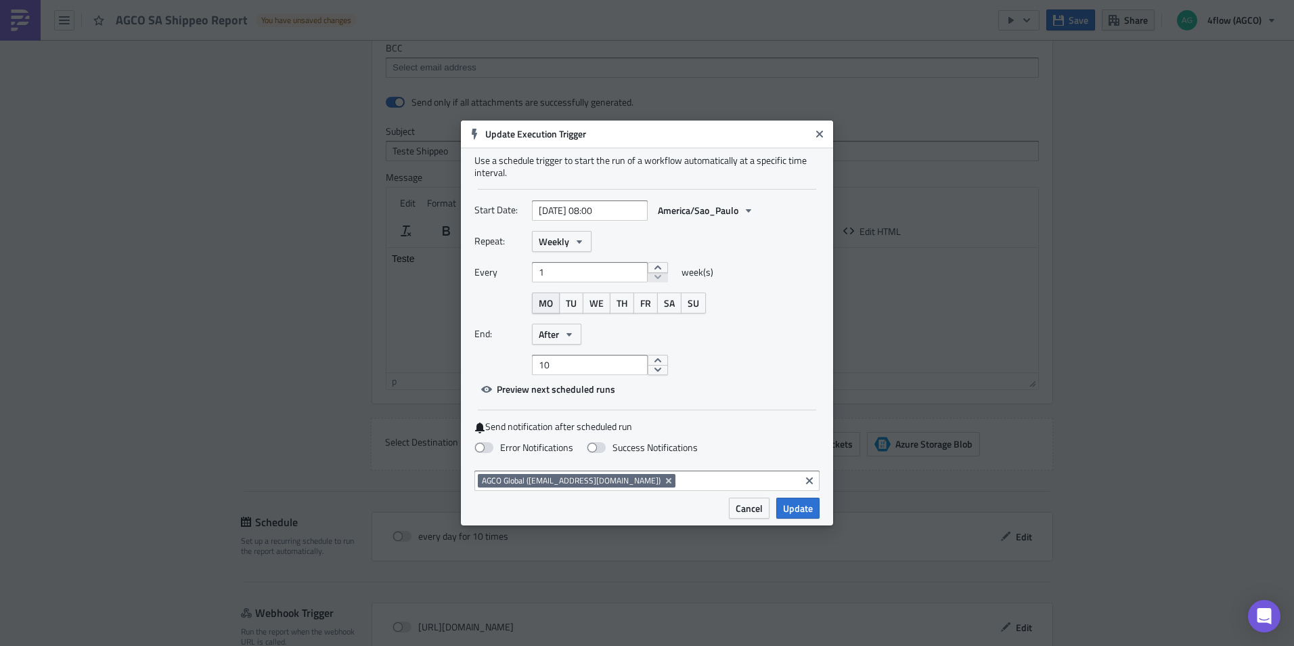
click at [550, 309] on span "MO" at bounding box center [546, 303] width 14 height 14
click at [569, 305] on span "TU" at bounding box center [571, 303] width 11 height 14
drag, startPoint x: 569, startPoint y: 305, endPoint x: 605, endPoint y: 305, distance: 35.9
click at [604, 305] on button "WE" at bounding box center [597, 302] width 28 height 21
click at [636, 304] on button "FR" at bounding box center [646, 302] width 24 height 21
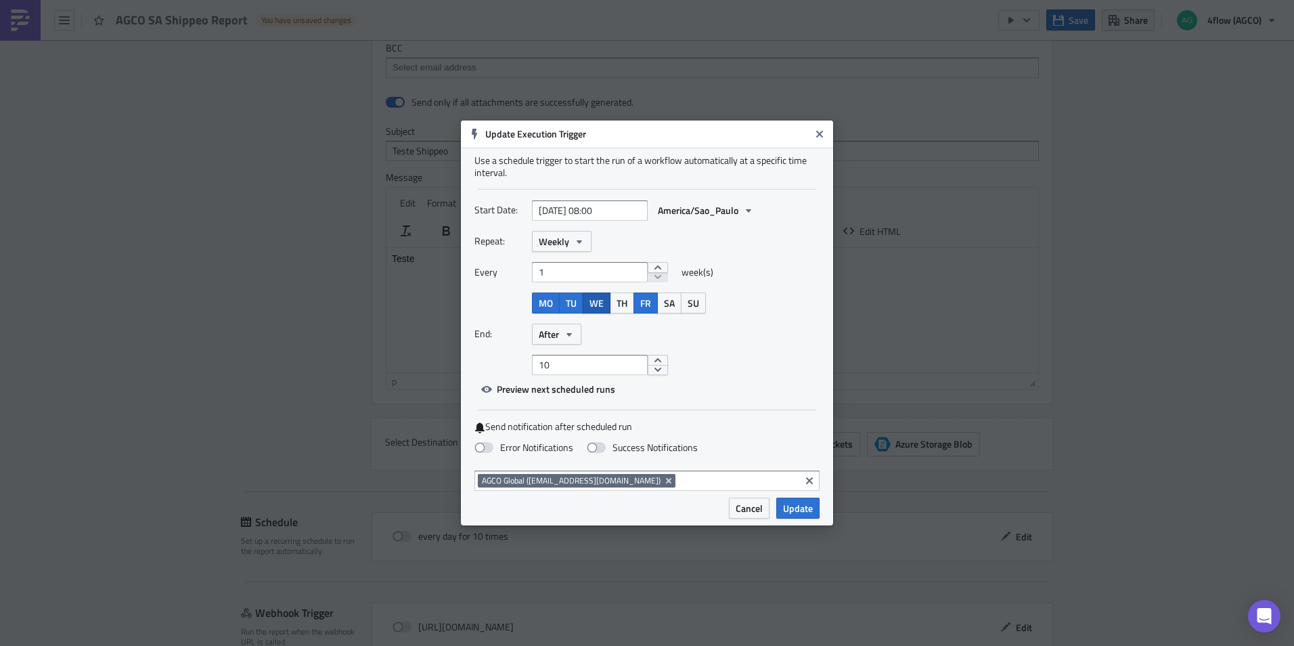
click at [606, 305] on button "WE" at bounding box center [597, 302] width 28 height 21
click at [629, 305] on button "TH" at bounding box center [622, 302] width 24 height 21
click at [595, 308] on span "WE" at bounding box center [597, 303] width 14 height 14
click at [799, 513] on span "Update" at bounding box center [798, 508] width 30 height 14
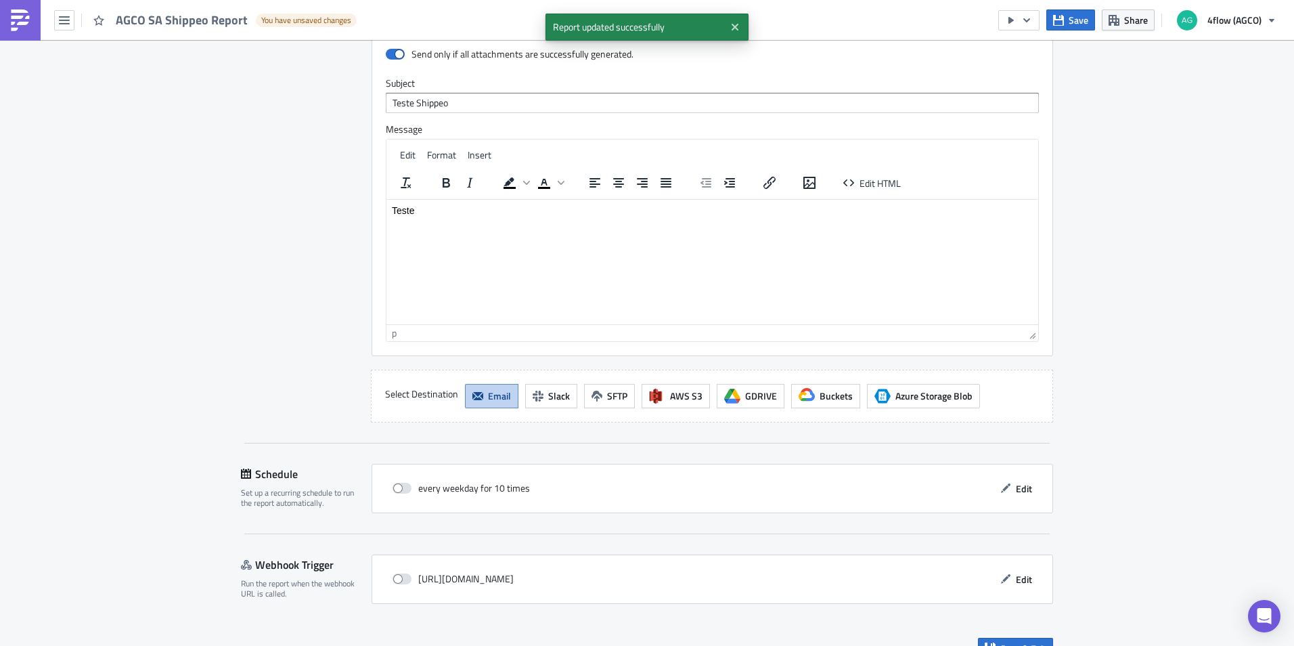
scroll to position [1088, 0]
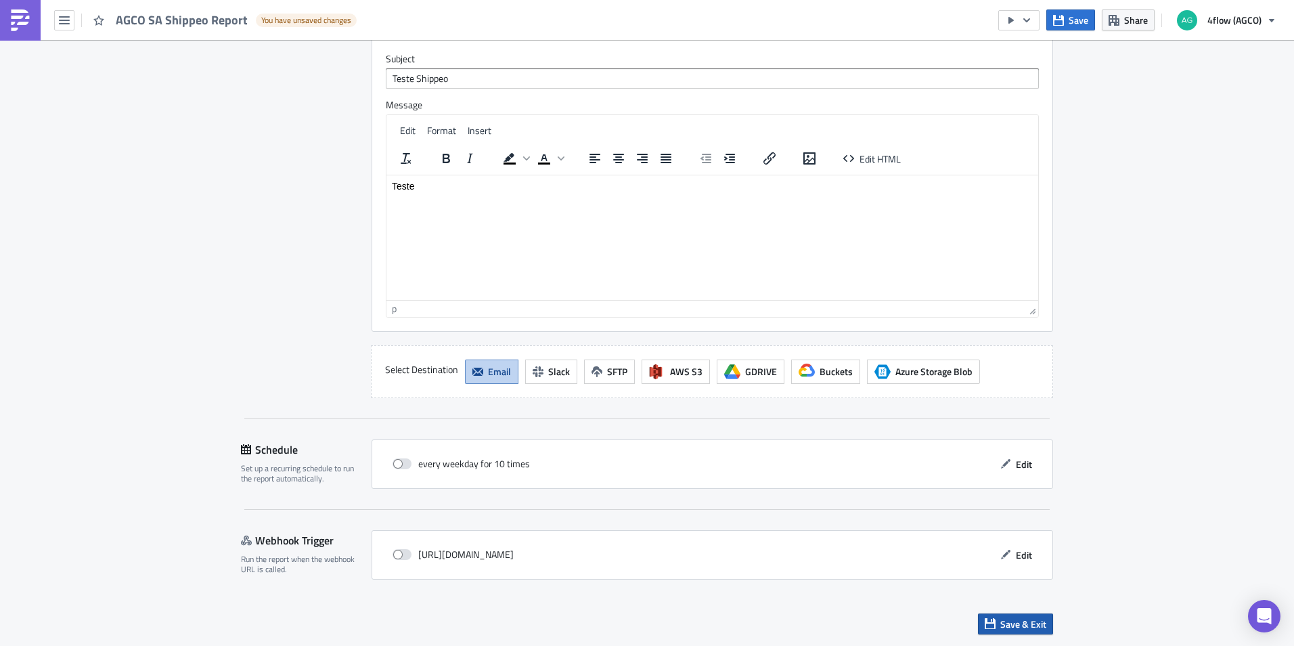
click at [1000, 625] on span "Save & Exit" at bounding box center [1023, 624] width 46 height 14
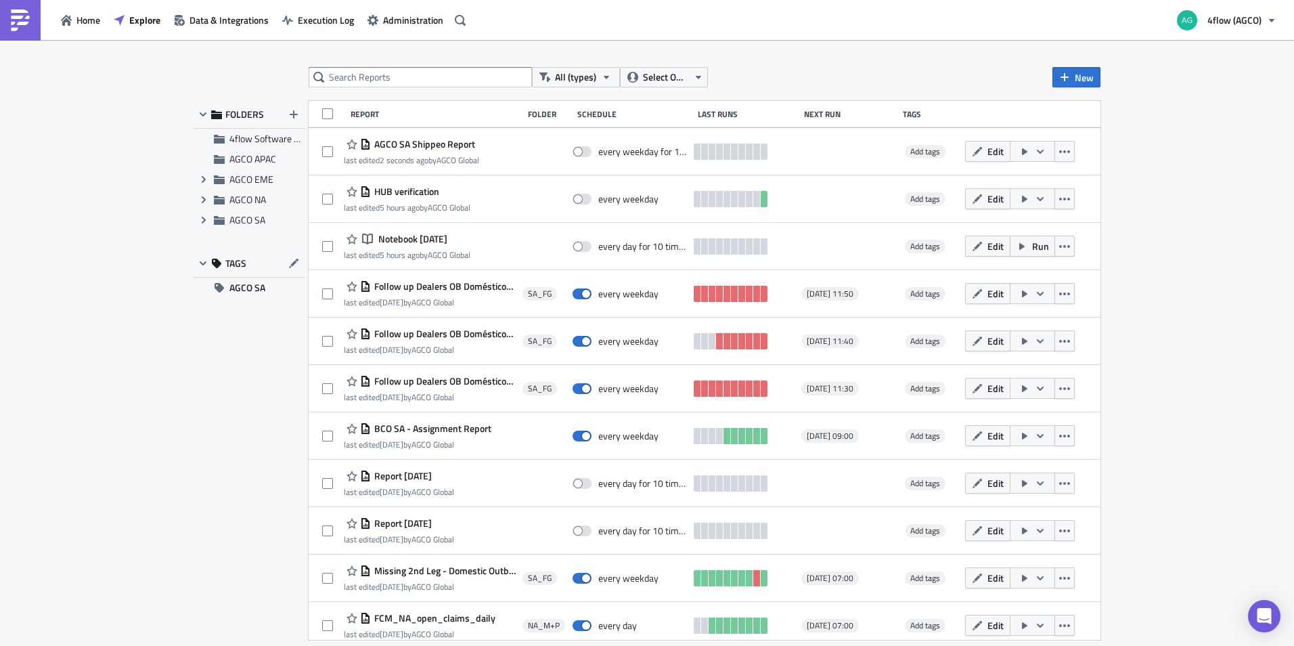
click at [423, 142] on span "AGCO SA Shippeo Report" at bounding box center [423, 144] width 104 height 12
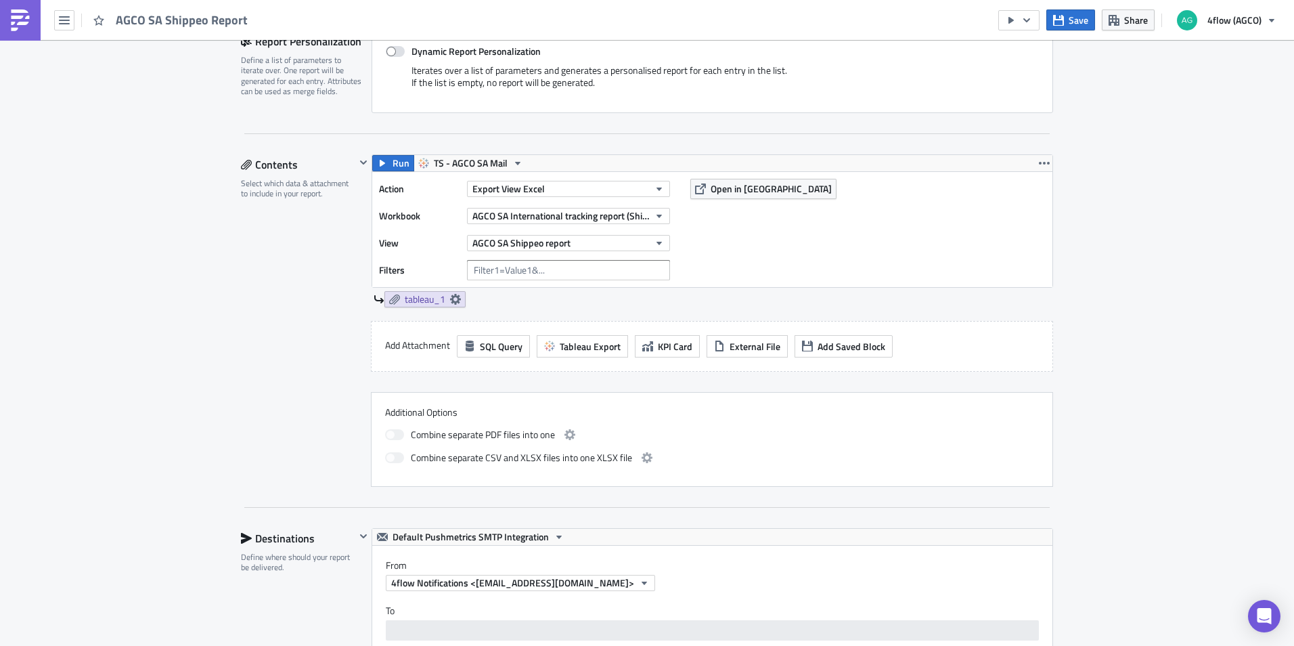
scroll to position [338, 0]
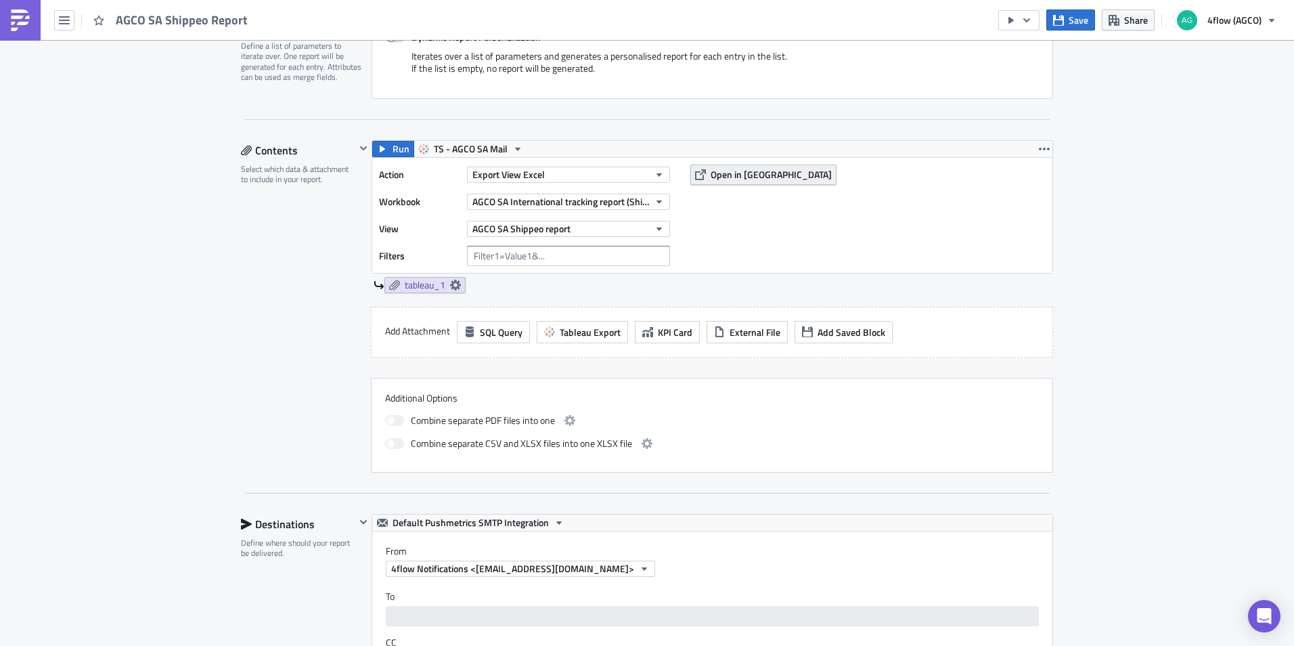
click at [736, 172] on span "Open in [GEOGRAPHIC_DATA]" at bounding box center [771, 174] width 121 height 14
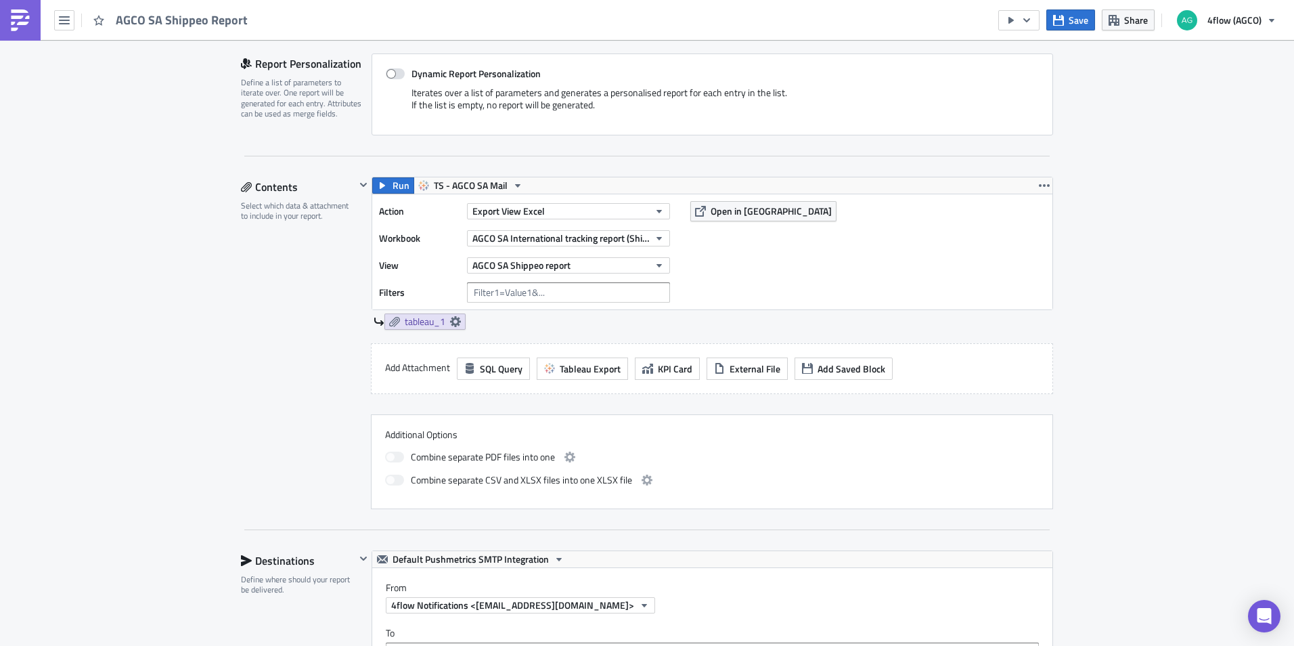
scroll to position [0, 0]
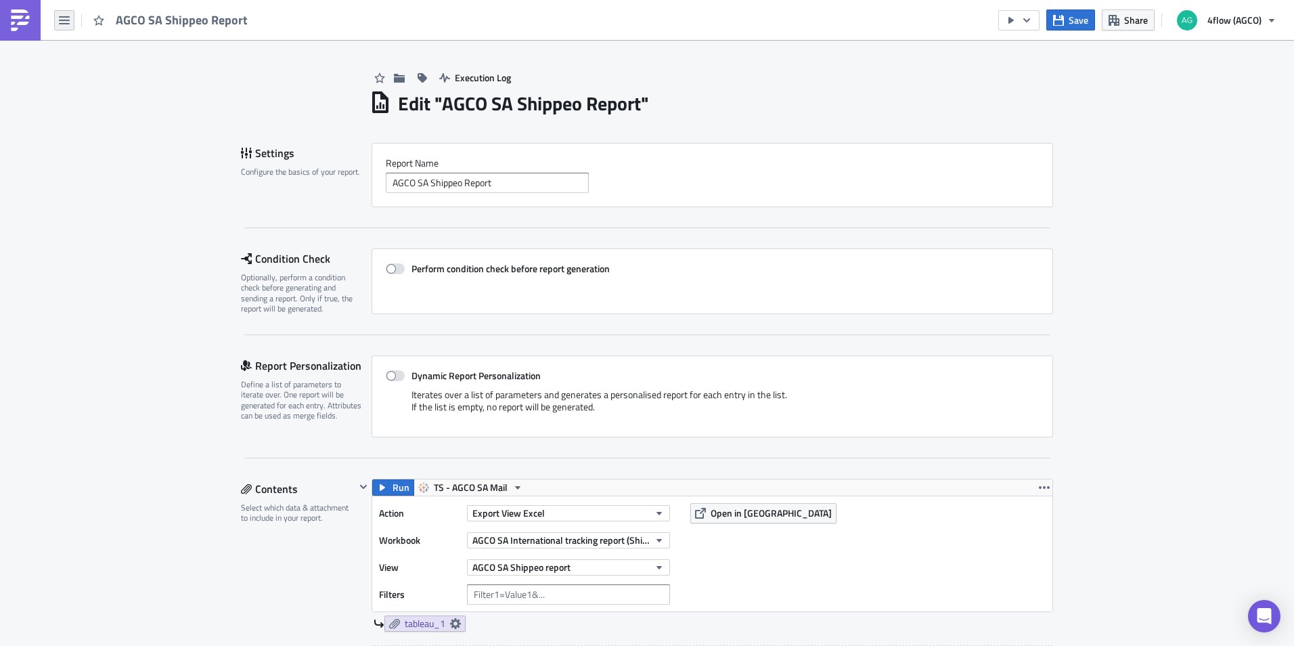
click at [65, 17] on icon "button" at bounding box center [64, 20] width 11 height 8
click at [79, 53] on div "Search" at bounding box center [123, 54] width 90 height 14
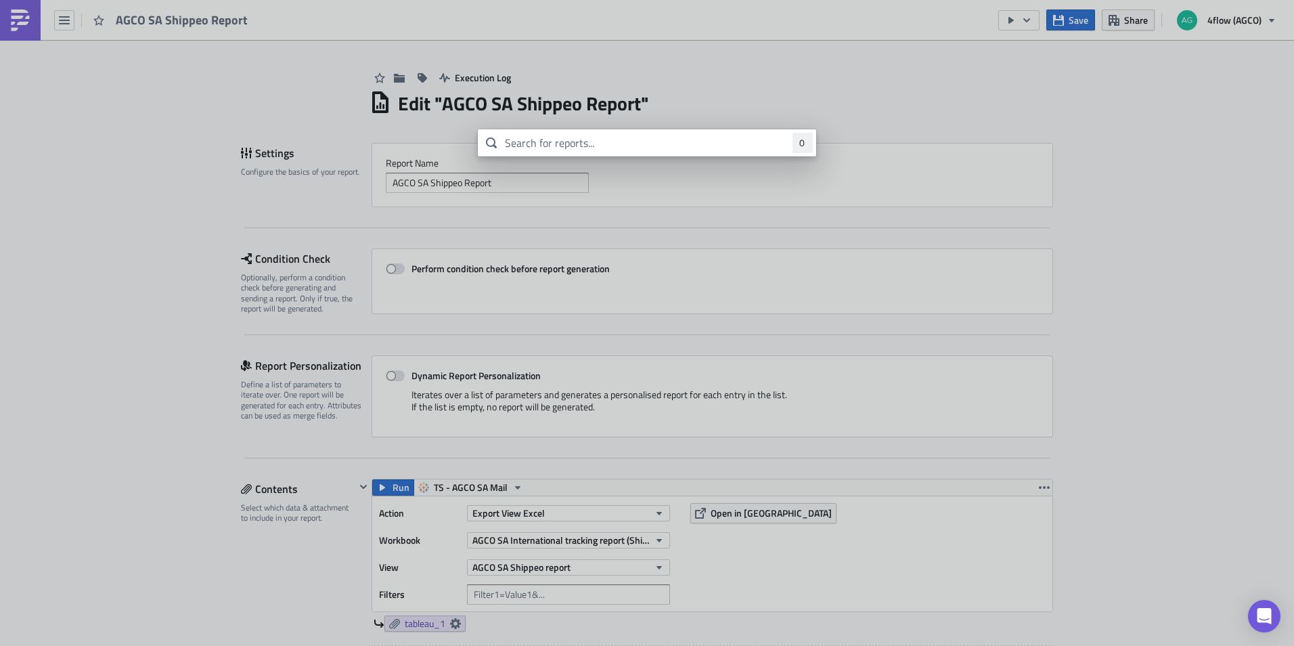
click at [591, 148] on input "text" at bounding box center [647, 142] width 338 height 27
type input "execution"
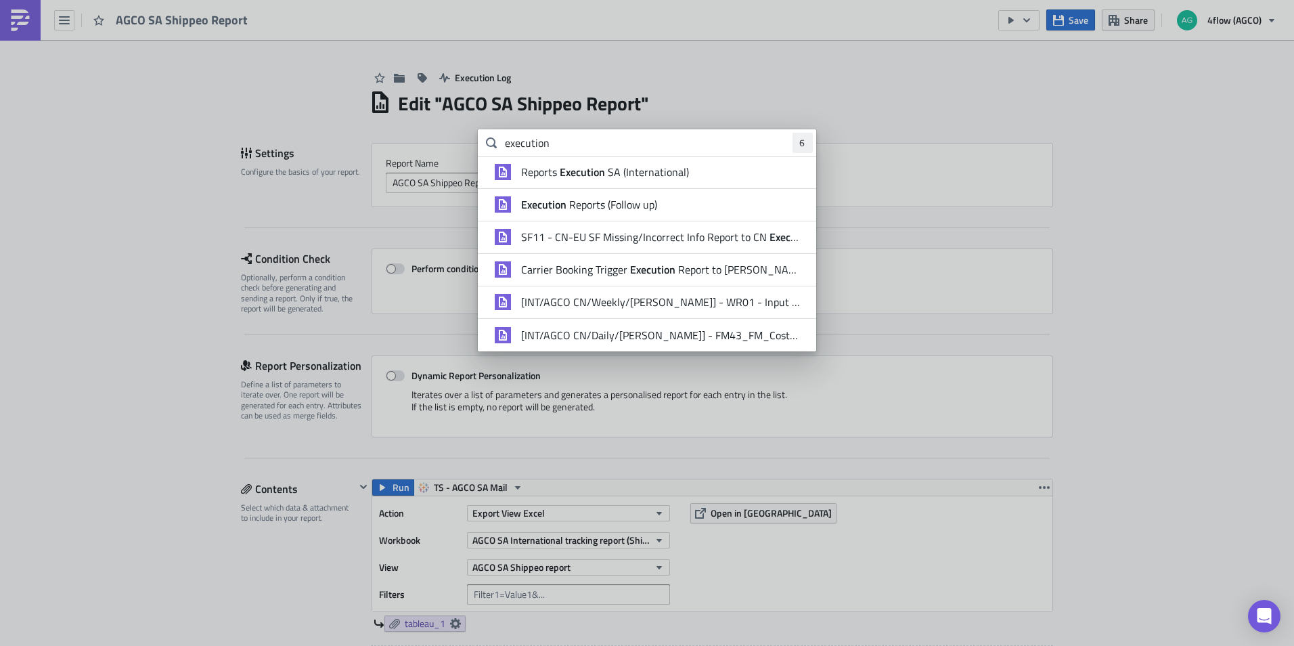
click at [613, 175] on span "Reports Execution SA (International)" at bounding box center [605, 172] width 168 height 14
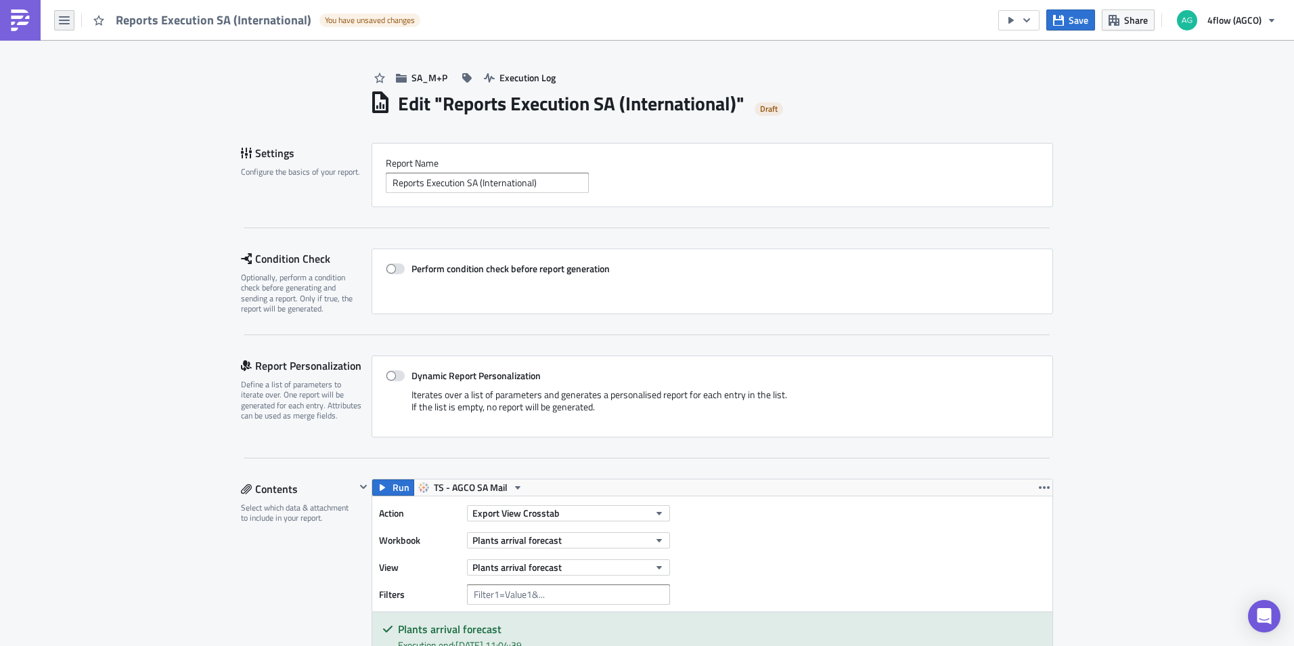
click at [64, 24] on icon "button" at bounding box center [64, 20] width 11 height 11
click at [88, 50] on div "Search" at bounding box center [123, 54] width 90 height 14
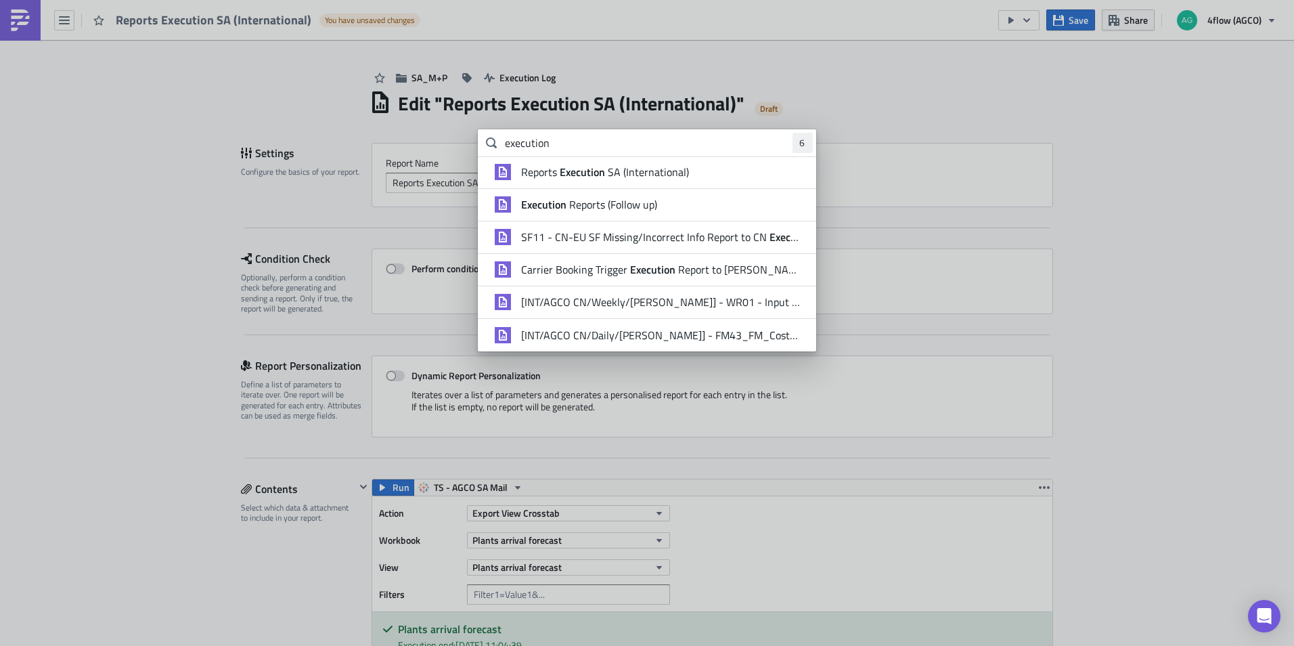
drag, startPoint x: 573, startPoint y: 148, endPoint x: 479, endPoint y: 134, distance: 95.2
click at [479, 134] on div "execution 6" at bounding box center [647, 142] width 338 height 27
type input "shippeo"
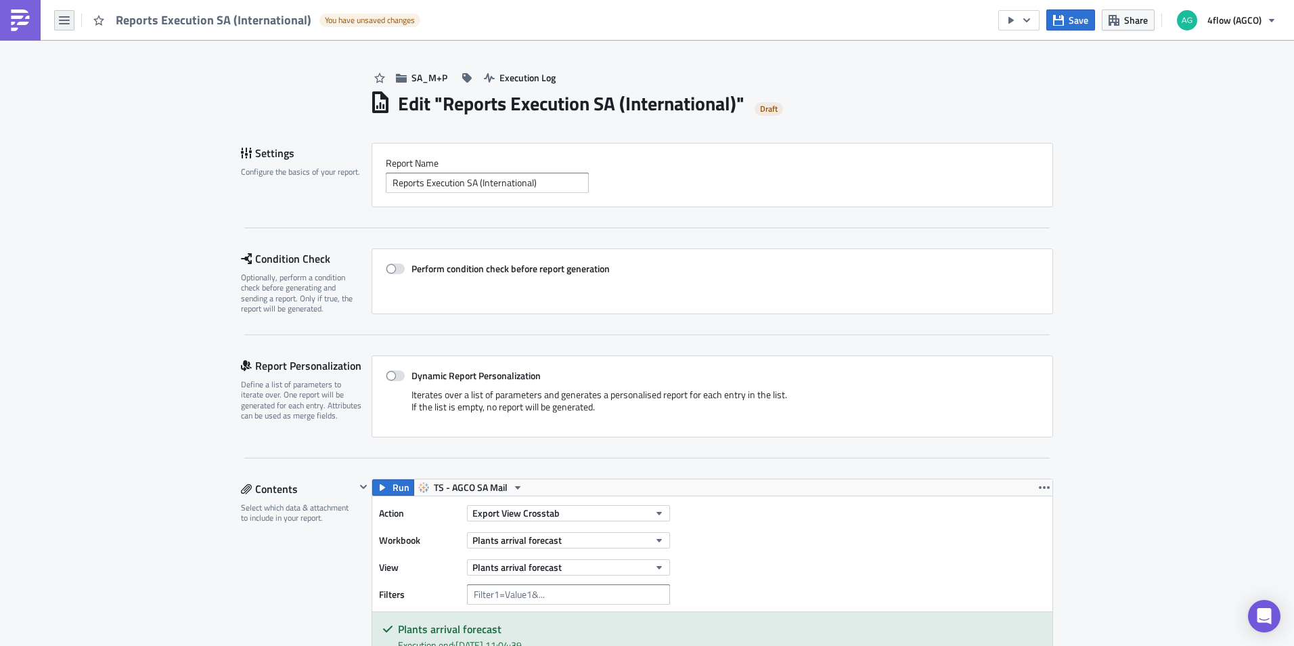
click at [70, 20] on button "button" at bounding box center [64, 20] width 20 height 20
click at [95, 51] on div "Search" at bounding box center [123, 54] width 90 height 14
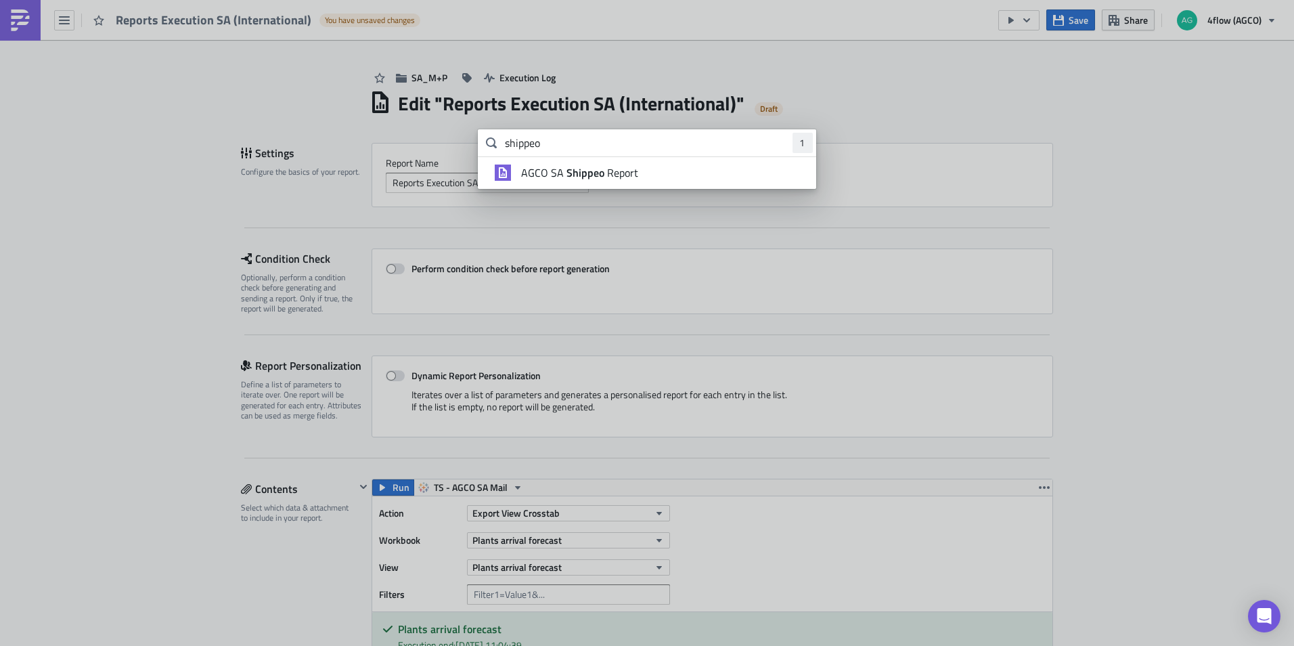
click at [582, 175] on strong "Shippeo" at bounding box center [585, 172] width 43 height 16
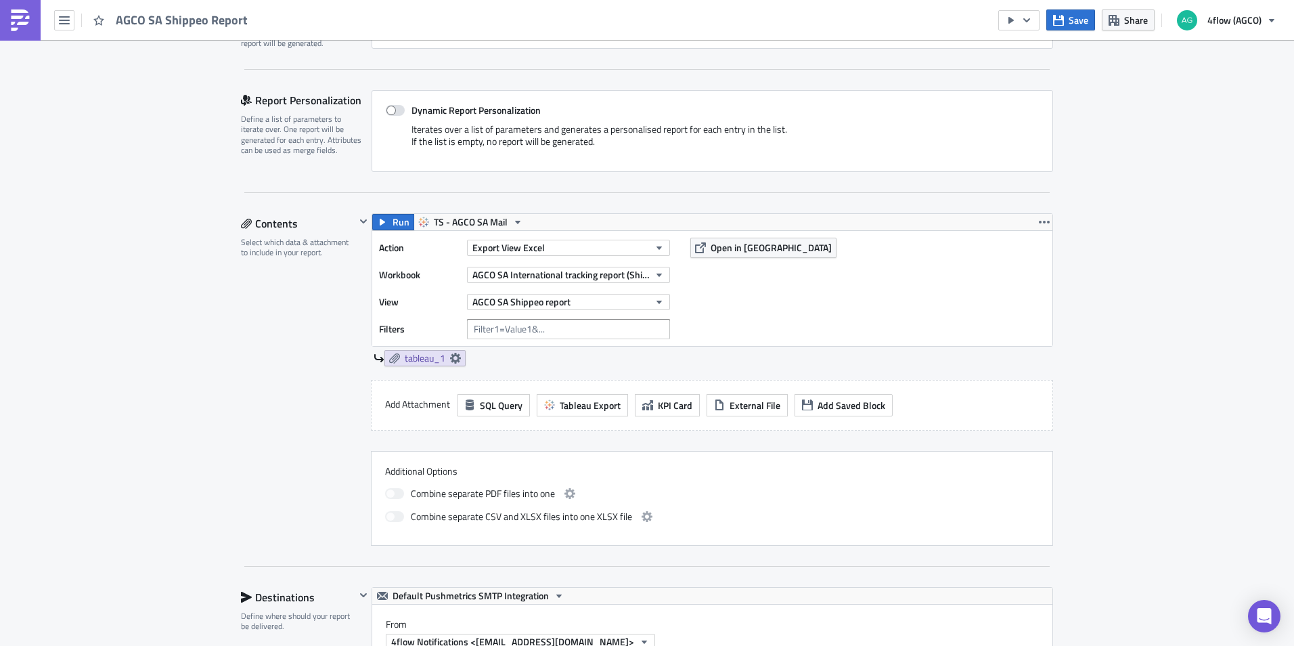
scroll to position [271, 0]
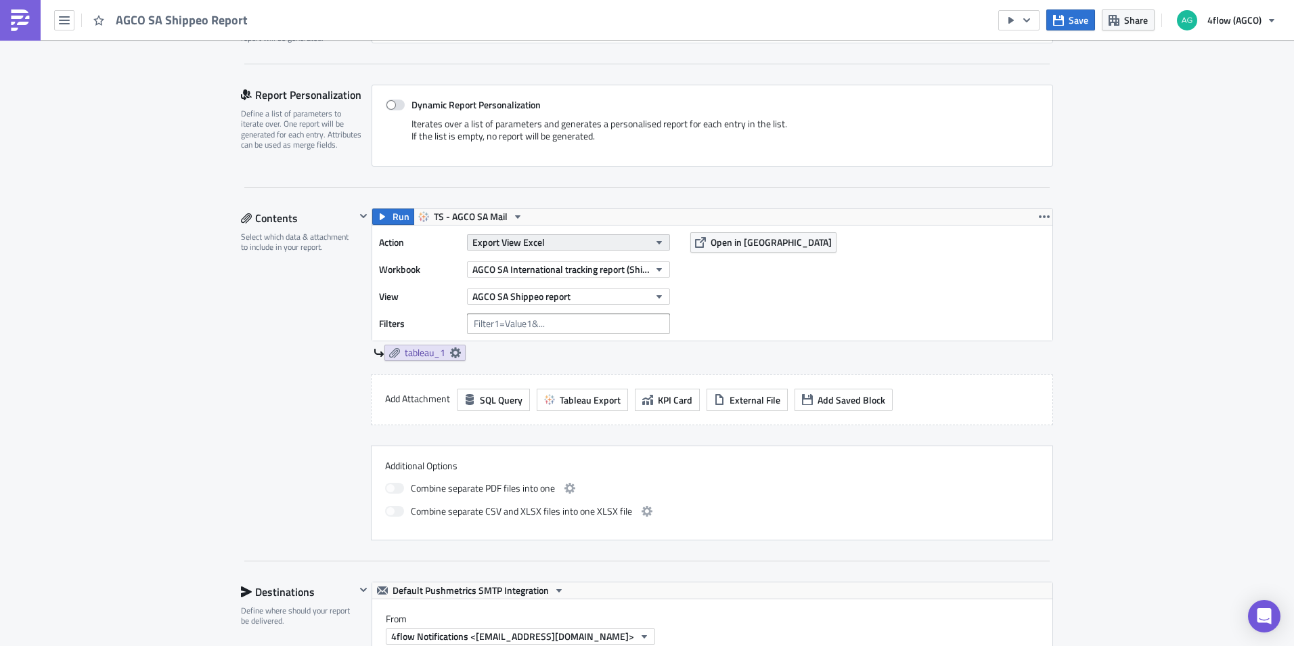
click at [525, 238] on span "Export View Excel" at bounding box center [508, 242] width 72 height 14
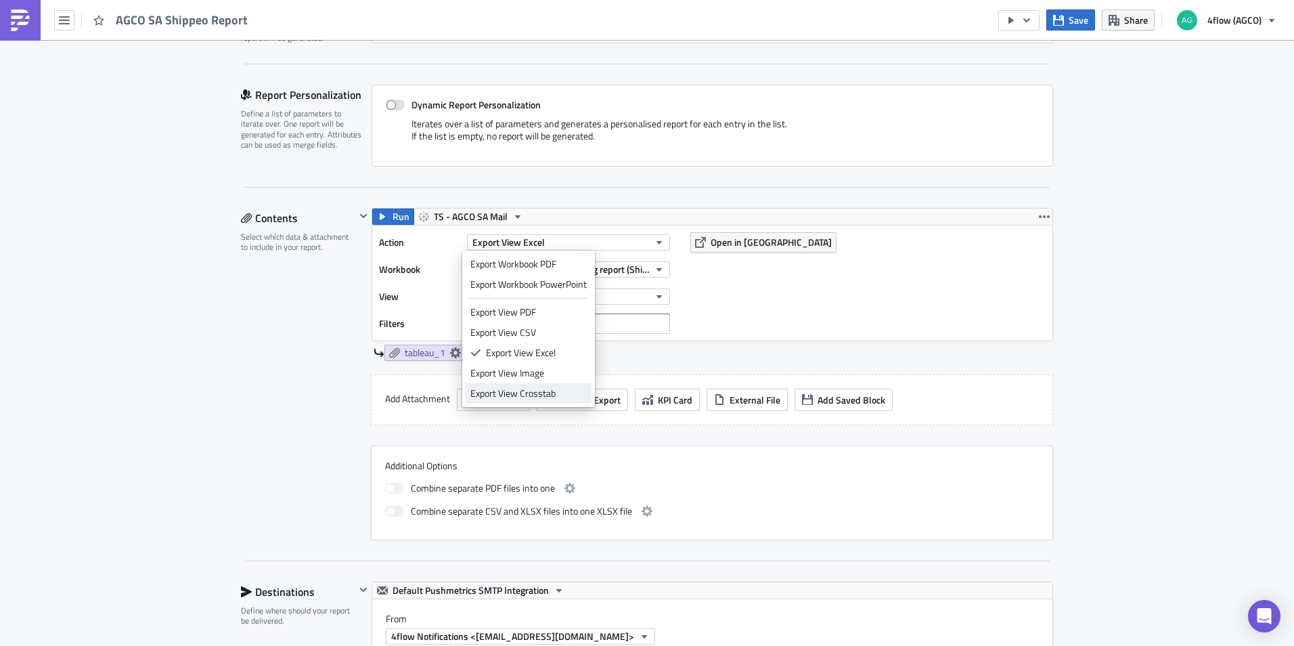
click at [534, 392] on div "Export View Crosstab" at bounding box center [528, 393] width 116 height 14
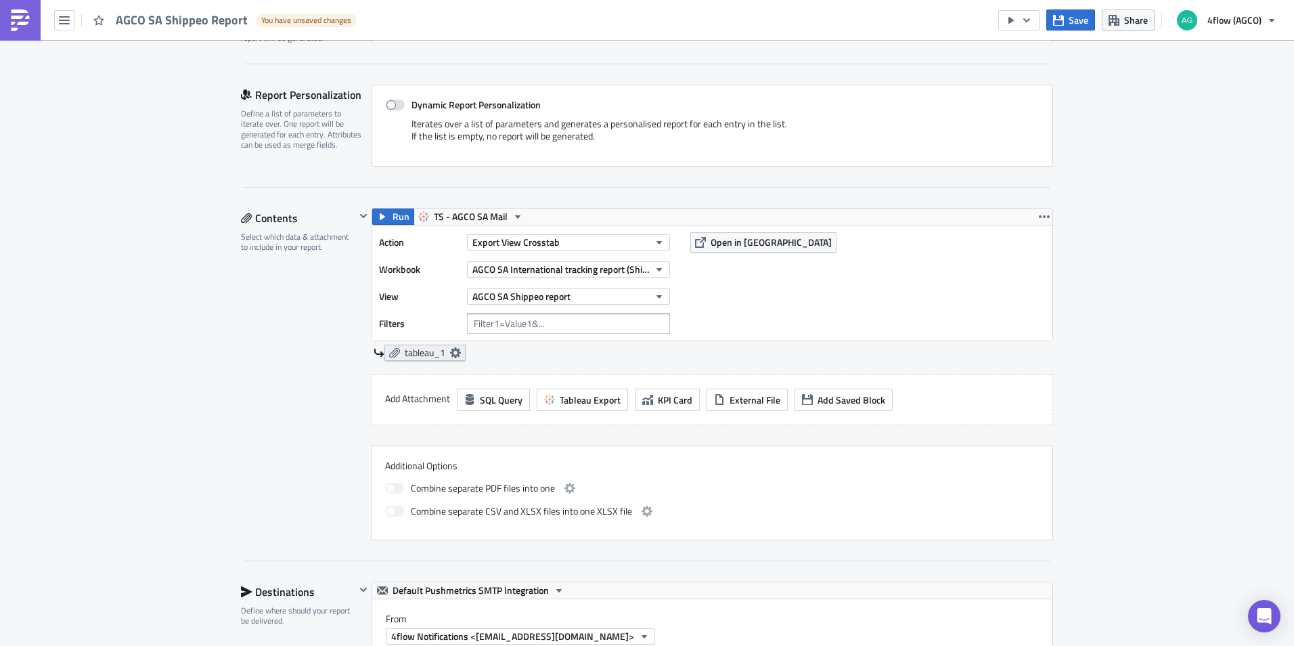
click at [416, 347] on span "tableau_1" at bounding box center [425, 353] width 41 height 12
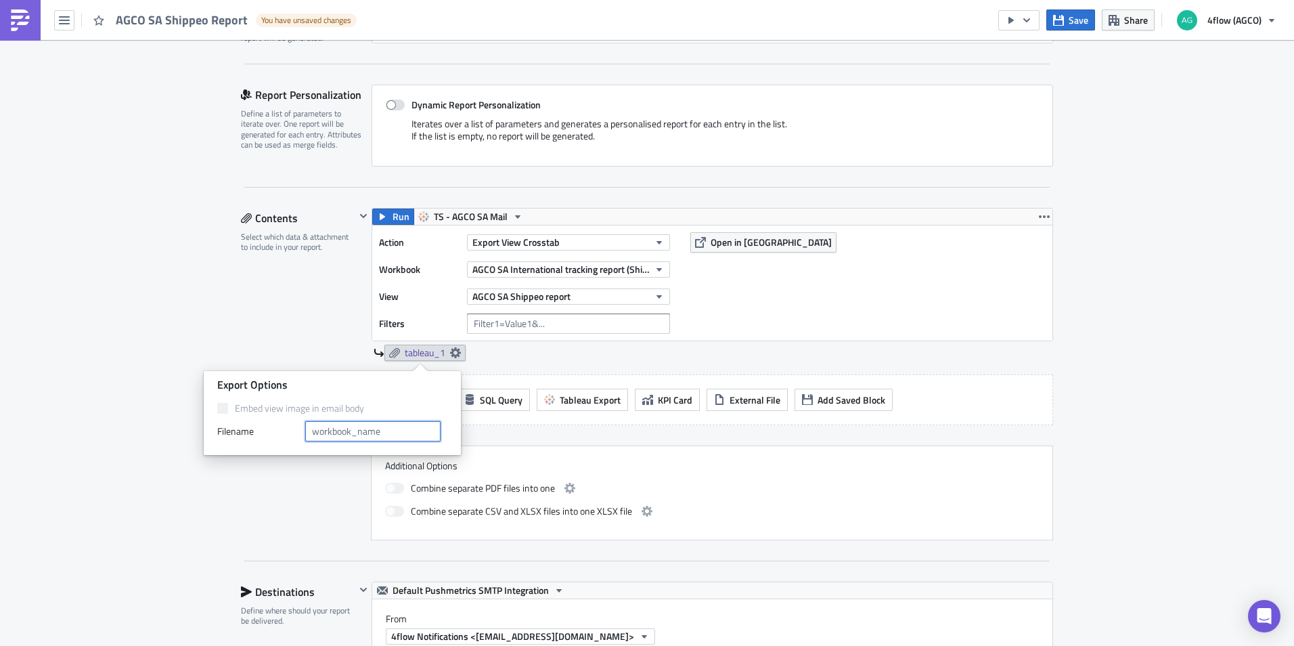
click at [369, 430] on input "text" at bounding box center [372, 431] width 135 height 20
type input "AGCO SA Shippeo report"
click at [1185, 371] on div "Execution Log Edit " AGCO SA Shippeo Report " Draft Settings Configure the basi…" at bounding box center [647, 598] width 1294 height 1659
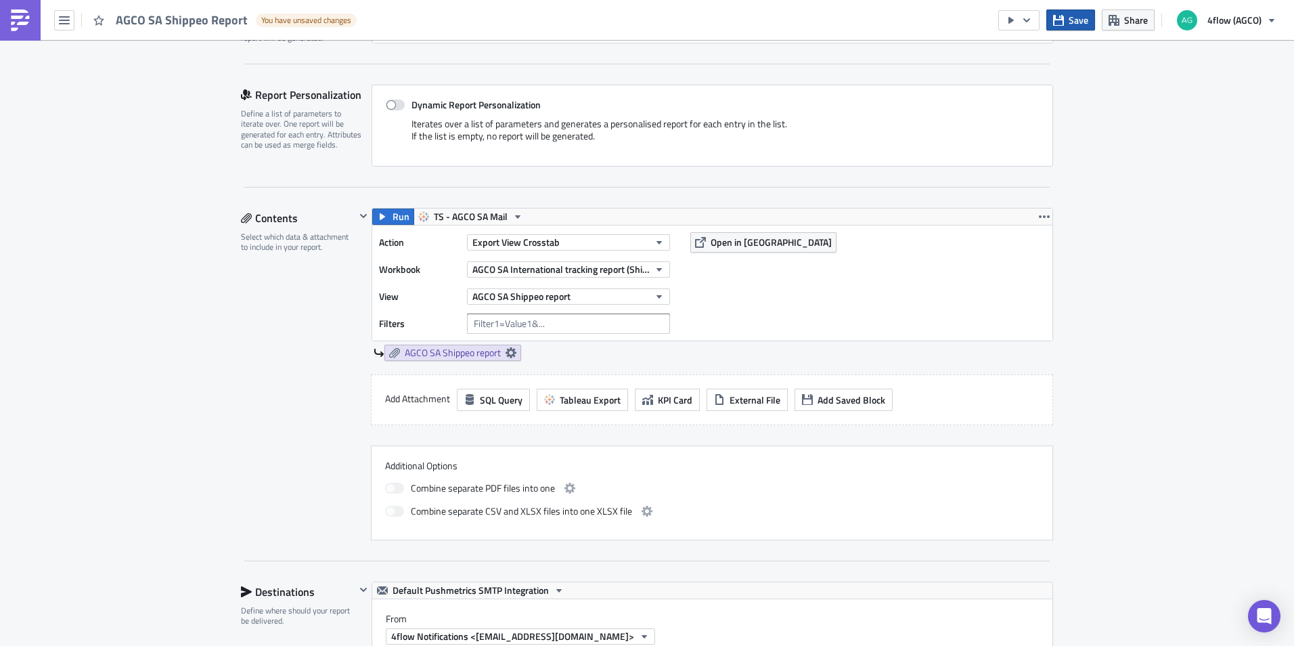
click at [1069, 26] on button "Save" at bounding box center [1070, 19] width 49 height 21
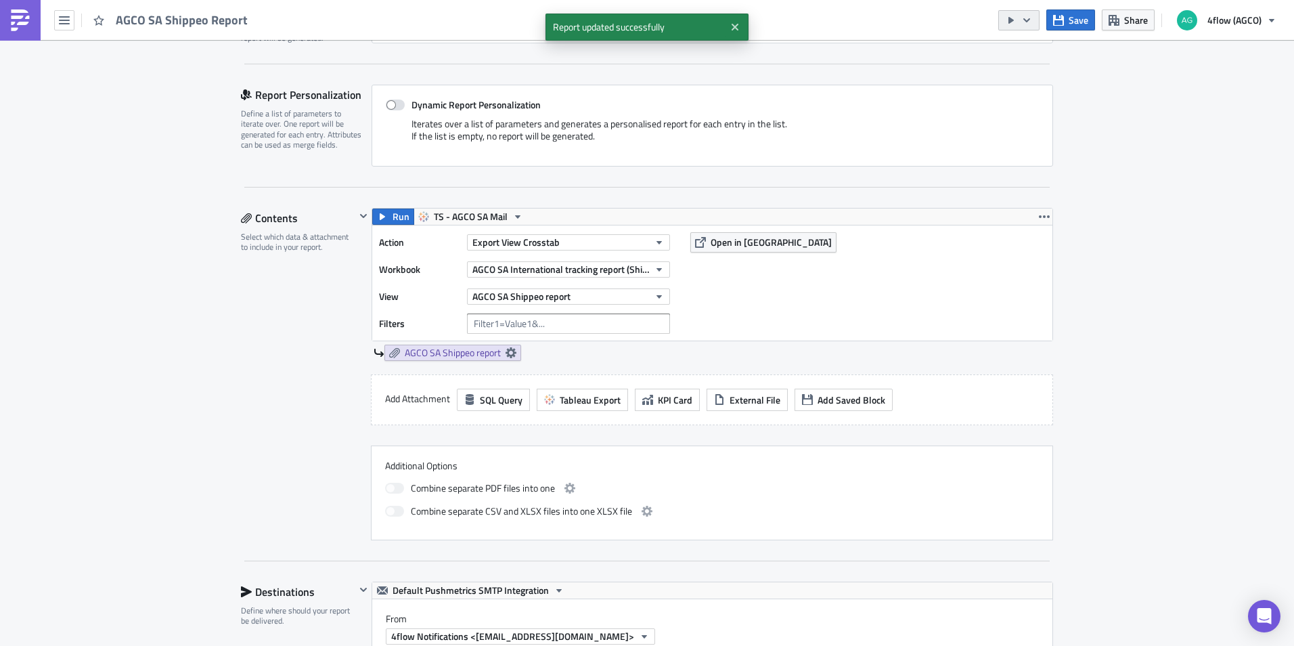
click at [1025, 15] on icon "button" at bounding box center [1026, 20] width 11 height 11
click at [1031, 67] on link "Run Report" at bounding box center [1060, 74] width 115 height 20
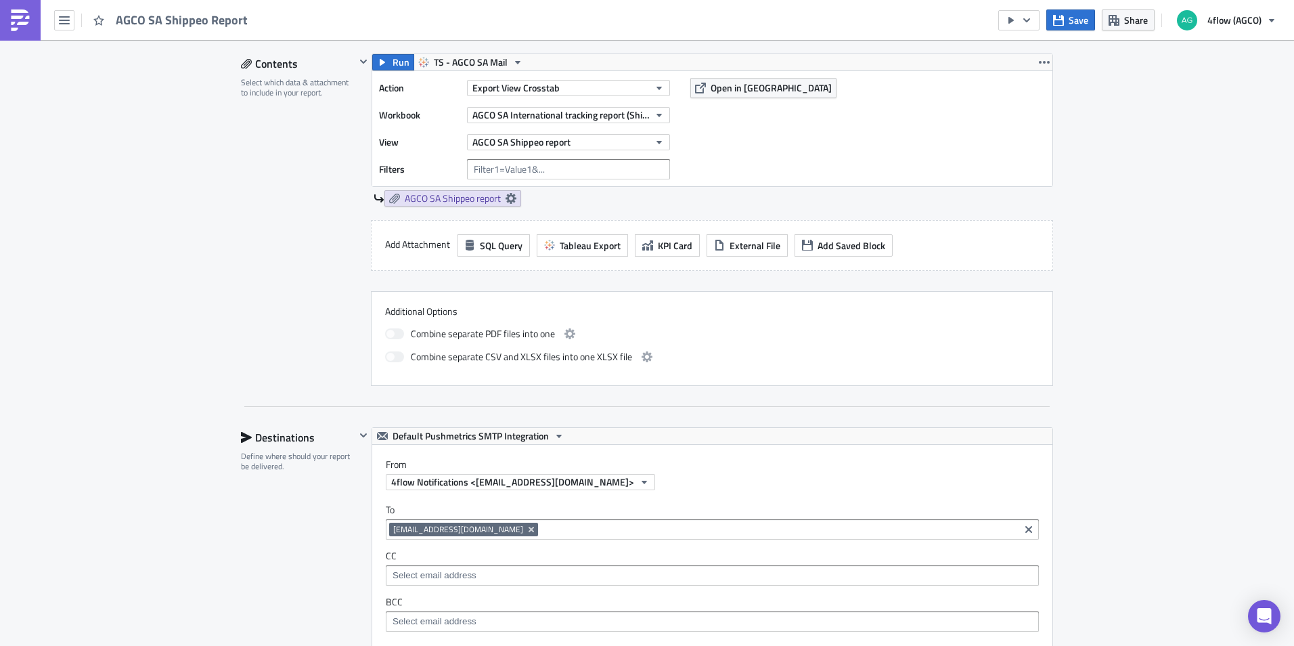
scroll to position [609, 0]
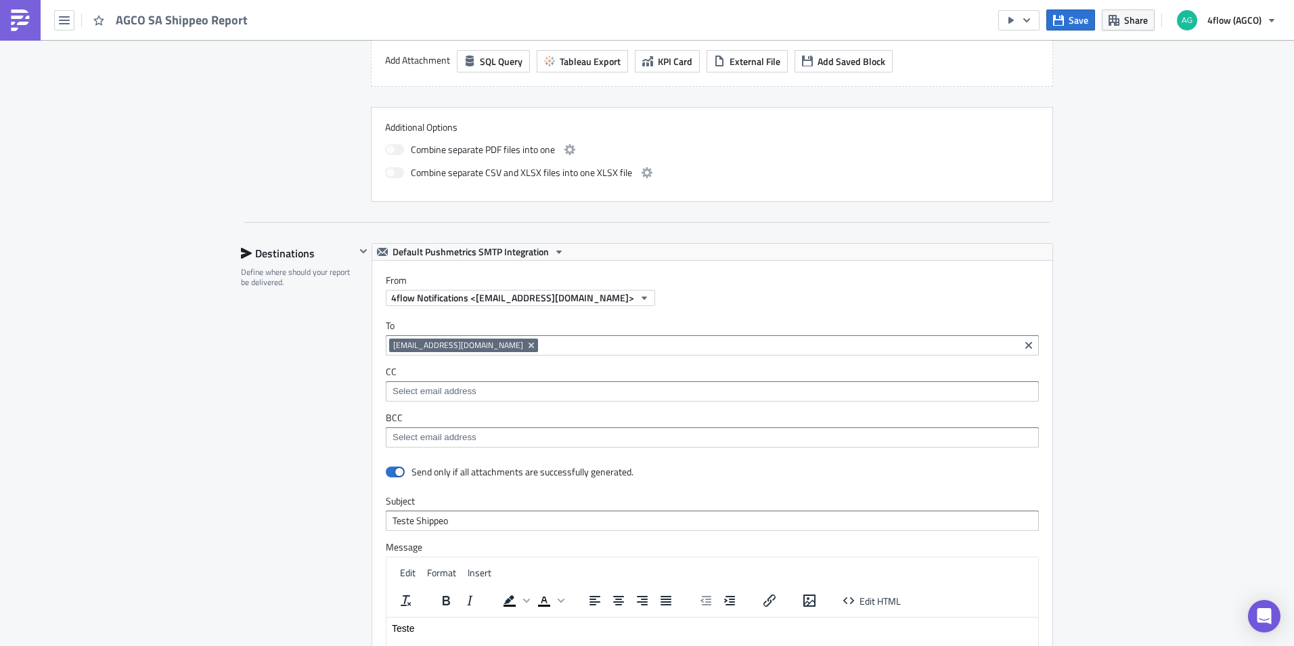
click at [542, 345] on input at bounding box center [779, 345] width 474 height 14
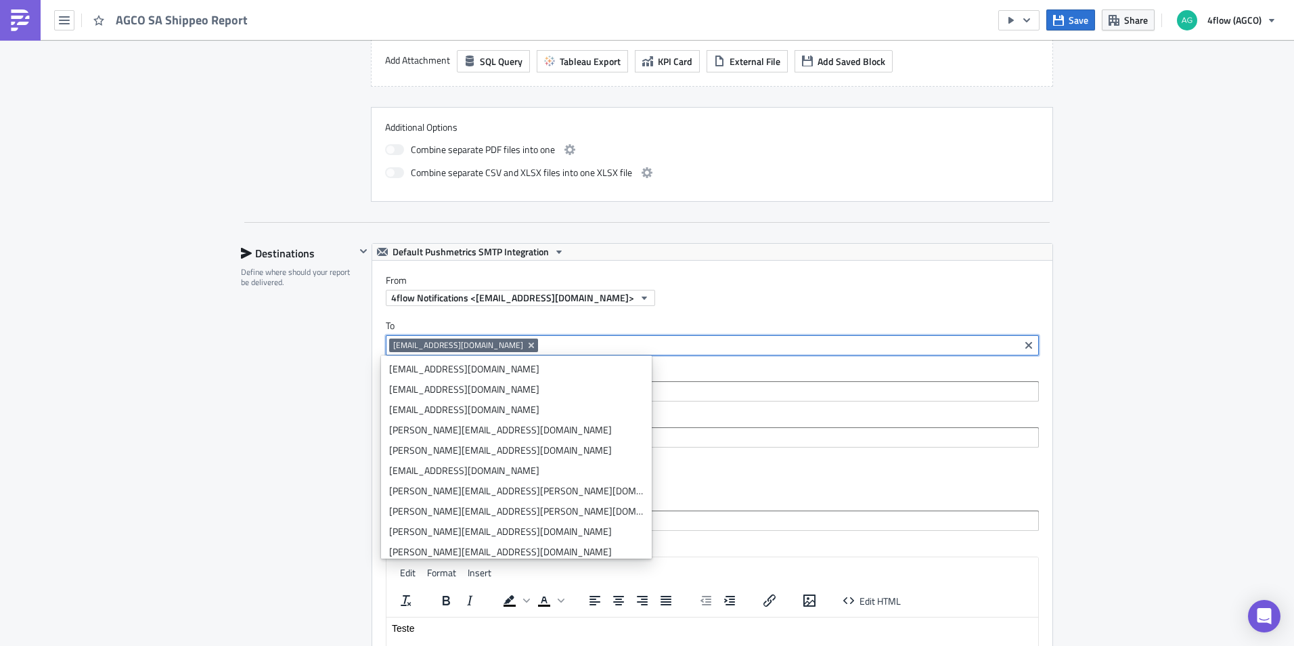
click at [1160, 364] on div "Execution Log Edit " AGCO SA Shippeo Report " Settings Configure the basics of …" at bounding box center [647, 260] width 1294 height 1659
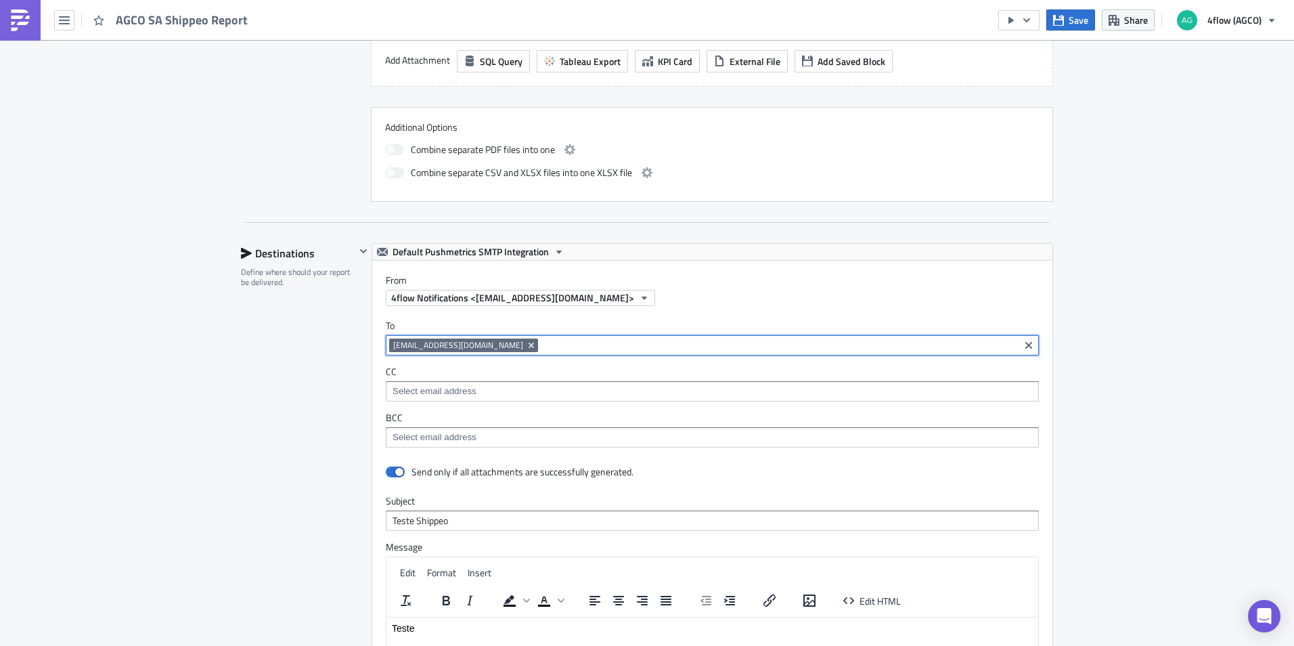
click at [550, 349] on input at bounding box center [779, 345] width 474 height 14
type input "t.sou"
click at [456, 365] on div "[PERSON_NAME][EMAIL_ADDRESS][DOMAIN_NAME]" at bounding box center [500, 369] width 223 height 14
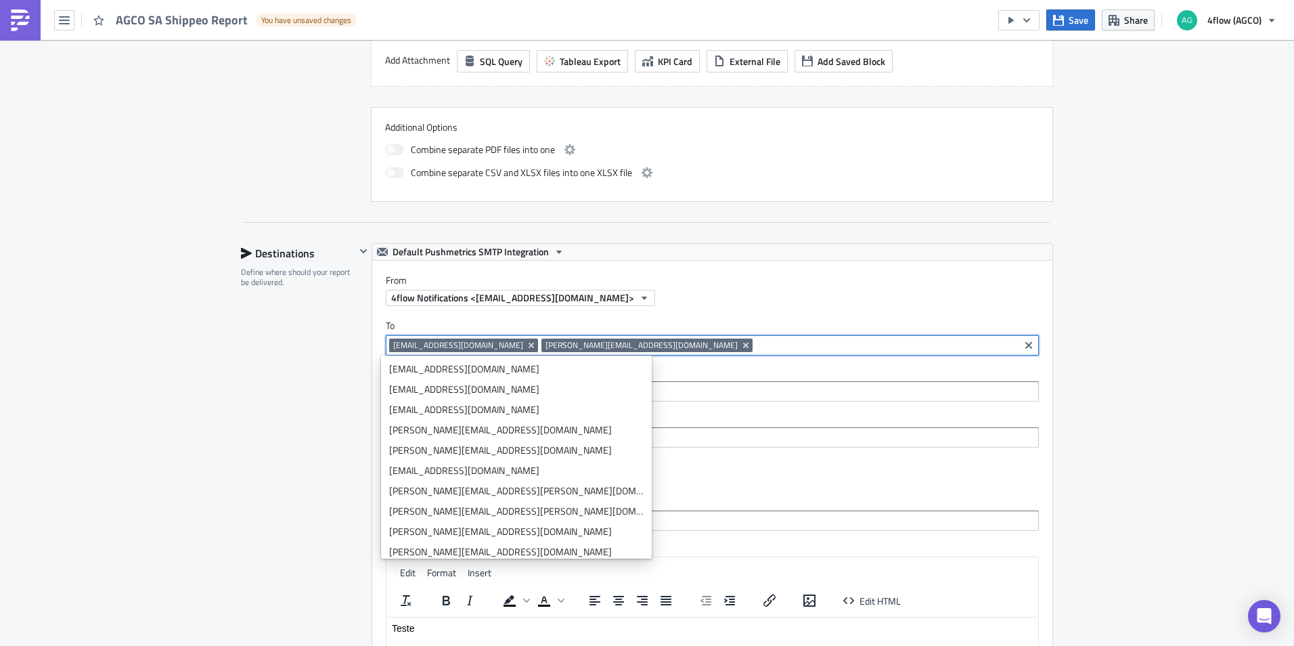
click at [1129, 359] on div "Execution Log Edit " AGCO SA Shippeo Report " Draft Settings Configure the basi…" at bounding box center [647, 260] width 1294 height 1659
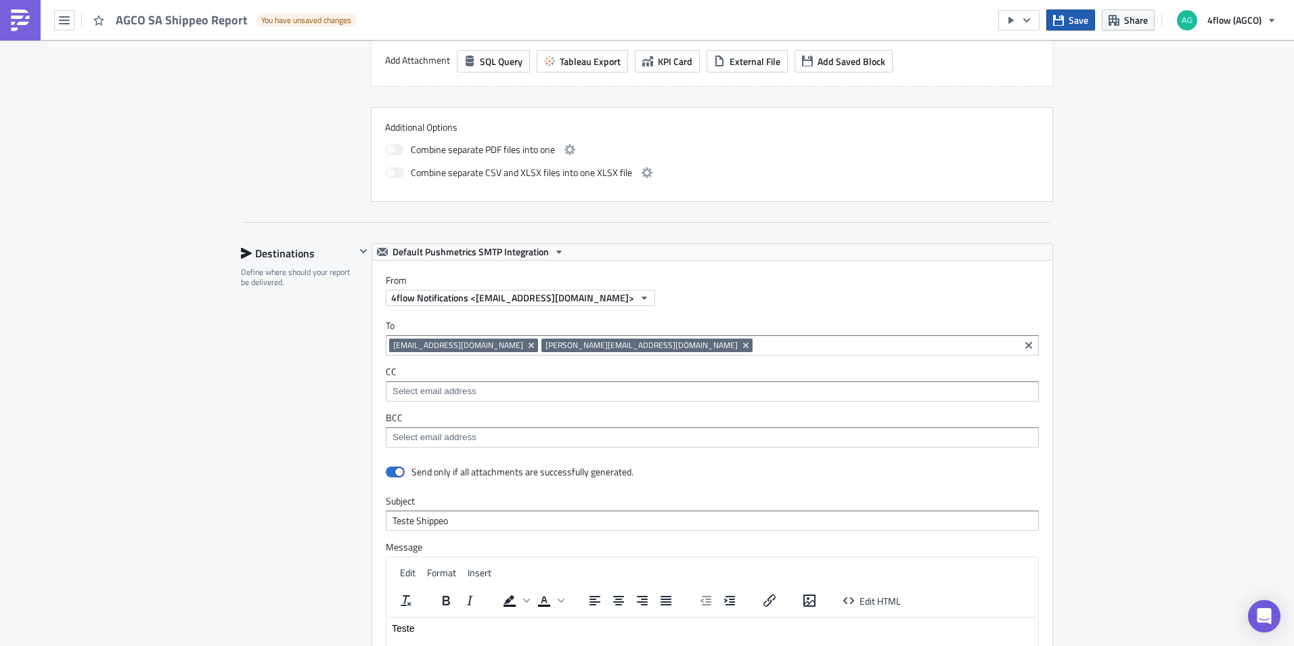
click at [1076, 15] on span "Save" at bounding box center [1079, 20] width 20 height 14
click at [1117, 262] on div "Execution Log Edit " AGCO SA Shippeo Report " Settings Configure the basics of …" at bounding box center [647, 260] width 1294 height 1659
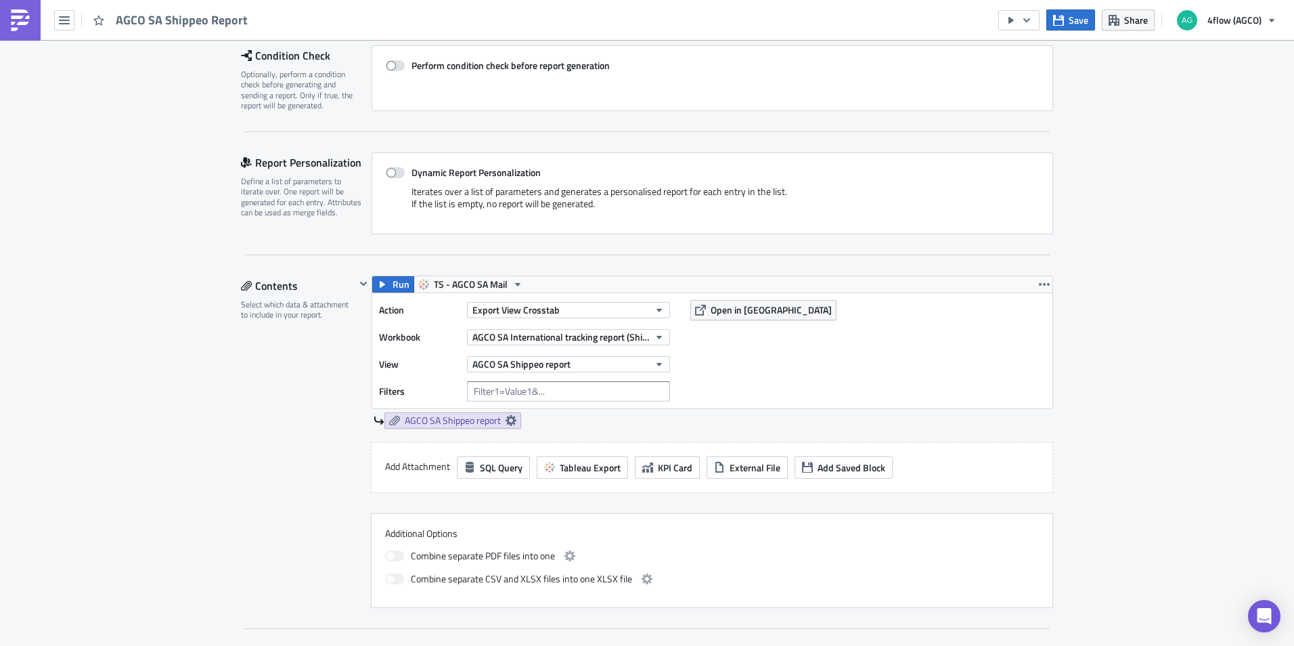
scroll to position [0, 0]
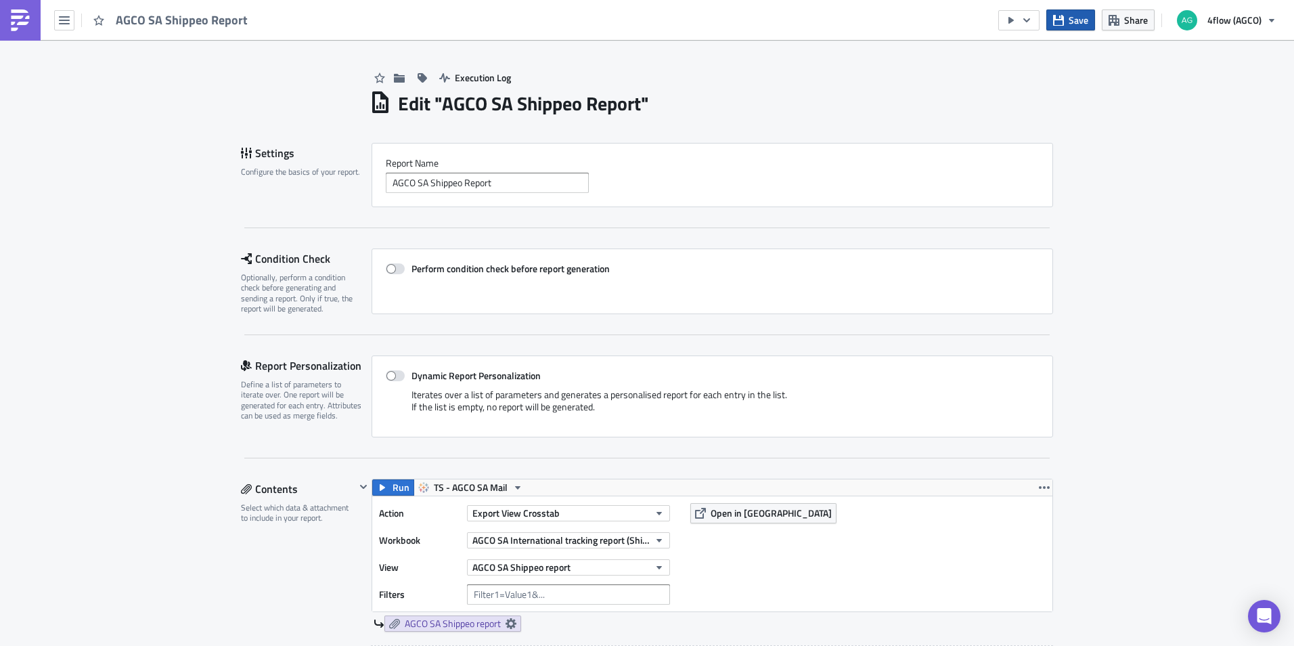
click at [1075, 17] on span "Save" at bounding box center [1079, 20] width 20 height 14
